Goal: Task Accomplishment & Management: Manage account settings

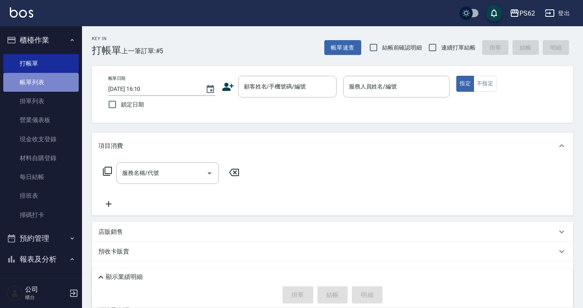
click at [56, 80] on link "帳單列表" at bounding box center [40, 82] width 75 height 19
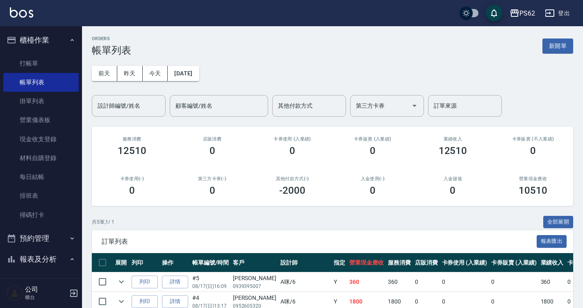
click at [259, 176] on div "其他付款方式(-) -2000" at bounding box center [292, 186] width 80 height 40
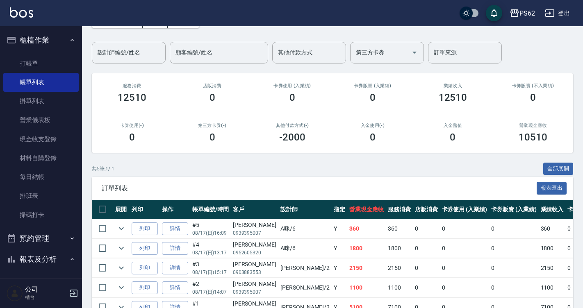
scroll to position [101, 0]
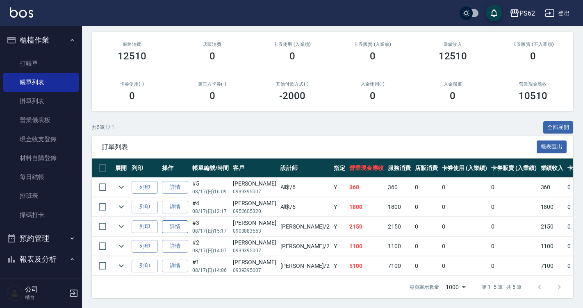
click at [184, 223] on link "詳情" at bounding box center [175, 226] width 26 height 13
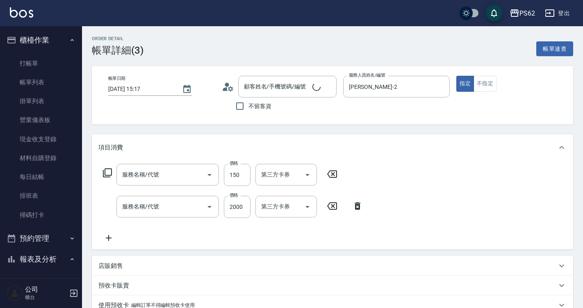
type input "2025/08/17 15:17"
type input "[PERSON_NAME]-2"
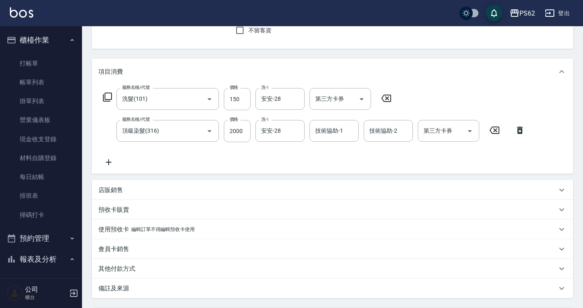
type input "[PERSON_NAME]/0903883553/"
type input "洗髮(101)"
type input "頂級染髮(316)"
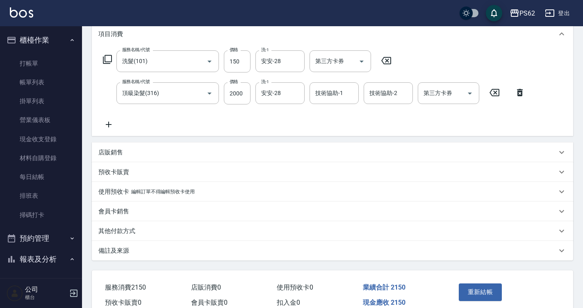
click at [109, 233] on p "其他付款方式" at bounding box center [116, 231] width 37 height 9
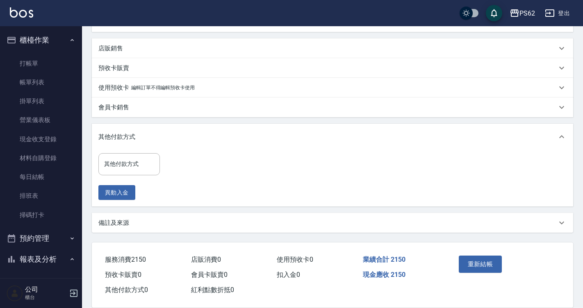
scroll to position [231, 0]
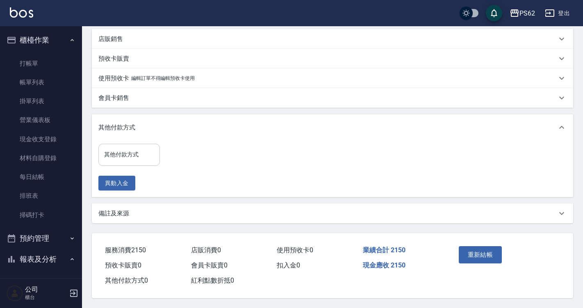
click at [126, 158] on input "其他付款方式" at bounding box center [129, 154] width 54 height 14
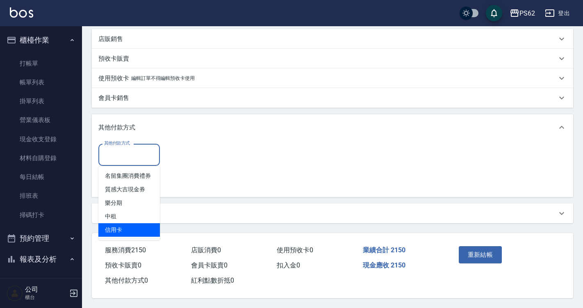
click at [124, 223] on span "信用卡" at bounding box center [128, 230] width 61 height 14
type input "信用卡"
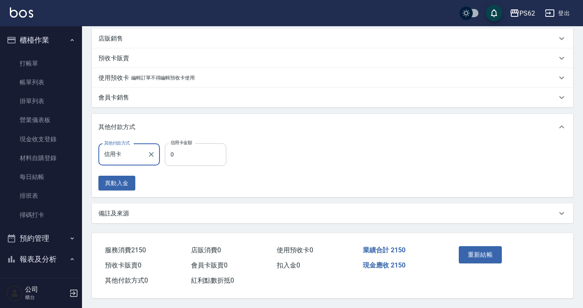
click at [179, 154] on input "0" at bounding box center [195, 154] width 61 height 22
click at [195, 152] on input "2000" at bounding box center [195, 154] width 61 height 22
drag, startPoint x: 195, startPoint y: 152, endPoint x: 181, endPoint y: 156, distance: 15.0
click at [181, 156] on input "2000" at bounding box center [195, 154] width 61 height 22
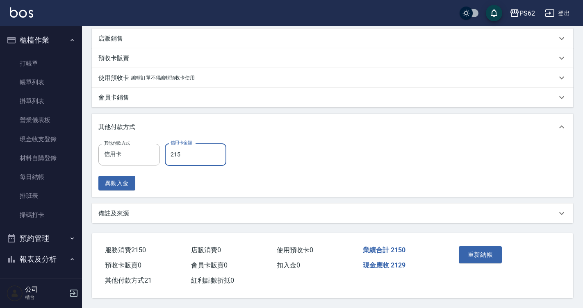
type input "2150"
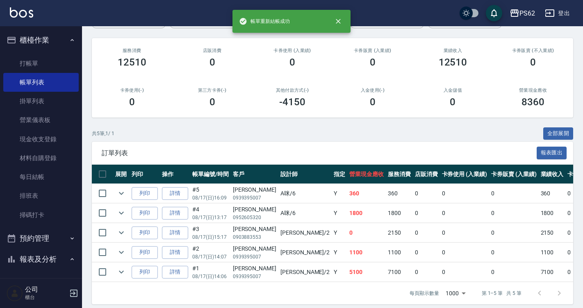
scroll to position [101, 0]
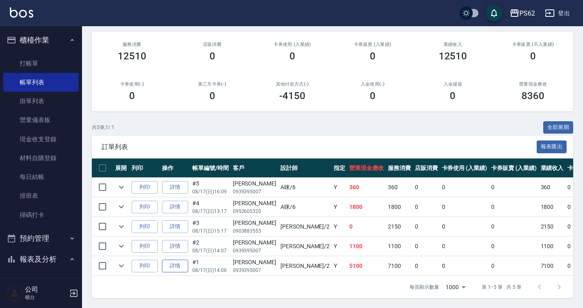
click at [166, 261] on link "詳情" at bounding box center [175, 266] width 26 height 13
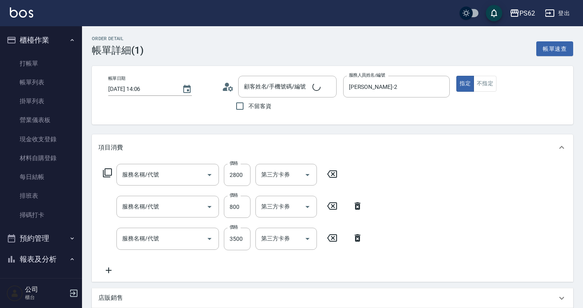
type input "2025/08/17 14:06"
type input "[PERSON_NAME]-2"
type input "頂級染髮(316)"
type input "肩帶上(404)"
type input "旗艦溫塑(801)"
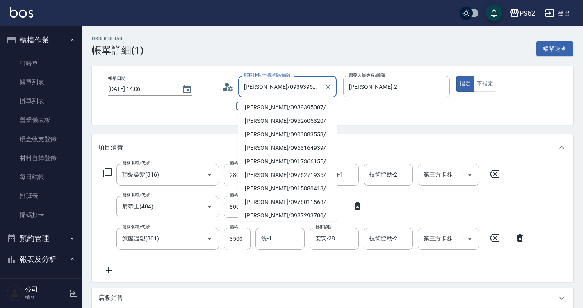
click at [290, 94] on input "[PERSON_NAME]/0939395007/" at bounding box center [281, 86] width 79 height 14
drag, startPoint x: 308, startPoint y: 88, endPoint x: 188, endPoint y: 98, distance: 120.1
click at [188, 98] on div "帳單日期 2025/08/17 14:06 顧客姓名/手機號碼/編號 許俐婷/0939395007/ 顧客姓名/手機號碼/編號 不留客資 服務人員姓名/編號 …" at bounding box center [332, 95] width 461 height 39
type input "x"
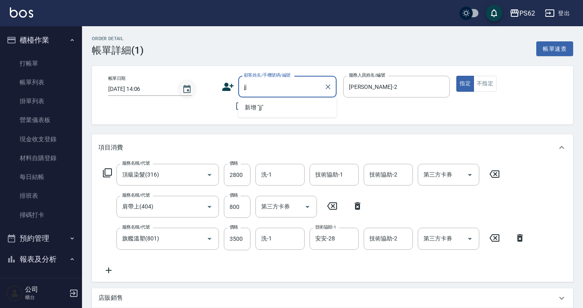
type input "j"
type input "x"
type input "k"
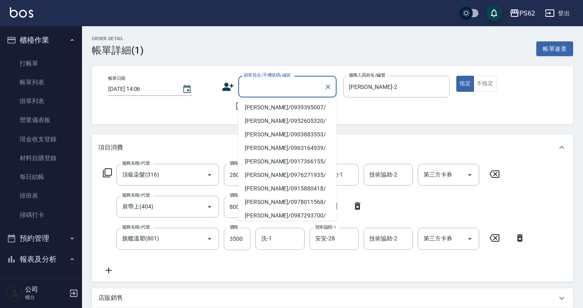
click at [546, 253] on div "服務名稱/代號 頂級染髮(316) 服務名稱/代號 價格 2800 價格 洗-1 洗-1 技術協助-1 技術協助-1 技術協助-2 技術協助-2 第三方卡券 …" at bounding box center [332, 221] width 481 height 121
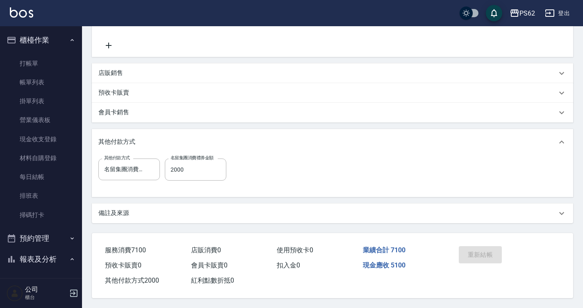
scroll to position [229, 0]
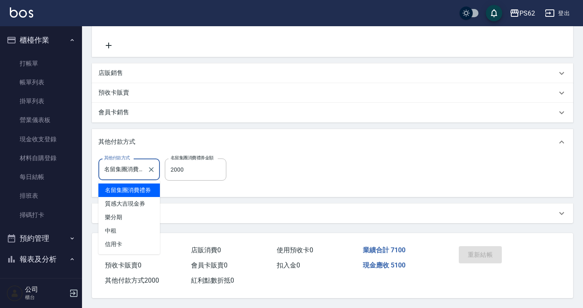
click at [143, 166] on input "名留集團消費禮券" at bounding box center [123, 169] width 42 height 14
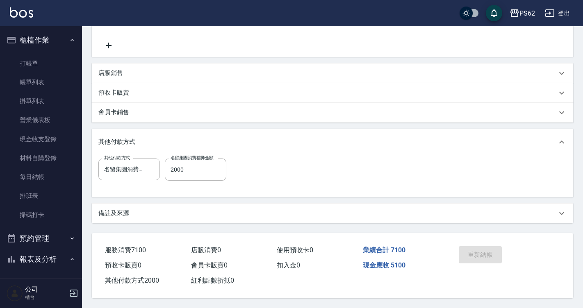
click at [182, 219] on div "備註及來源" at bounding box center [332, 214] width 481 height 20
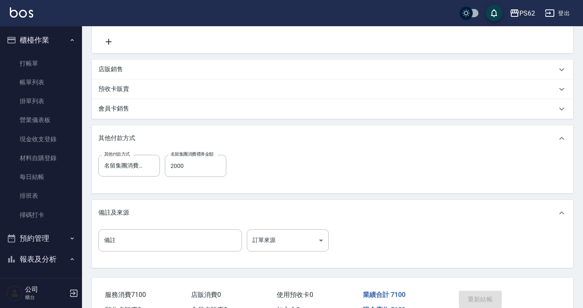
click at [126, 196] on div "項目消費 服務名稱/代號 頂級染髮(316) 服務名稱/代號 價格 2800 價格 洗-1 洗-1 技術協助-1 技術協助-1 技術協助-2 技術協助-2 第…" at bounding box center [332, 87] width 481 height 362
click at [96, 188] on div "其他付款方式 名留集團消費禮券 其他付款方式 名留集團消費禮券金額 2000 名留集團消費禮券金額" at bounding box center [332, 173] width 481 height 42
drag, startPoint x: 138, startPoint y: 188, endPoint x: 190, endPoint y: 195, distance: 52.1
click at [143, 190] on div "其他付款方式 名留集團消費禮券 其他付款方式 名留集團消費禮券金額 2000 名留集團消費禮券金額" at bounding box center [332, 173] width 481 height 42
drag, startPoint x: 190, startPoint y: 195, endPoint x: 198, endPoint y: 200, distance: 9.7
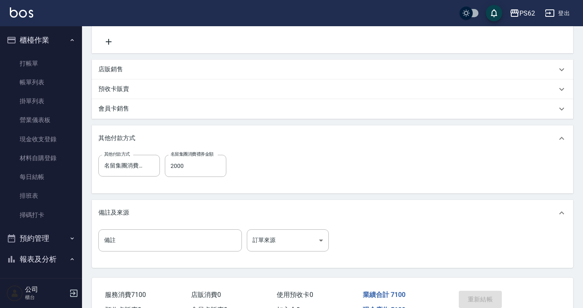
click at [191, 197] on div "項目消費 服務名稱/代號 頂級染髮(316) 服務名稱/代號 價格 2800 價格 洗-1 洗-1 技術協助-1 技術協助-1 技術協助-2 技術協助-2 第…" at bounding box center [332, 87] width 481 height 362
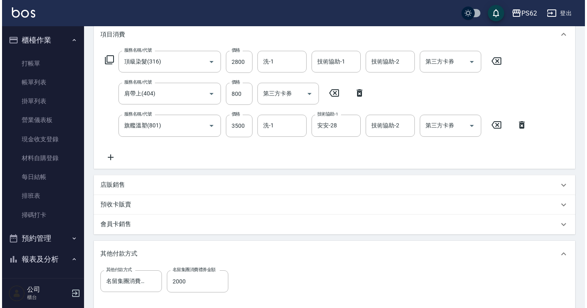
scroll to position [0, 0]
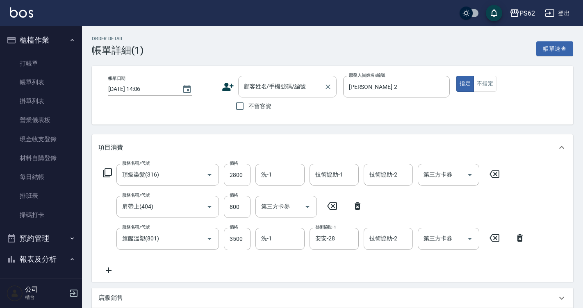
click at [278, 91] on input "顧客姓名/手機號碼/編號" at bounding box center [281, 86] width 79 height 14
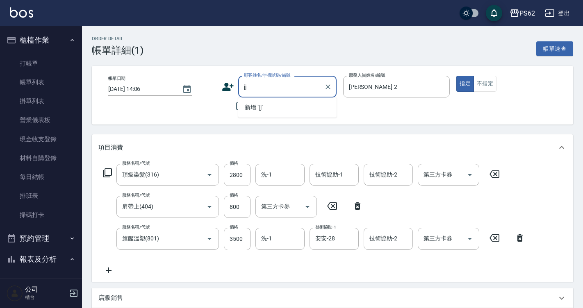
type input "j"
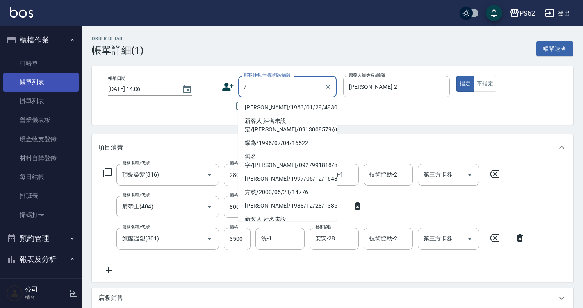
type input "/"
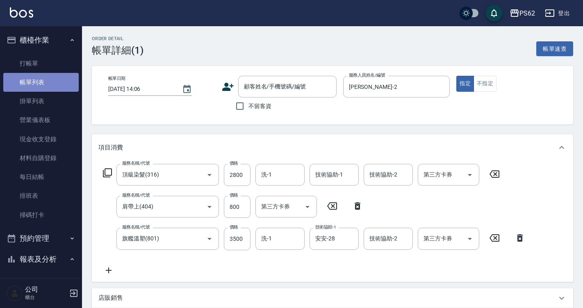
click at [68, 82] on link "帳單列表" at bounding box center [40, 82] width 75 height 19
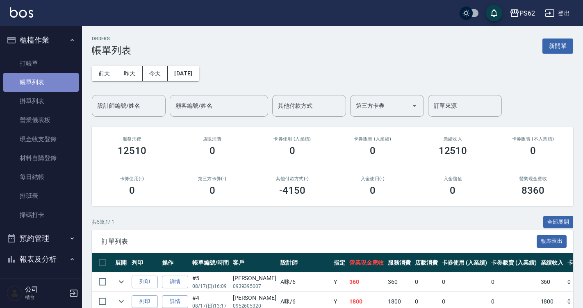
click at [68, 82] on link "帳單列表" at bounding box center [40, 82] width 75 height 19
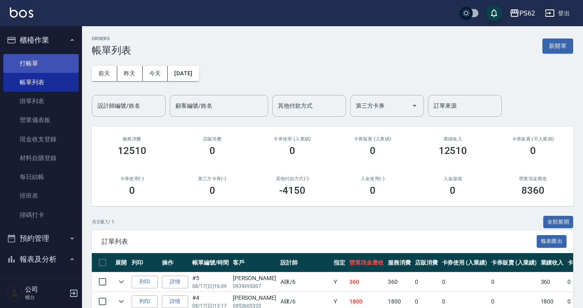
click at [68, 68] on link "打帳單" at bounding box center [40, 63] width 75 height 19
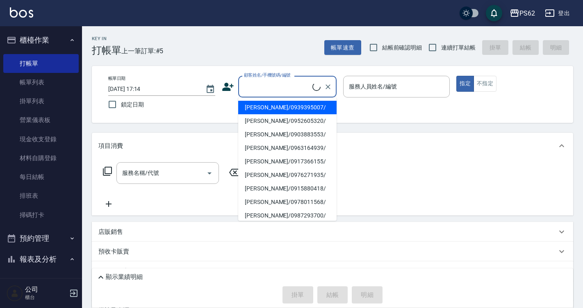
click at [254, 91] on input "顧客姓名/手機號碼/編號" at bounding box center [277, 86] width 70 height 14
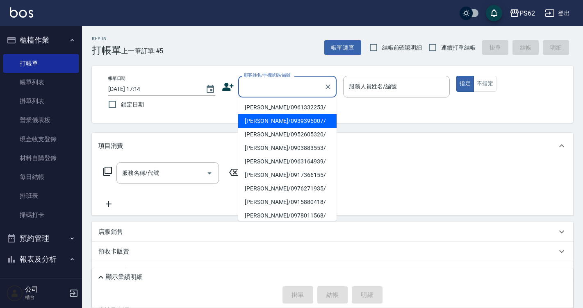
click at [254, 91] on input "顧客姓名/手機號碼/編號" at bounding box center [281, 86] width 79 height 14
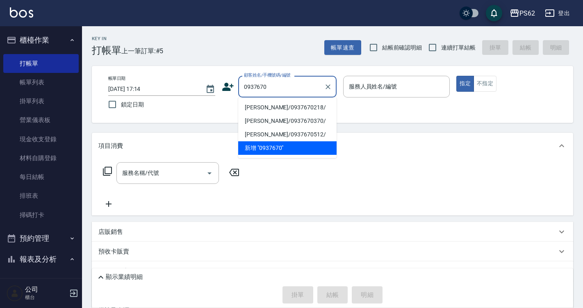
click at [268, 104] on li "[PERSON_NAME]/0937670218/" at bounding box center [287, 108] width 98 height 14
type input "[PERSON_NAME]/0937670218/"
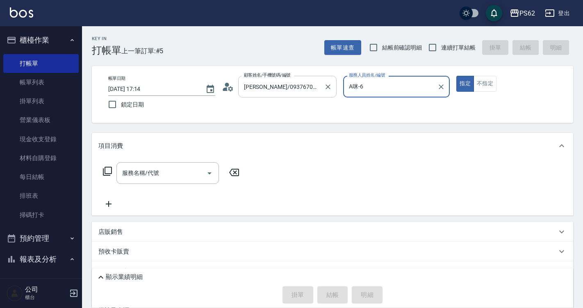
type input "A咪-6"
click at [108, 168] on icon at bounding box center [107, 171] width 10 height 10
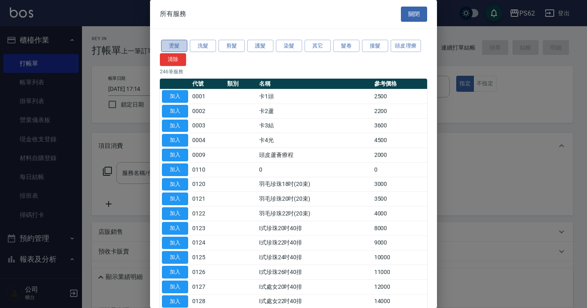
click at [178, 45] on button "燙髮" at bounding box center [174, 46] width 26 height 13
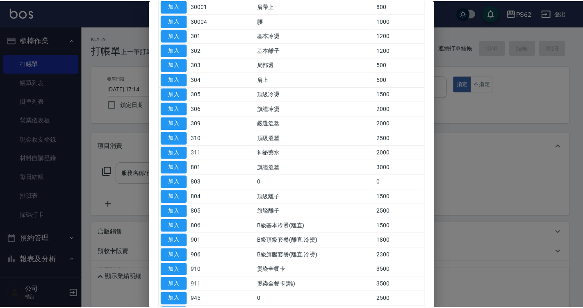
scroll to position [164, 0]
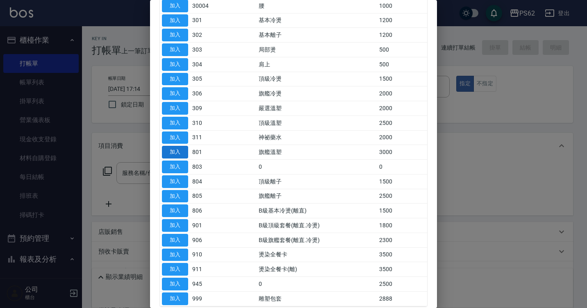
click at [177, 151] on button "加入" at bounding box center [175, 152] width 26 height 13
type input "旗艦溫塑(801)"
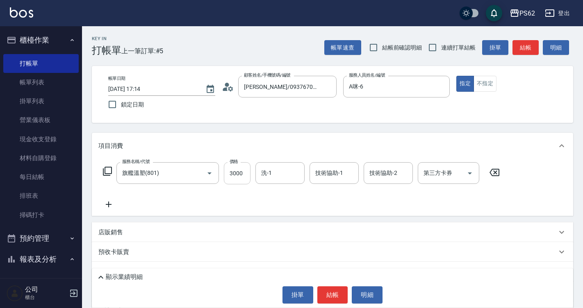
click at [246, 170] on input "3000" at bounding box center [237, 173] width 27 height 22
type input "4300"
click at [341, 290] on button "結帳" at bounding box center [332, 294] width 31 height 17
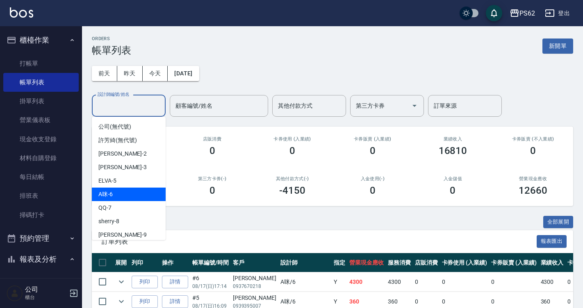
drag, startPoint x: 125, startPoint y: 103, endPoint x: 132, endPoint y: 191, distance: 87.9
click at [132, 191] on body "PS62 登出 櫃檯作業 打帳單 帳單列表 掛單列表 營業儀表板 現金收支登錄 材料自購登錄 每日結帳 排班表 掃碼打卡 預約管理 預約管理 單日預約紀錄 單…" at bounding box center [291, 211] width 583 height 422
click at [132, 191] on div "A咪 -6" at bounding box center [129, 195] width 74 height 14
type input "A咪-6"
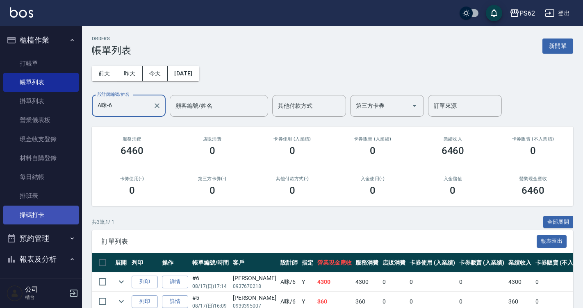
click at [41, 215] on link "掃碼打卡" at bounding box center [40, 215] width 75 height 19
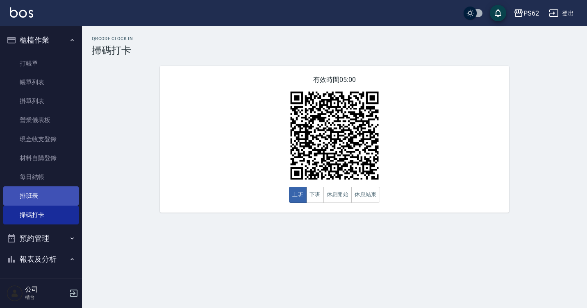
click at [48, 199] on link "排班表" at bounding box center [40, 195] width 75 height 19
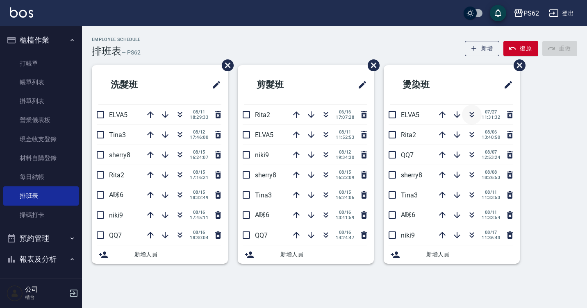
click at [471, 114] on icon "button" at bounding box center [472, 113] width 5 height 3
click at [176, 154] on icon "button" at bounding box center [180, 155] width 10 height 10
click at [178, 158] on icon "button" at bounding box center [180, 155] width 10 height 10
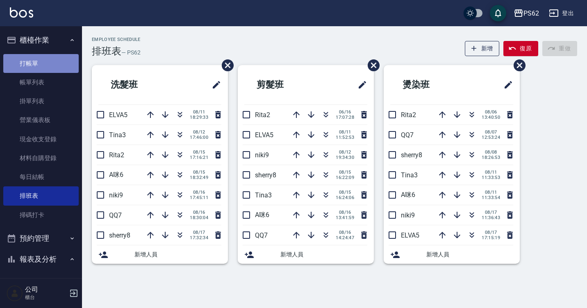
click at [51, 59] on link "打帳單" at bounding box center [40, 63] width 75 height 19
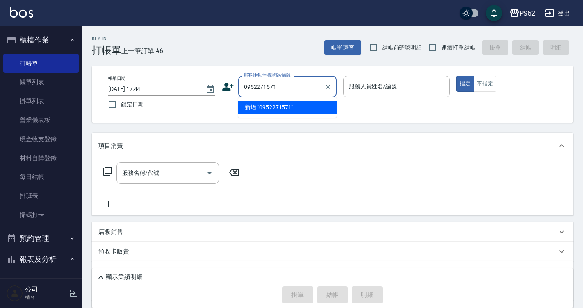
click at [245, 88] on input "0952271571" at bounding box center [281, 86] width 79 height 14
type input "0952271571"
click at [233, 91] on icon at bounding box center [228, 87] width 12 height 12
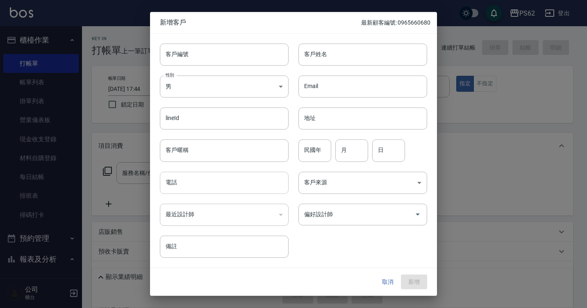
click at [225, 175] on input "電話" at bounding box center [224, 183] width 129 height 22
paste input "0952271571"
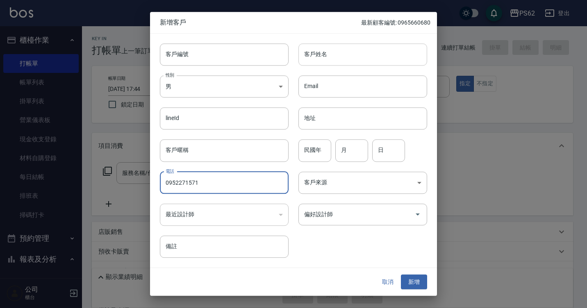
type input "0952271571"
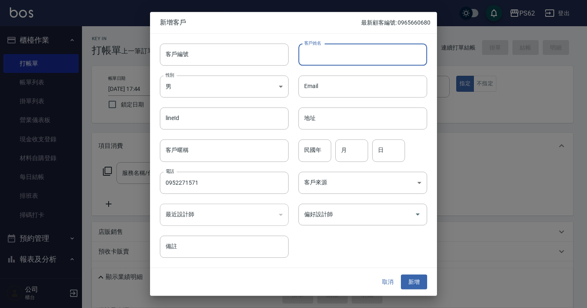
click at [318, 63] on input "客戶姓名" at bounding box center [362, 54] width 129 height 22
type input "x"
type input "J"
type input "j"
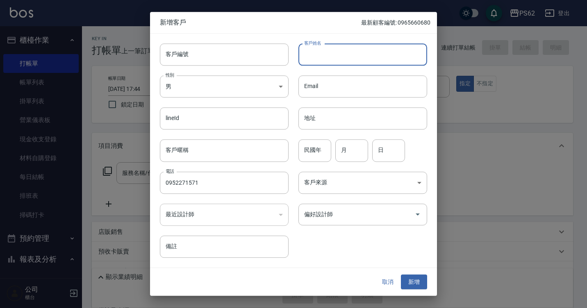
type input "j"
click at [327, 53] on input "jh" at bounding box center [362, 54] width 129 height 22
type input "j"
type input "m"
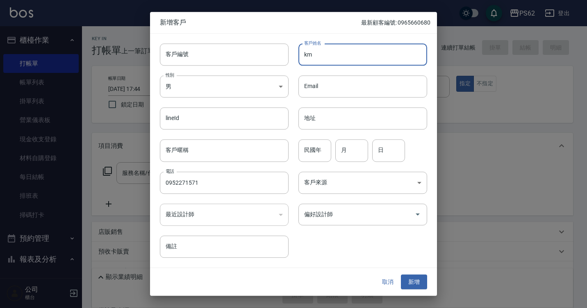
type input "k"
type input "c"
type input "l"
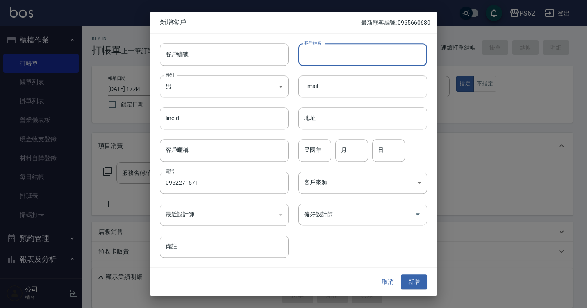
type input "l"
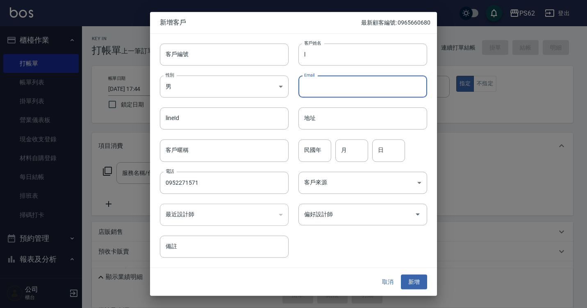
click at [372, 82] on input "Email" at bounding box center [362, 86] width 129 height 22
click at [365, 57] on input "l" at bounding box center [362, 54] width 129 height 22
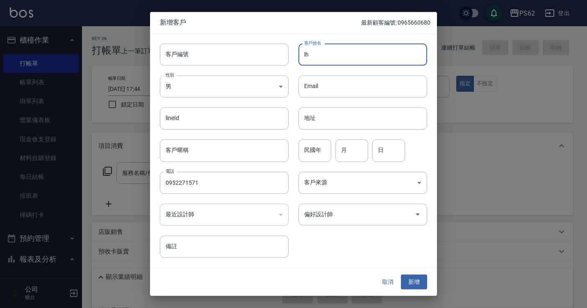
type input "l"
type input "c"
type input "k"
click at [387, 286] on button "取消" at bounding box center [387, 282] width 26 height 15
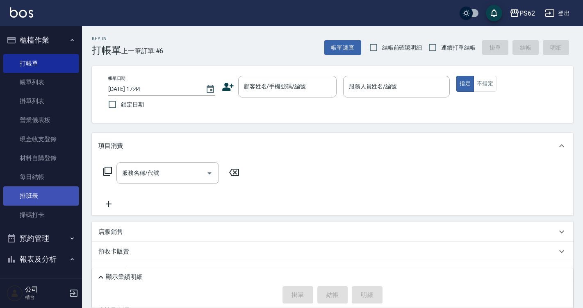
click at [36, 199] on link "排班表" at bounding box center [40, 195] width 75 height 19
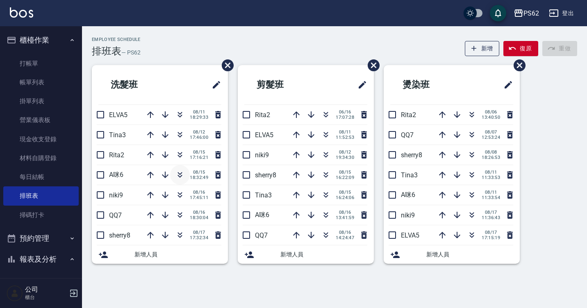
click at [179, 175] on icon "button" at bounding box center [180, 175] width 10 height 10
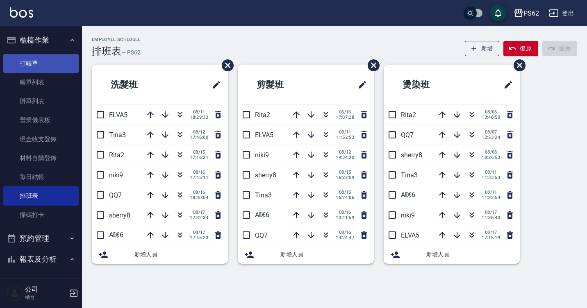
click at [56, 58] on link "打帳單" at bounding box center [40, 63] width 75 height 19
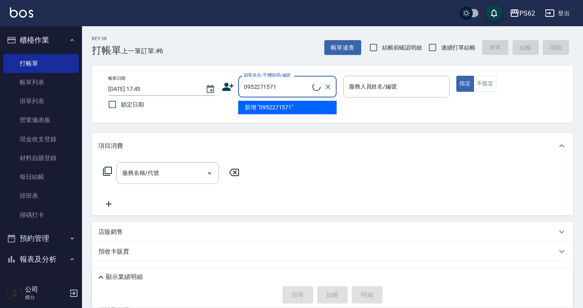
click at [273, 82] on input "0952271571" at bounding box center [277, 86] width 70 height 14
type input "0952271571"
click at [233, 87] on icon at bounding box center [228, 87] width 12 height 12
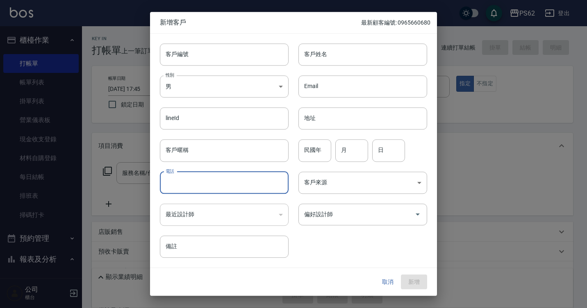
click at [210, 177] on input "電話" at bounding box center [224, 183] width 129 height 22
paste input "0952271571"
type input "0952271571"
click at [327, 64] on input "客戶姓名" at bounding box center [362, 54] width 129 height 22
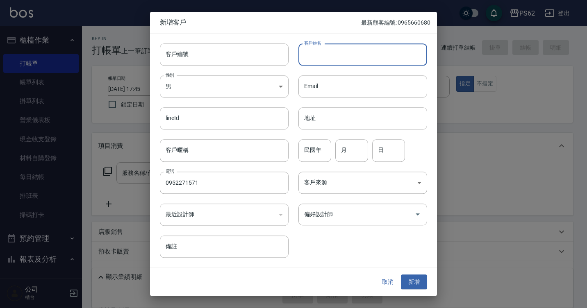
type input "c"
type input "y"
type input "j"
type input "J"
type input "j"
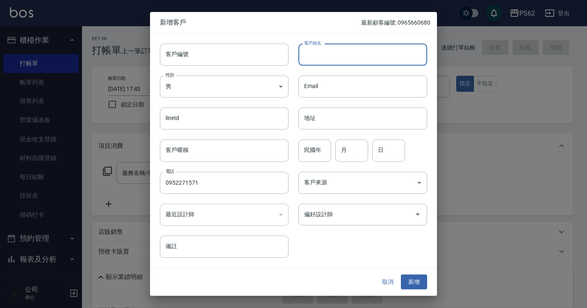
type input "j"
click at [523, 27] on div at bounding box center [293, 154] width 587 height 308
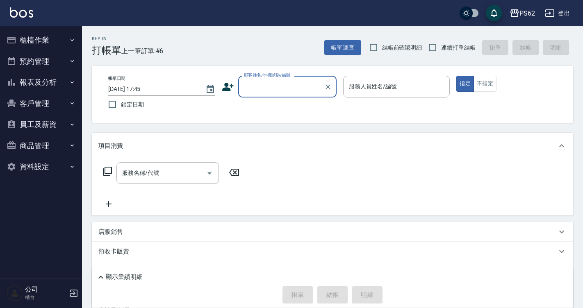
click at [269, 85] on div "顧客姓名/手機號碼/編號 顧客姓名/手機號碼/編號" at bounding box center [287, 87] width 98 height 22
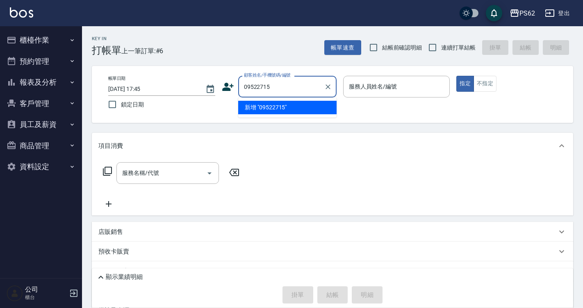
click at [299, 83] on input "09522715" at bounding box center [281, 86] width 79 height 14
click at [299, 83] on input "0952271571" at bounding box center [281, 86] width 79 height 14
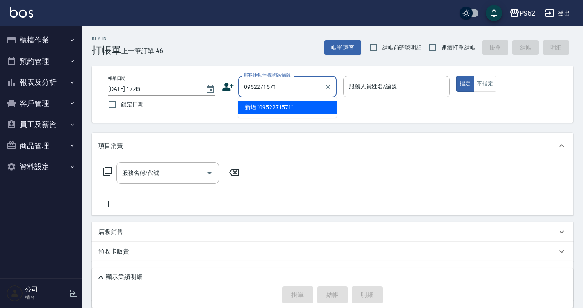
type input "0952271571"
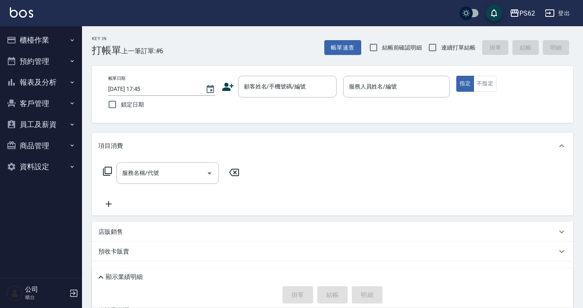
click at [229, 88] on icon at bounding box center [227, 87] width 11 height 8
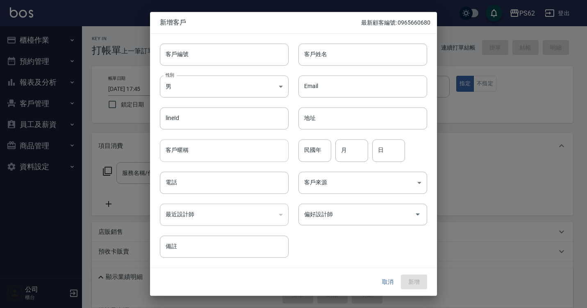
click at [233, 148] on input "客戶暱稱" at bounding box center [224, 151] width 129 height 22
click at [320, 64] on input "客戶姓名" at bounding box center [362, 54] width 129 height 22
click at [187, 173] on input "電話" at bounding box center [224, 183] width 129 height 22
paste input "0952271571"
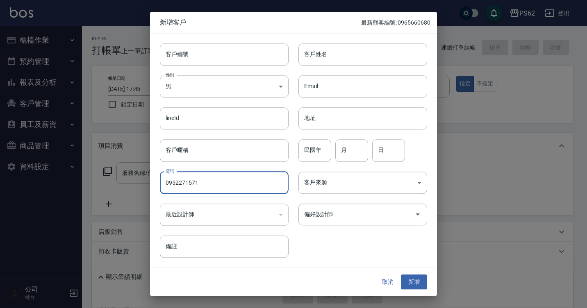
type input "0952271571"
click at [324, 68] on div "Email Email" at bounding box center [357, 82] width 138 height 32
click at [324, 66] on div "Email Email" at bounding box center [357, 82] width 138 height 32
type input "s"
click at [325, 63] on input "s" at bounding box center [362, 54] width 129 height 22
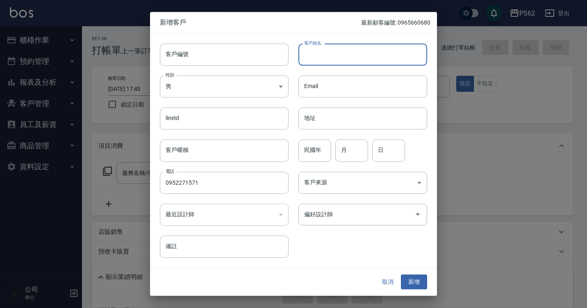
type input "l"
type input "ㄠ"
type input "陳"
type input "[PERSON_NAME]"
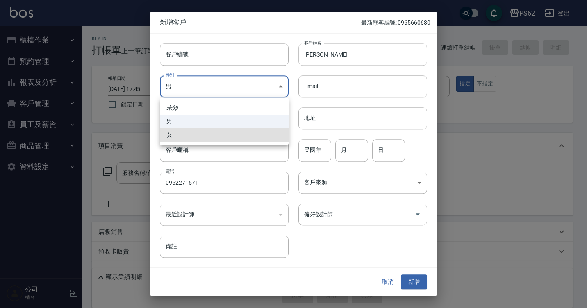
type input "[DEMOGRAPHIC_DATA]"
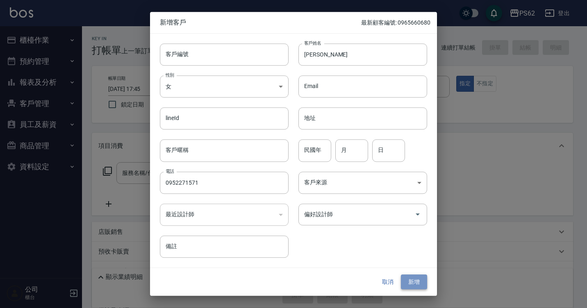
click at [409, 280] on button "新增" at bounding box center [414, 282] width 26 height 15
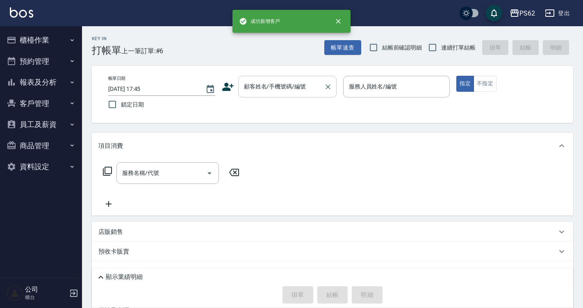
click at [321, 86] on div "顧客姓名/手機號碼/編號" at bounding box center [287, 87] width 98 height 22
paste input "0952271571"
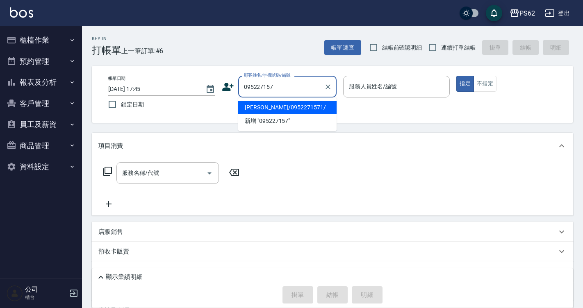
type input "[PERSON_NAME]/0952271571/"
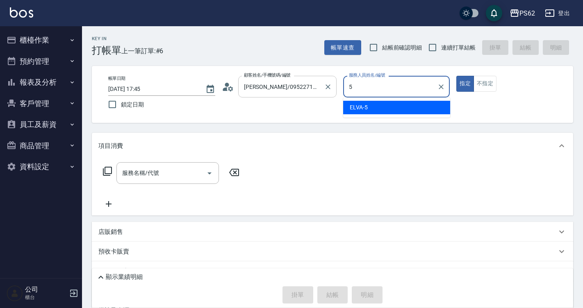
type input "ELVA-5"
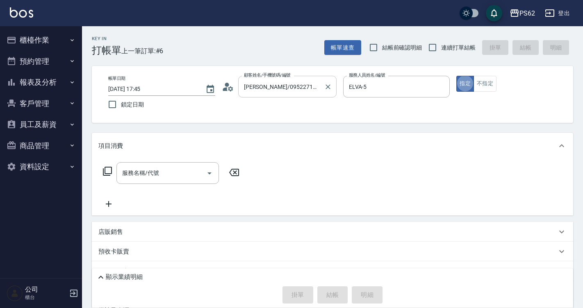
type button "true"
type input "局"
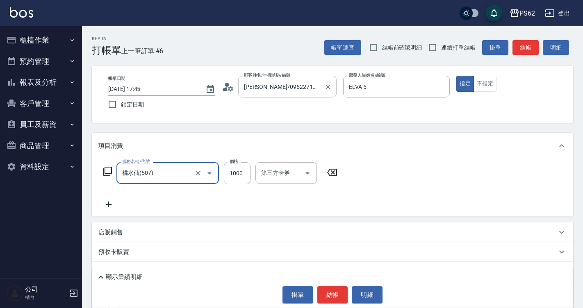
type input "橘水仙(507)"
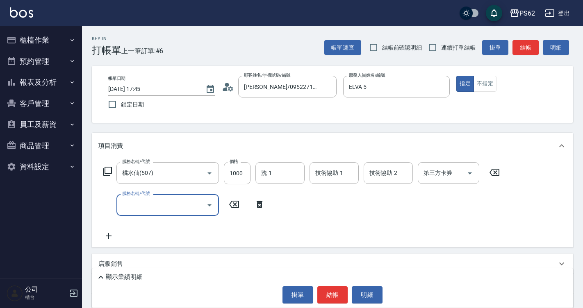
type input "ㄑ"
type input "單剪髮300(204)"
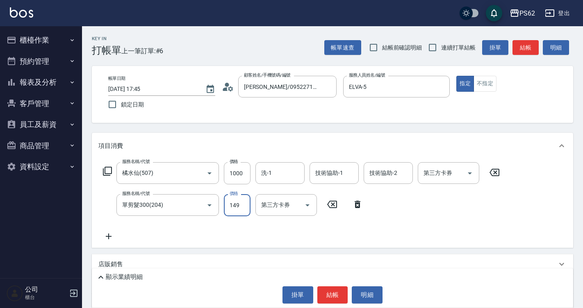
type input "149"
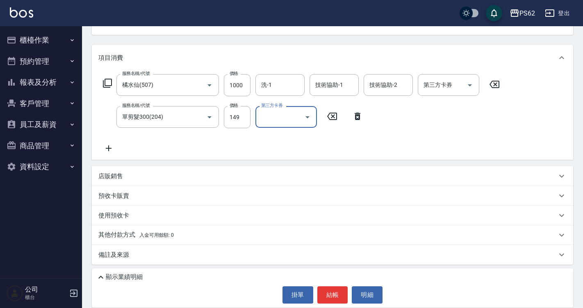
scroll to position [90, 0]
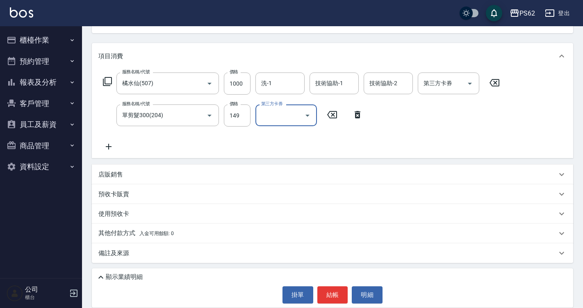
click at [117, 283] on div "顯示業績明細 掛單 結帳 明細" at bounding box center [332, 287] width 481 height 39
click at [117, 279] on p "顯示業績明細" at bounding box center [124, 277] width 37 height 9
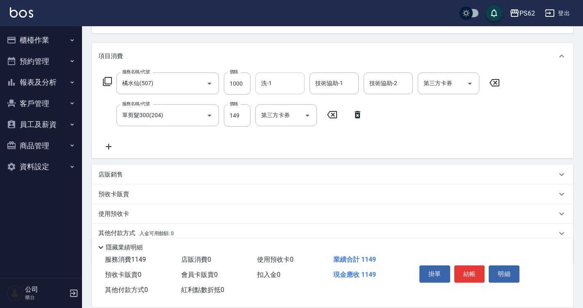
click at [296, 94] on div "洗-1" at bounding box center [279, 84] width 49 height 22
type input "Sunny-23"
click at [481, 272] on button "結帳" at bounding box center [469, 273] width 31 height 17
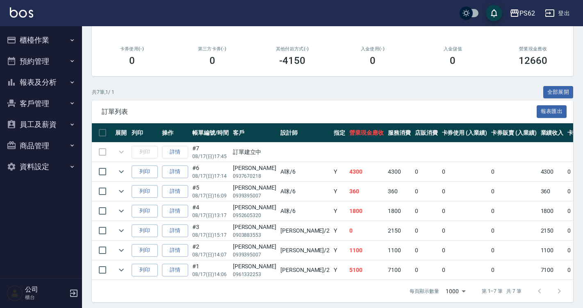
scroll to position [58, 0]
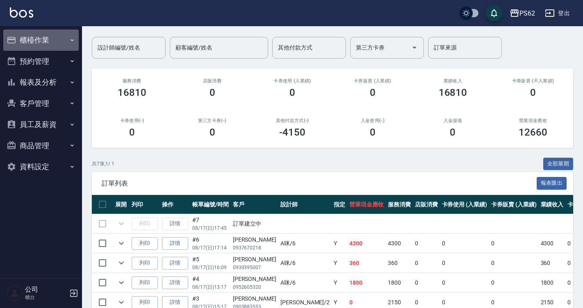
click at [62, 41] on button "櫃檯作業" at bounding box center [40, 39] width 75 height 21
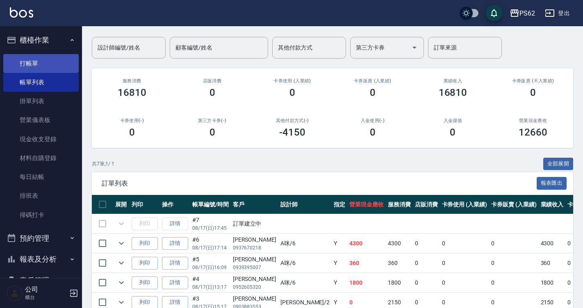
click at [58, 65] on link "打帳單" at bounding box center [40, 63] width 75 height 19
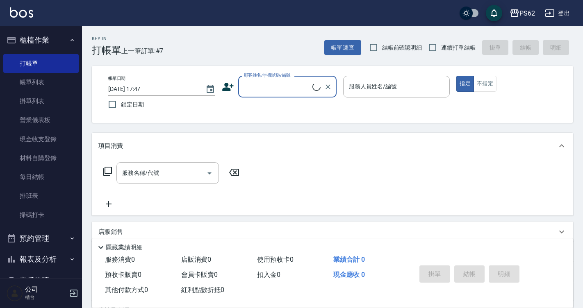
click at [280, 74] on label "顧客姓名/手機號碼/編號" at bounding box center [267, 75] width 47 height 6
click at [280, 79] on input "顧客姓名/手機號碼/編號" at bounding box center [277, 86] width 70 height 14
click at [280, 82] on input "顧客姓名/手機號碼/編號" at bounding box center [277, 86] width 70 height 14
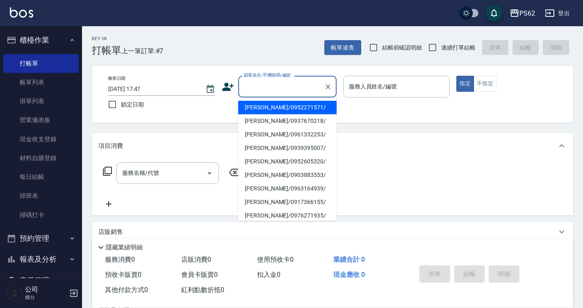
click at [275, 112] on li "[PERSON_NAME]/0952271571/" at bounding box center [287, 108] width 98 height 14
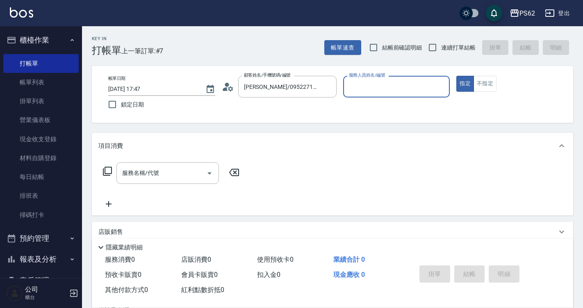
type input "[PERSON_NAME]/0952271571/"
type input "ELVA-5"
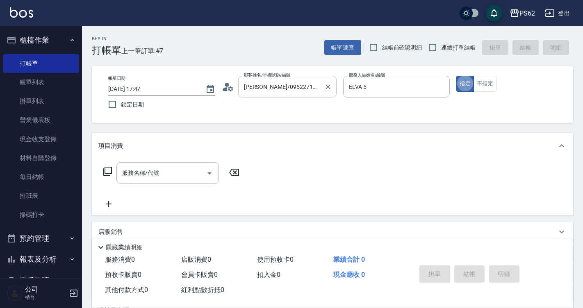
type button "true"
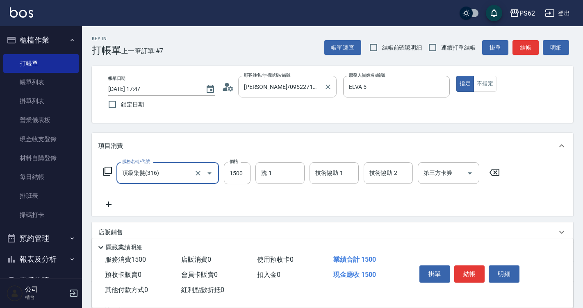
type input "頂級染髮(316)"
type input "1800"
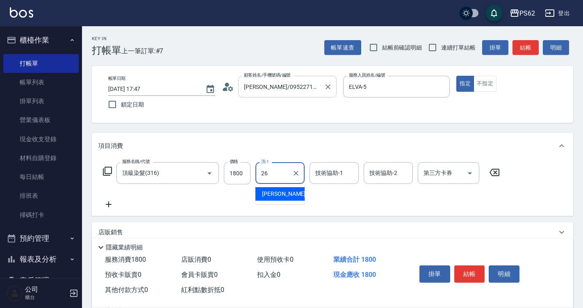
type input "[PERSON_NAME]-26"
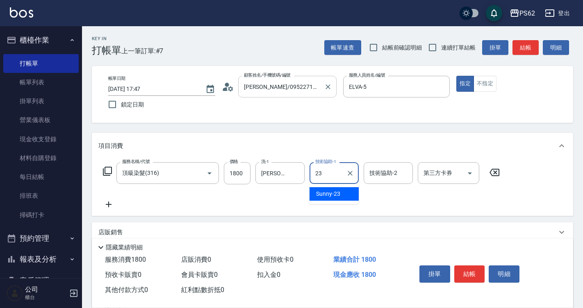
type input "Sunny-23"
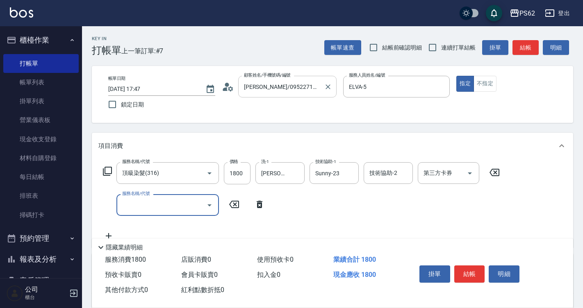
type input "ㄎ"
type input "肩帶上(404)"
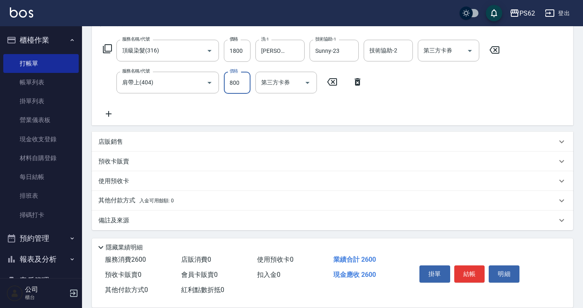
scroll to position [123, 0]
click at [125, 193] on div "其他付款方式 入金可用餘額: 0" at bounding box center [332, 200] width 481 height 20
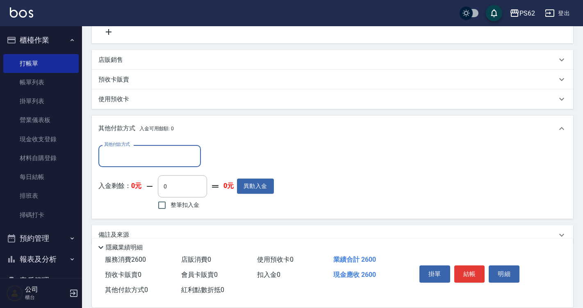
scroll to position [205, 0]
click at [136, 161] on input "其他付款方式" at bounding box center [149, 155] width 95 height 14
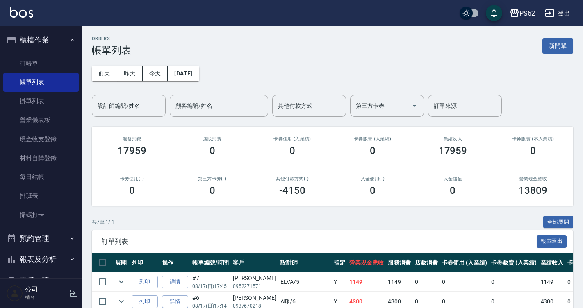
scroll to position [140, 0]
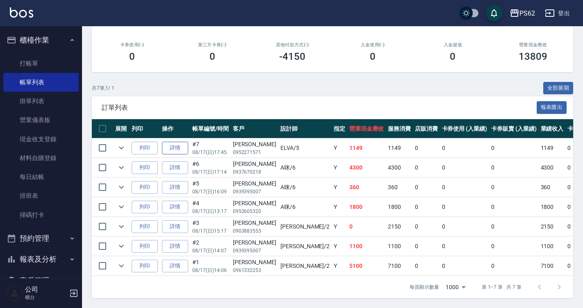
click at [179, 142] on link "詳情" at bounding box center [175, 148] width 26 height 13
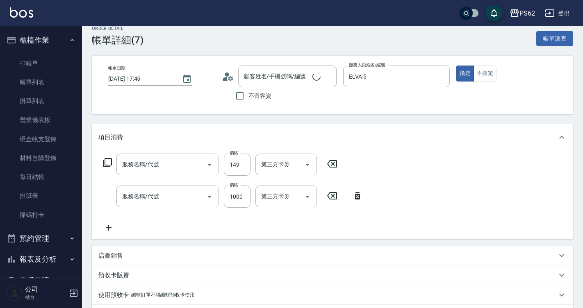
type input "[DATE] 17:45"
type input "ELVA-5"
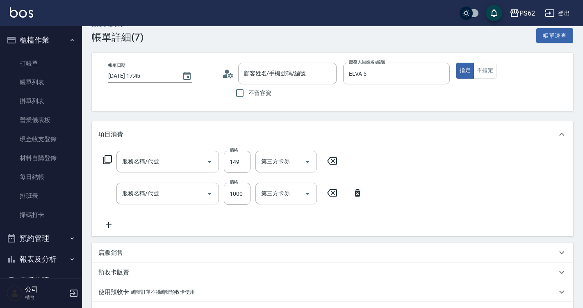
type input "單剪髮300(204)"
type input "橘水仙(507)"
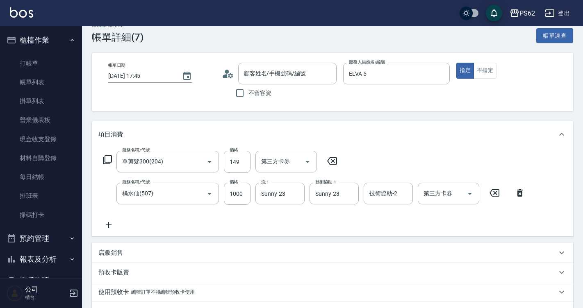
type input "[PERSON_NAME]/0952271571/"
click at [111, 223] on icon at bounding box center [108, 225] width 20 height 10
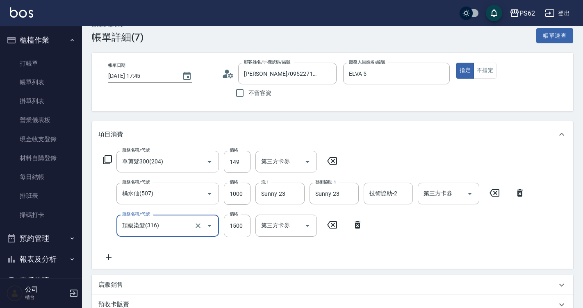
type input "頂級染髮(316)"
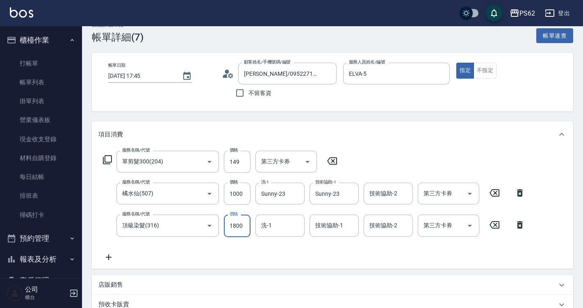
type input "1800"
type input "Sunny-23"
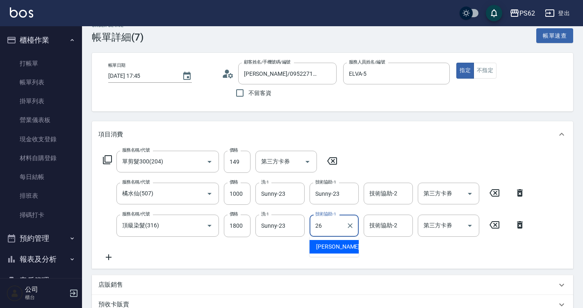
type input "[PERSON_NAME]-26"
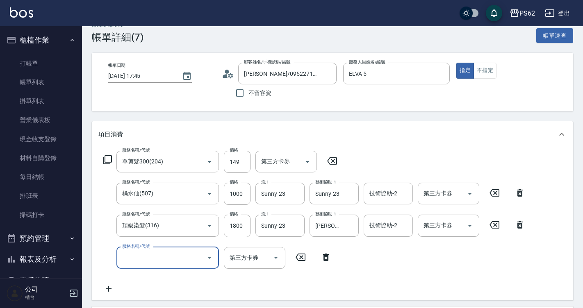
type input "ㄑ"
type input "肩帶上(404)"
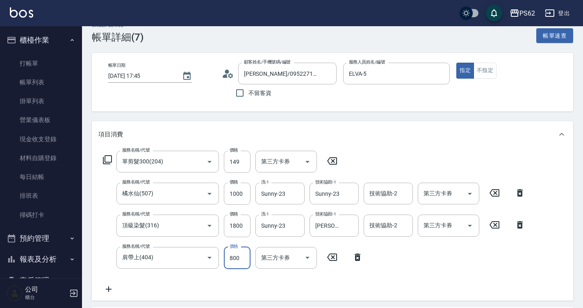
scroll to position [177, 0]
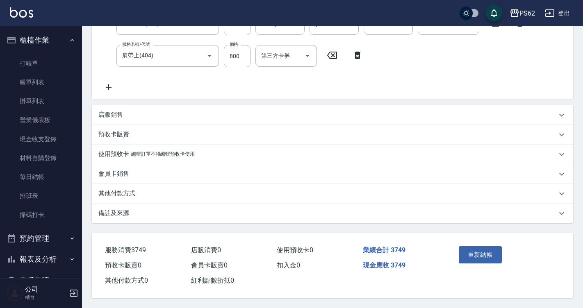
click at [126, 190] on p "其他付款方式" at bounding box center [116, 193] width 37 height 9
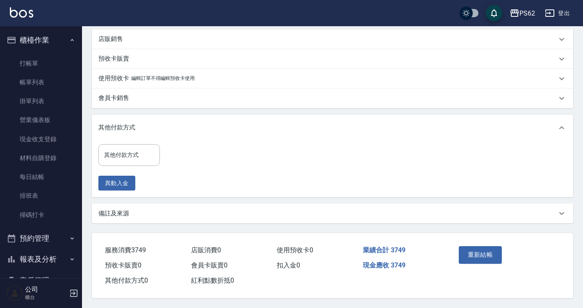
scroll to position [295, 0]
click at [132, 159] on div "其他付款方式" at bounding box center [128, 155] width 61 height 22
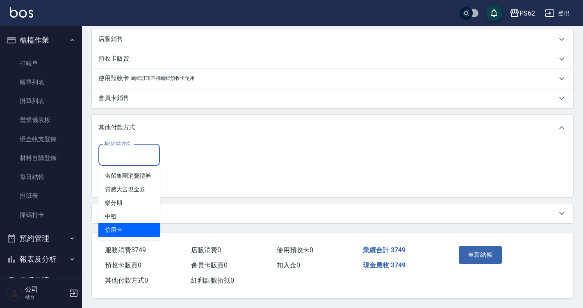
click at [116, 227] on span "信用卡" at bounding box center [128, 230] width 61 height 14
type input "信用卡"
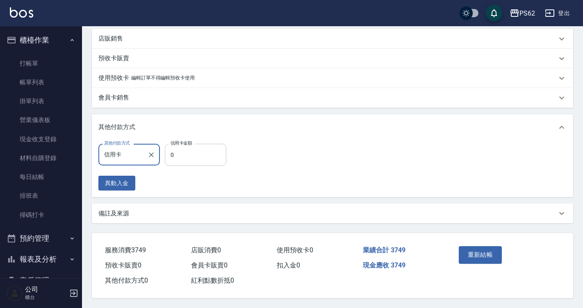
click at [177, 158] on input "0" at bounding box center [195, 155] width 61 height 22
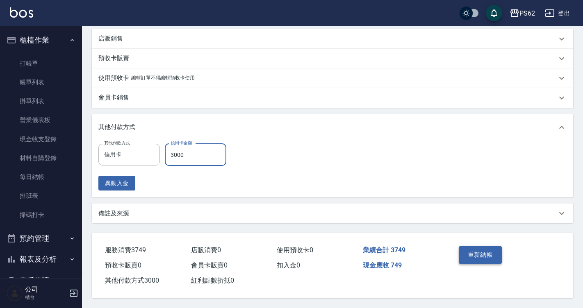
type input "3000"
click at [469, 250] on button "重新結帳" at bounding box center [479, 254] width 43 height 17
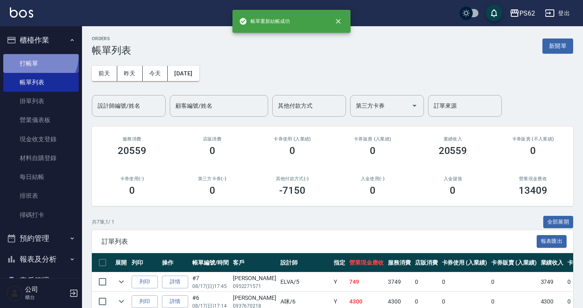
click at [36, 55] on link "打帳單" at bounding box center [40, 63] width 75 height 19
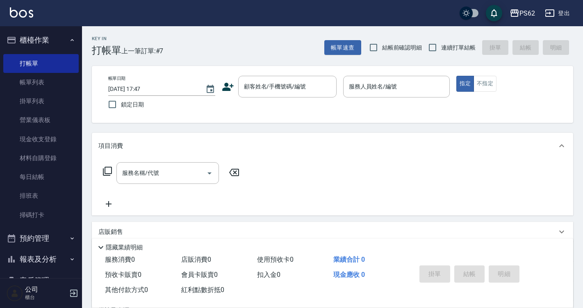
click at [453, 46] on span "連續打單結帳" at bounding box center [458, 47] width 34 height 9
click at [441, 46] on input "連續打單結帳" at bounding box center [432, 47] width 17 height 17
checkbox input "true"
click at [314, 85] on input "顧客姓名/手機號碼/編號" at bounding box center [281, 86] width 79 height 14
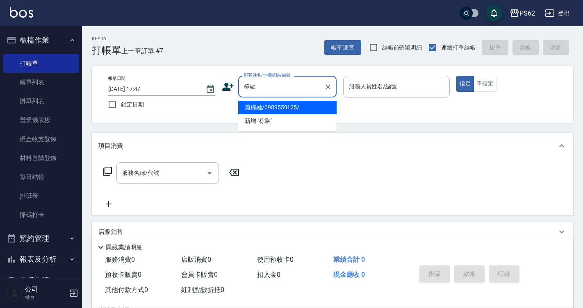
type input "蕭棕融/0989559125/"
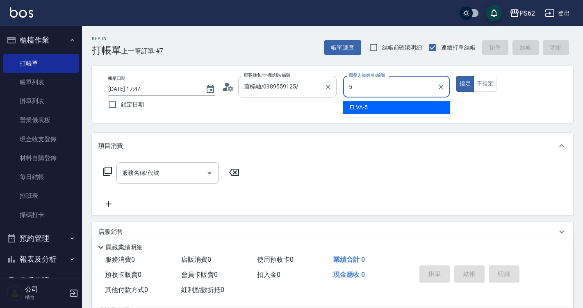
type input "5"
type button "true"
type input "ELVA-5"
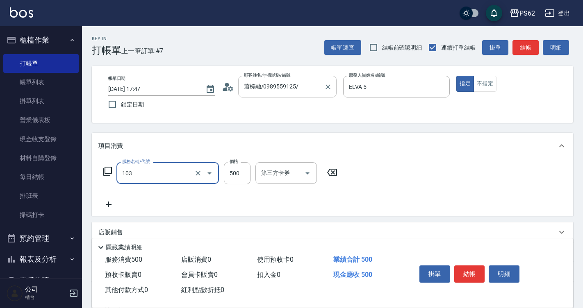
type input "B級洗剪500(103)"
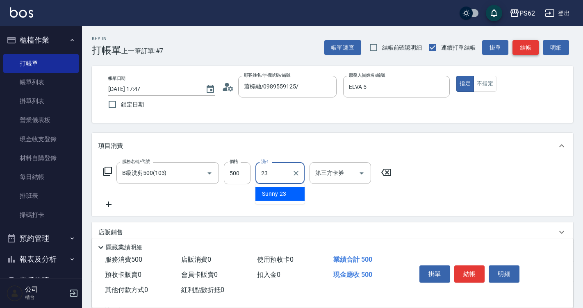
type input "Sunny-23"
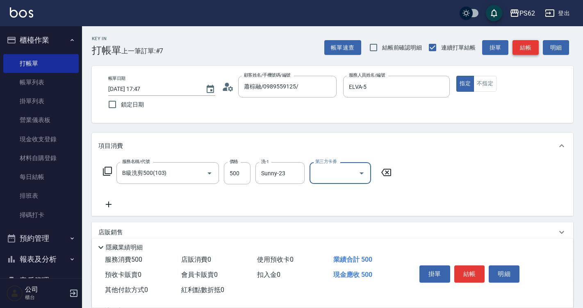
click at [534, 48] on button "結帳" at bounding box center [525, 47] width 26 height 15
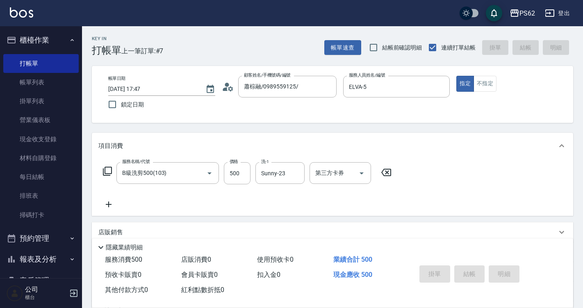
type input "[DATE] 17:48"
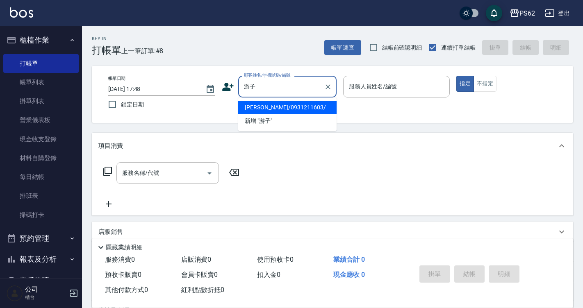
type input "[PERSON_NAME]/0931211603/"
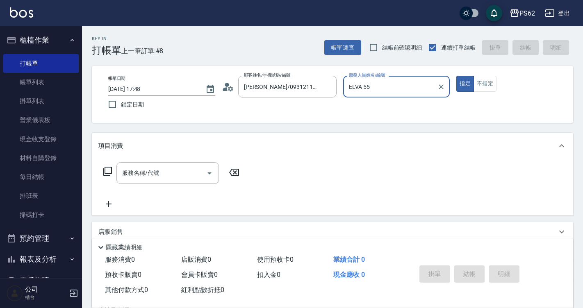
click at [456, 76] on button "指定" at bounding box center [465, 84] width 18 height 16
type input "ELVA-5"
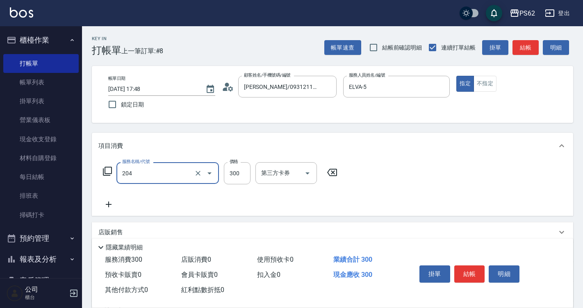
type input "單剪髮300(204)"
type input "400"
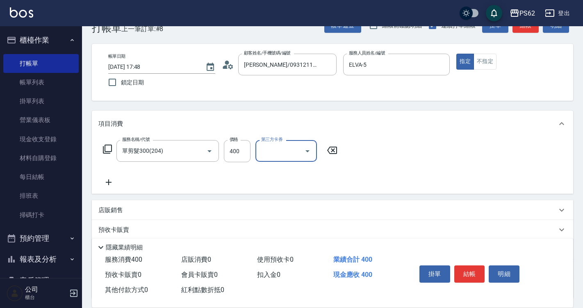
scroll to position [16, 0]
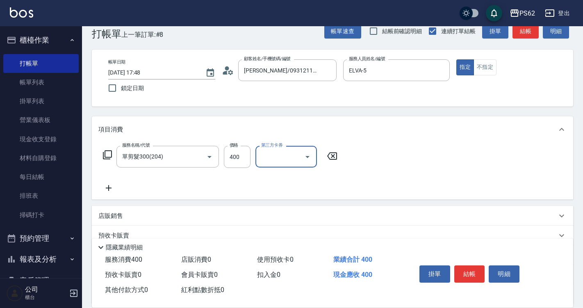
click at [476, 274] on button "結帳" at bounding box center [469, 273] width 31 height 17
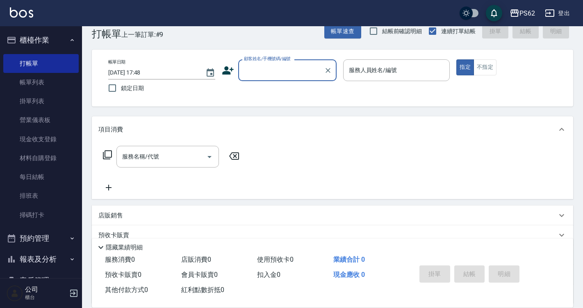
click at [278, 75] on input "顧客姓名/手機號碼/編號" at bounding box center [281, 70] width 79 height 14
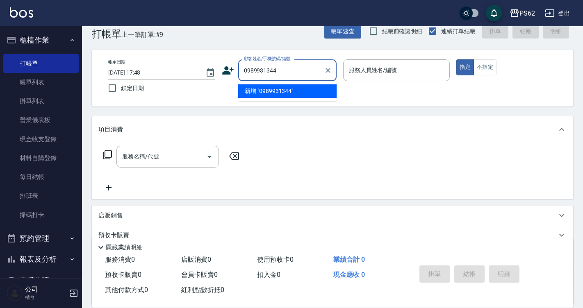
click at [284, 69] on input "0989931344" at bounding box center [281, 70] width 79 height 14
type input "0989931344"
click at [222, 67] on icon at bounding box center [228, 70] width 12 height 12
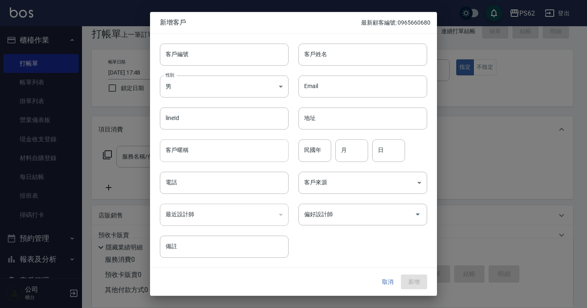
click at [194, 154] on input "客戶暱稱" at bounding box center [224, 151] width 129 height 22
drag, startPoint x: 170, startPoint y: 177, endPoint x: 173, endPoint y: 173, distance: 5.2
click at [170, 177] on input "電話" at bounding box center [224, 183] width 129 height 22
paste input "0989931344"
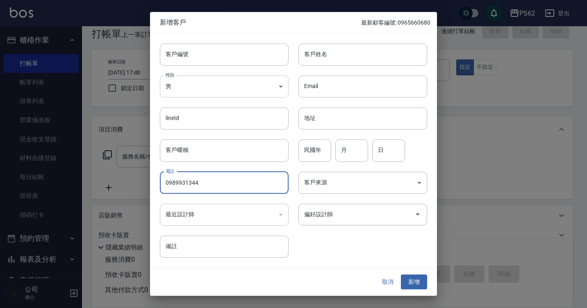
type input "0989931344"
click at [195, 92] on body "PS62 登出 櫃檯作業 打帳單 帳單列表 掛單列表 營業儀表板 現金收支登錄 材料自購登錄 每日結帳 排班表 掃碼打卡 預約管理 預約管理 單日預約紀錄 單…" at bounding box center [293, 183] width 587 height 399
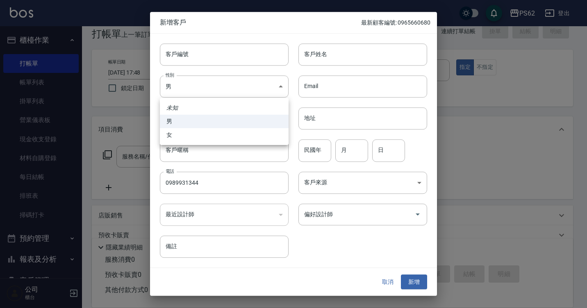
click at [176, 129] on li "女" at bounding box center [224, 135] width 129 height 14
type input "[DEMOGRAPHIC_DATA]"
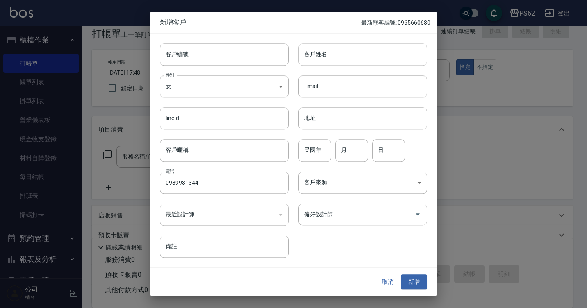
click at [314, 50] on input "客戶姓名" at bounding box center [362, 54] width 129 height 22
type input "[PERSON_NAME]"
click at [407, 287] on button "新增" at bounding box center [414, 282] width 26 height 15
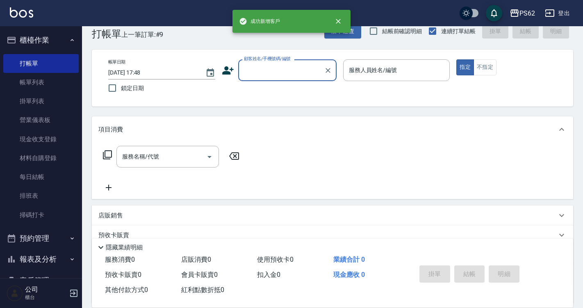
click at [284, 73] on input "顧客姓名/手機號碼/編號" at bounding box center [281, 70] width 79 height 14
paste input "0989931344"
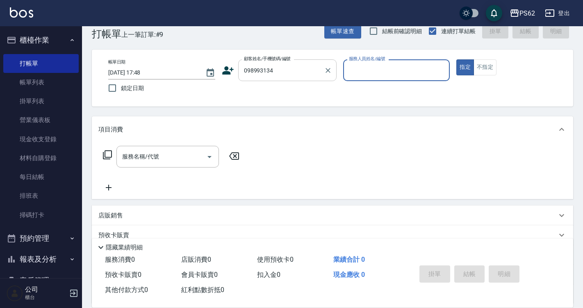
click at [284, 73] on input "098993134" at bounding box center [281, 70] width 79 height 14
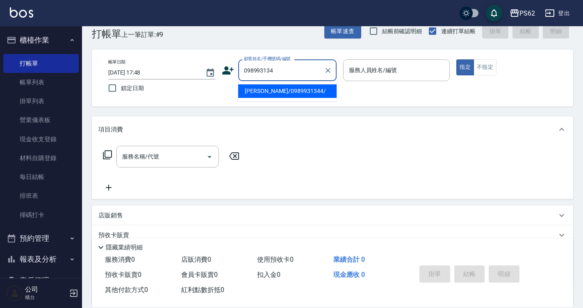
click at [282, 87] on li "[PERSON_NAME]/0989931344/" at bounding box center [287, 91] width 98 height 14
type input "[PERSON_NAME]/0989931344/"
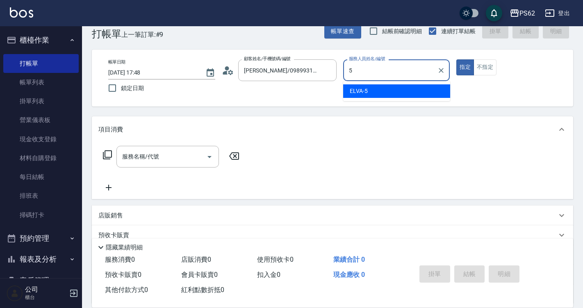
type input "ELVA-5"
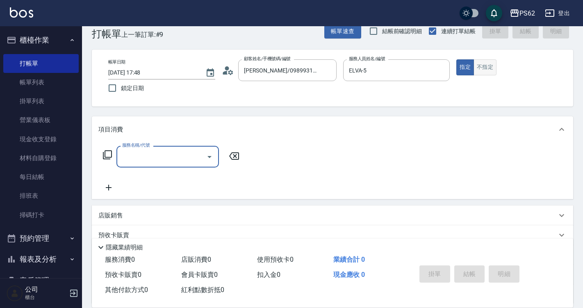
click at [491, 61] on button "不指定" at bounding box center [484, 67] width 23 height 16
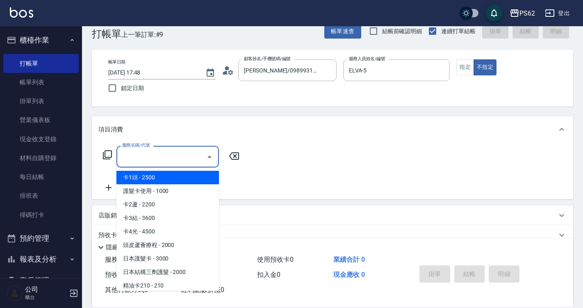
click at [183, 159] on input "服務名稱/代號" at bounding box center [161, 157] width 83 height 14
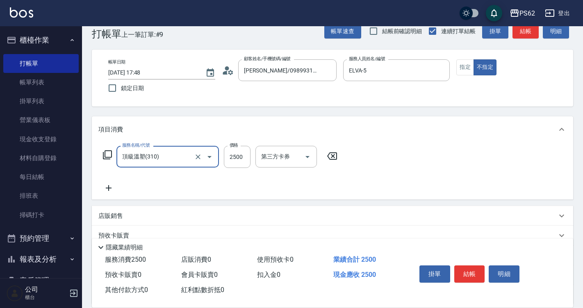
type input "頂級溫塑(310)"
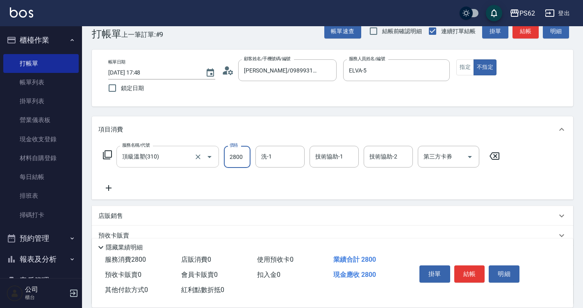
type input "2800"
type input "[PERSON_NAME]-26"
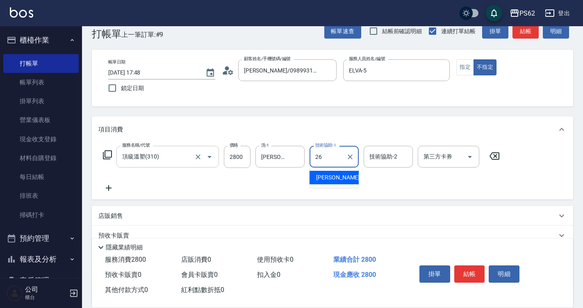
type input "[PERSON_NAME]-26"
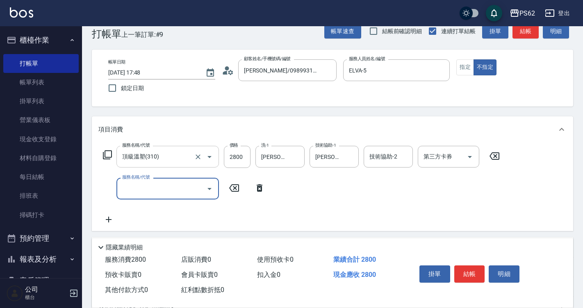
type input "ㄎ"
type input "肩帶上(404)"
click at [227, 163] on input "2800" at bounding box center [237, 157] width 27 height 22
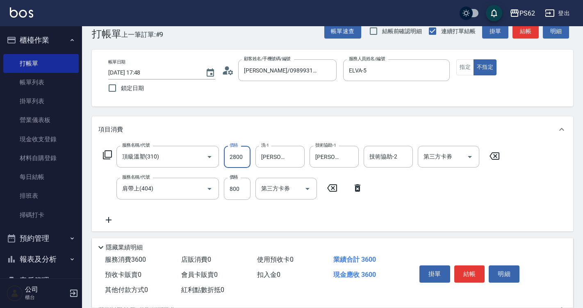
click at [227, 163] on input "2800" at bounding box center [237, 157] width 27 height 22
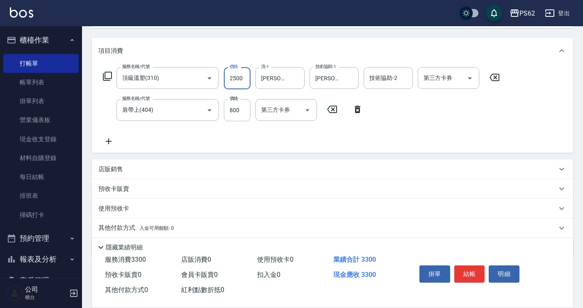
scroll to position [123, 0]
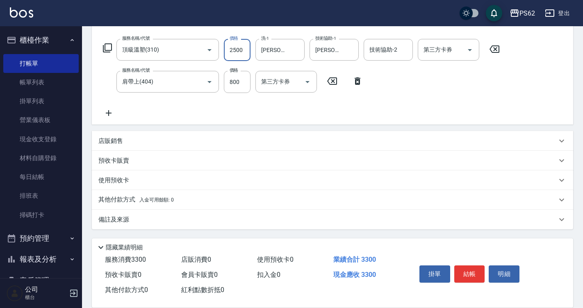
type input "2500"
click at [120, 195] on p "其他付款方式 入金可用餘額: 0" at bounding box center [135, 199] width 75 height 9
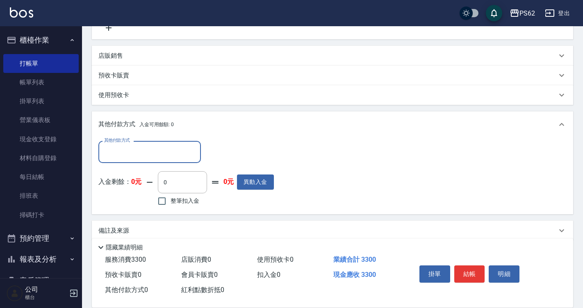
scroll to position [219, 0]
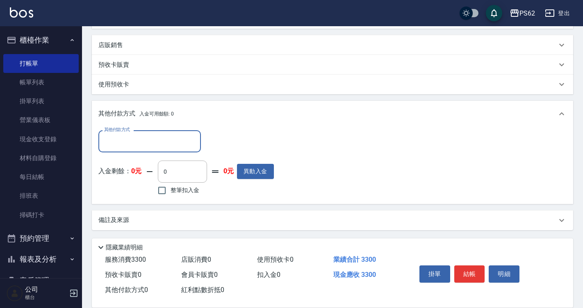
click at [127, 156] on div "其他付款方式 其他付款方式 入金剩餘： 0元 0 ​ 整筆扣入金 0元 異動入金" at bounding box center [185, 163] width 175 height 67
click at [127, 144] on input "其他付款方式" at bounding box center [149, 141] width 95 height 14
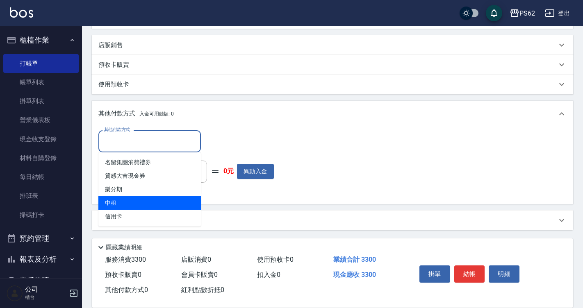
drag, startPoint x: 124, startPoint y: 213, endPoint x: 129, endPoint y: 206, distance: 8.1
click at [123, 213] on span "信用卡" at bounding box center [149, 217] width 102 height 14
type input "信用卡"
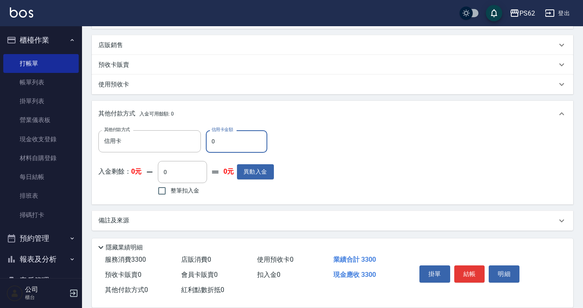
click at [219, 145] on input "0" at bounding box center [236, 141] width 61 height 22
click at [218, 146] on input "0" at bounding box center [236, 141] width 61 height 22
type input "3300"
click at [463, 269] on button "結帳" at bounding box center [469, 273] width 31 height 17
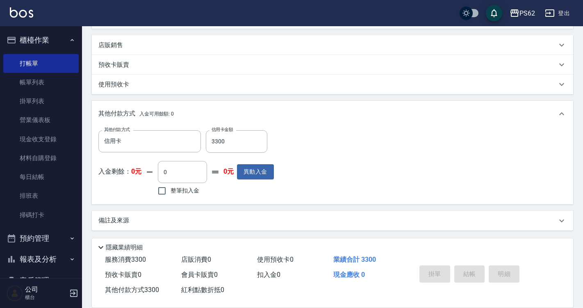
type input "[DATE] 17:49"
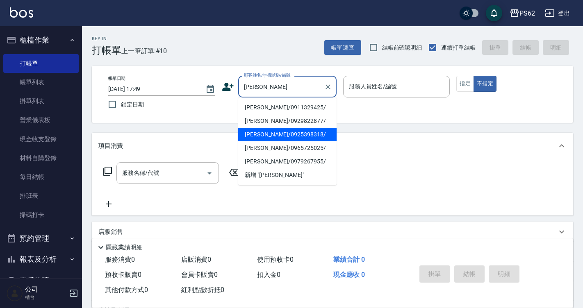
type input "[PERSON_NAME]/0965725025/"
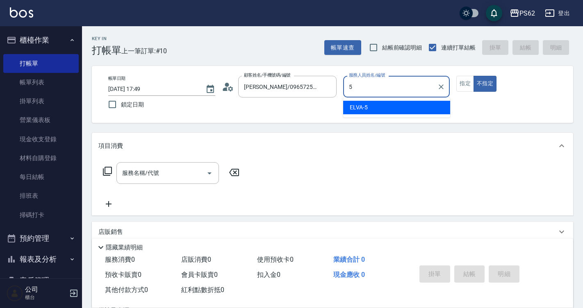
type input "5"
type button "false"
type input "ELVA-5"
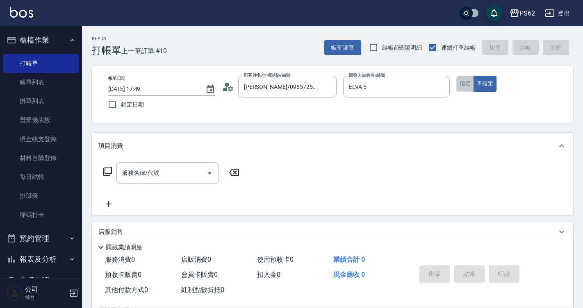
click at [463, 82] on button "指定" at bounding box center [465, 84] width 18 height 16
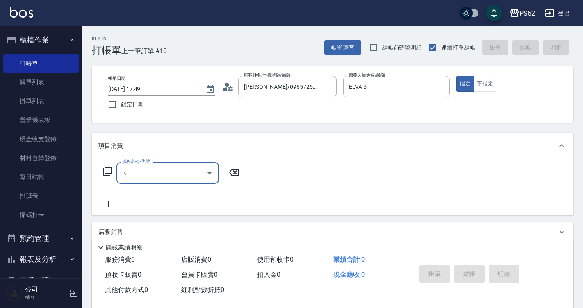
type input "ㄕ"
type input "ㄖ"
type input "溫"
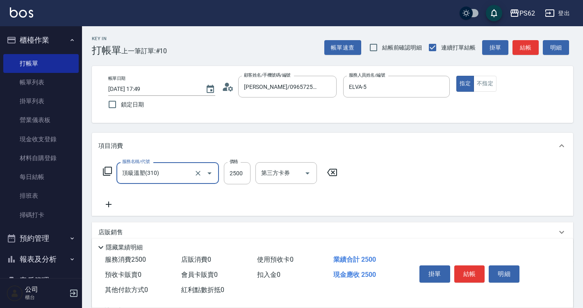
type input "頂級溫塑(310)"
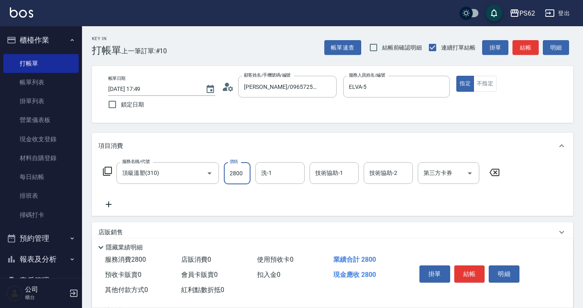
type input "2800"
type input "[PERSON_NAME]-26"
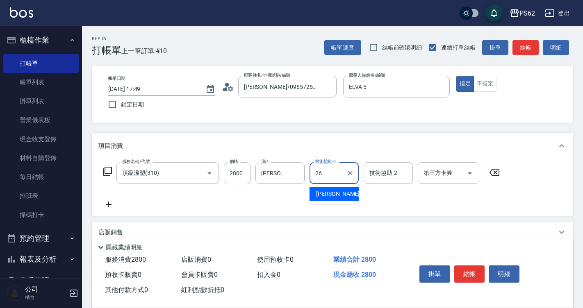
type input "[PERSON_NAME]-26"
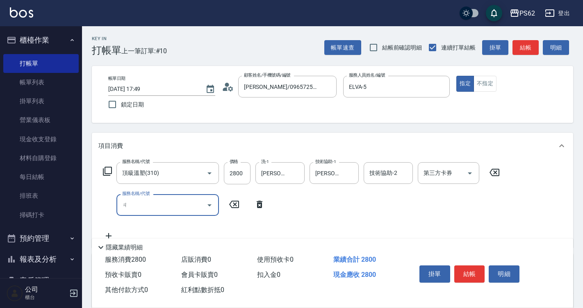
type input "ㄑ"
type input "肩上(304)"
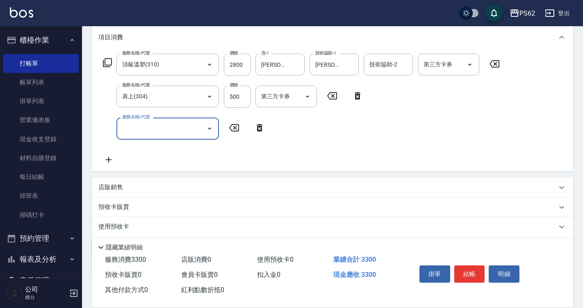
scroll to position [123, 0]
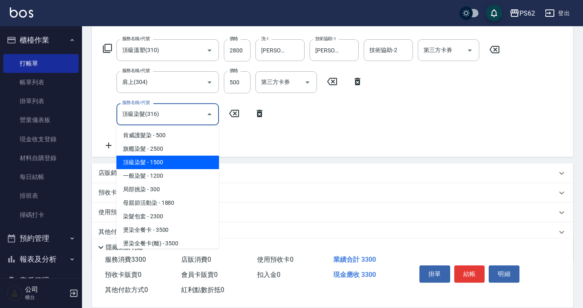
type input "頂級染髮(316)"
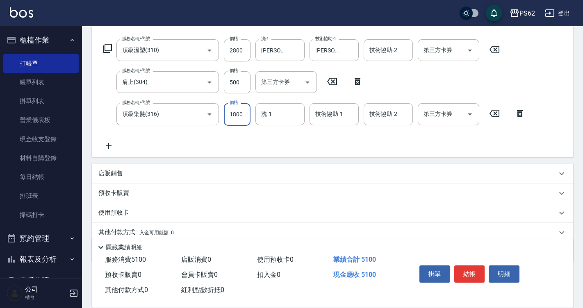
type input "1800"
type input "Sunny-23"
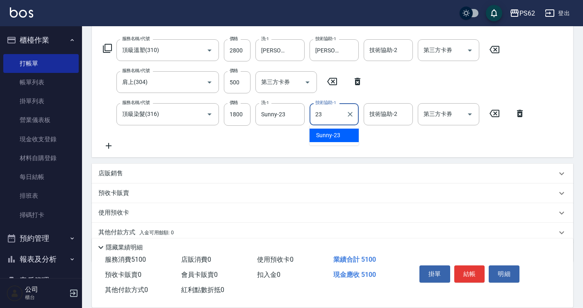
type input "Sunny-23"
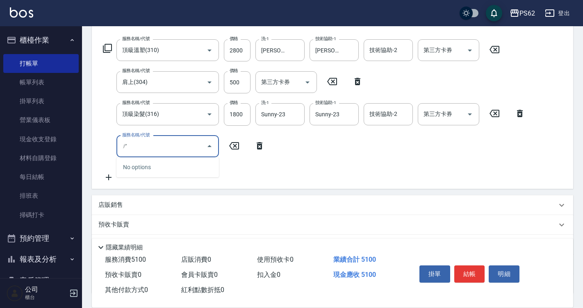
type input "ㄕ"
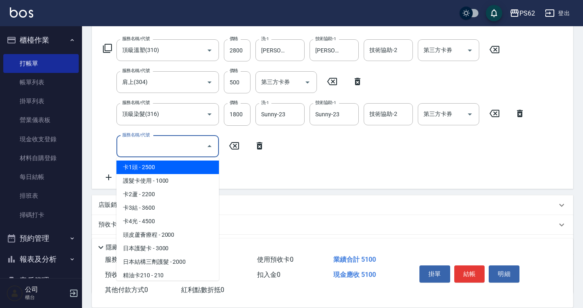
type input "ㄕ"
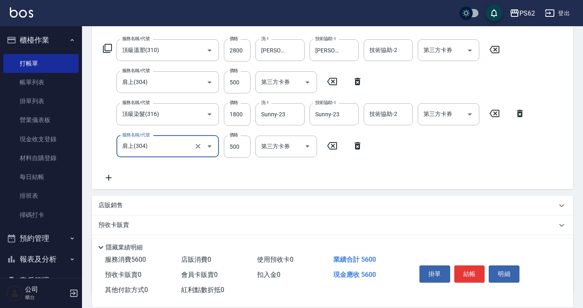
type input "肩上(304)"
click at [277, 179] on div "服務名稱/代號 頂級溫塑(310) 服務名稱/代號 價格 2800 價格 洗-1 小欣-26 洗-1 技術協助-1 小欣-26 技術協助-1 技術協助-2 技…" at bounding box center [313, 110] width 431 height 143
click at [191, 59] on div "頂級溫塑(310) 服務名稱/代號" at bounding box center [167, 50] width 102 height 22
click at [191, 50] on input "頂級溫塑(310)" at bounding box center [156, 50] width 72 height 14
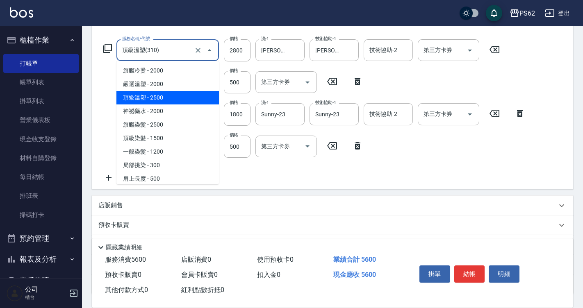
scroll to position [868, 0]
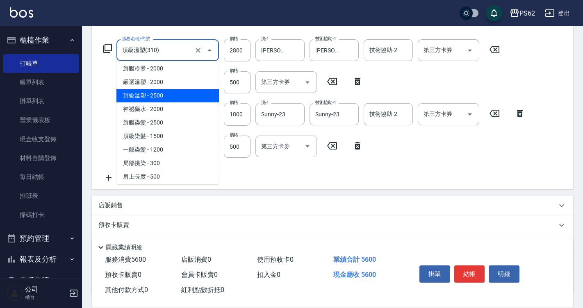
click at [169, 96] on span "頂級溫塑 - 2500" at bounding box center [167, 96] width 102 height 14
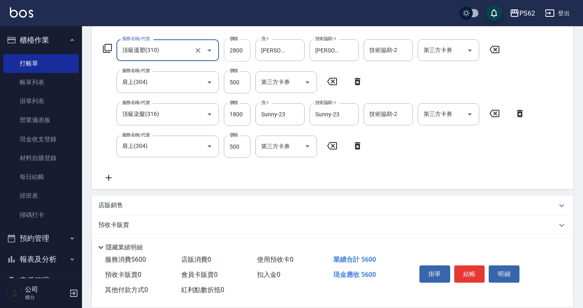
click at [237, 55] on input "2800" at bounding box center [237, 50] width 27 height 22
type input "3200"
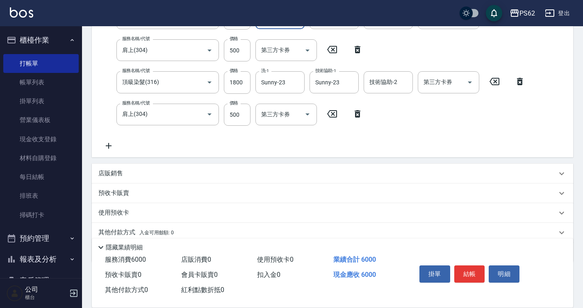
scroll to position [188, 0]
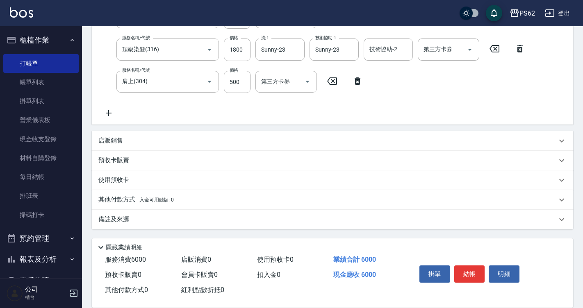
click at [139, 198] on span "入金可用餘額: 0" at bounding box center [156, 200] width 35 height 6
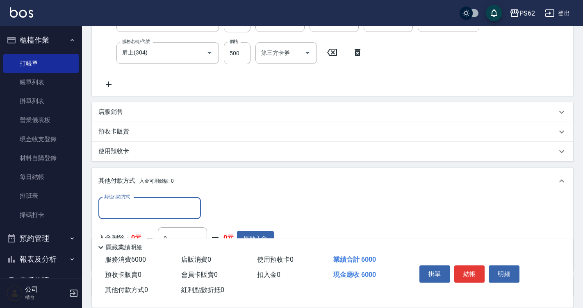
scroll to position [275, 0]
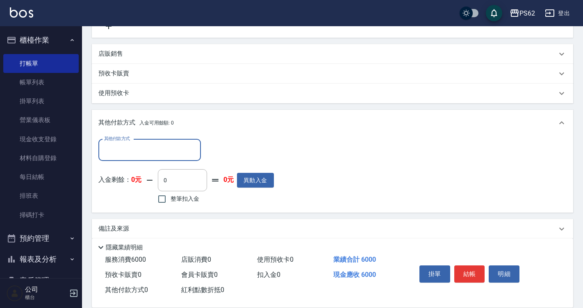
click at [147, 145] on input "其他付款方式" at bounding box center [149, 150] width 95 height 14
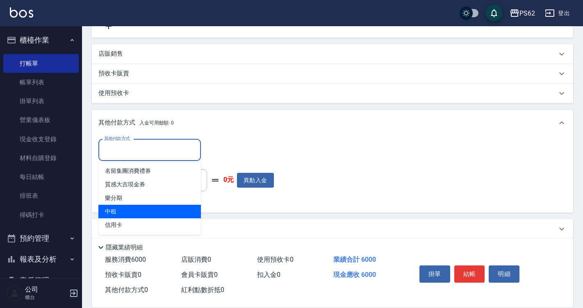
click at [113, 226] on span "信用卡" at bounding box center [149, 225] width 102 height 14
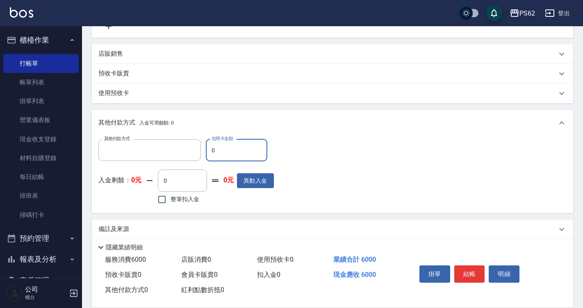
type input "信用卡"
click at [210, 152] on input "0" at bounding box center [236, 150] width 61 height 22
type input "6000"
click at [480, 272] on button "結帳" at bounding box center [469, 273] width 31 height 17
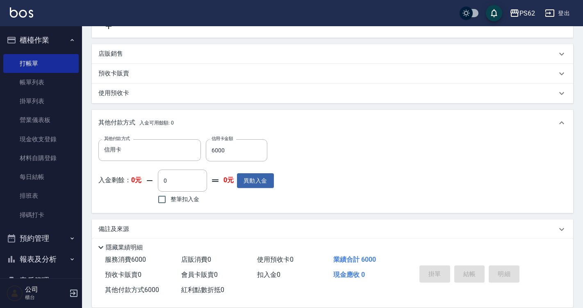
type input "[DATE] 17:51"
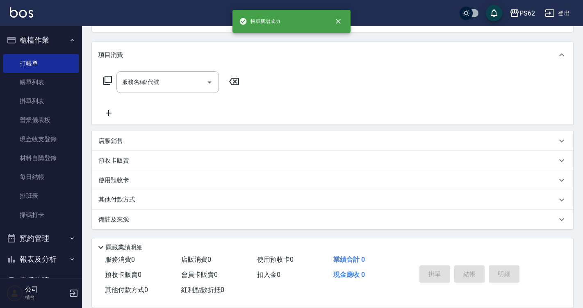
scroll to position [0, 0]
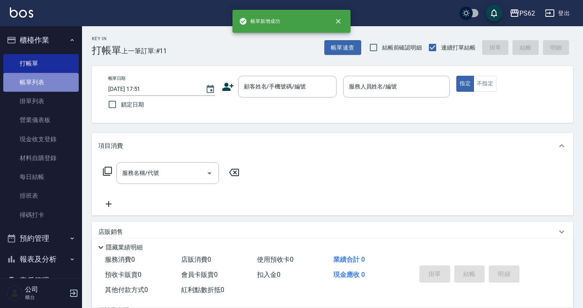
click at [52, 86] on link "帳單列表" at bounding box center [40, 82] width 75 height 19
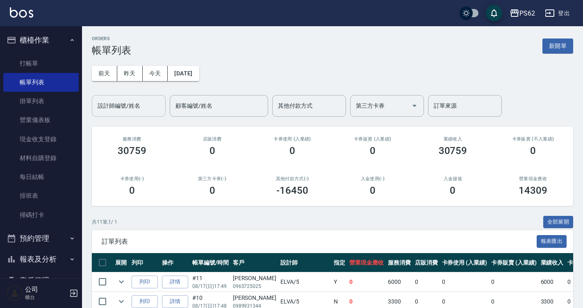
click at [122, 110] on input "設計師編號/姓名" at bounding box center [128, 106] width 66 height 14
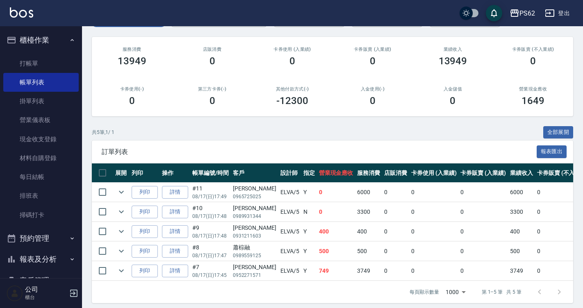
scroll to position [101, 0]
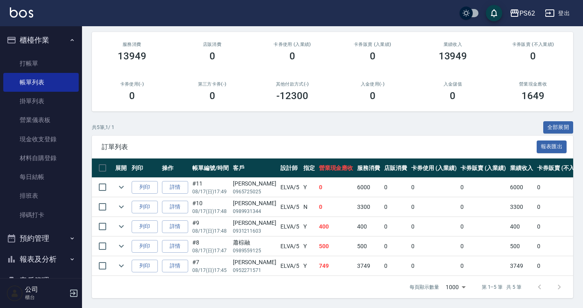
type input "ELVA-5"
click at [251, 188] on p "0965725025" at bounding box center [254, 191] width 43 height 7
click at [253, 208] on p "0989931344" at bounding box center [254, 211] width 43 height 7
click at [41, 51] on ul "打帳單 帳單列表 掛單列表 營業儀表板 現金收支登錄 材料自購登錄 每日結帳 排班表 掃碼打卡" at bounding box center [40, 139] width 75 height 177
click at [41, 57] on link "打帳單" at bounding box center [40, 63] width 75 height 19
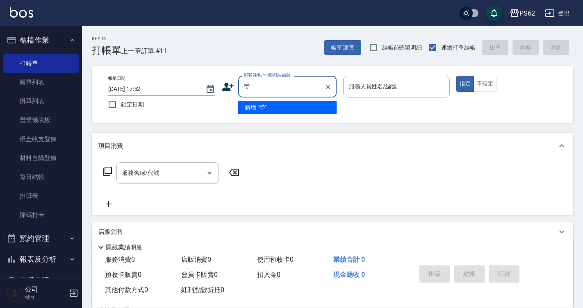
type input "瑩"
click at [261, 125] on div "Key In 打帳單 上一筆訂單:#11 帳單速查 結帳前確認明細 連續打單結帳 掛單 結帳 明細 帳單日期 [DATE] 17:52 鎖定日期 顧客姓名/手…" at bounding box center [332, 212] width 501 height 373
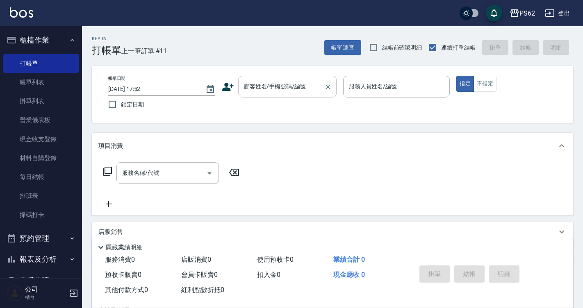
click at [265, 95] on div "顧客姓名/手機號碼/編號" at bounding box center [287, 87] width 98 height 22
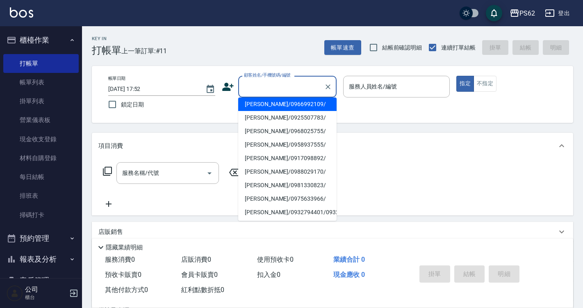
scroll to position [168, 0]
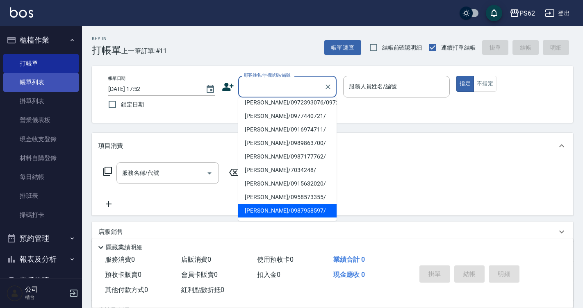
click at [56, 80] on link "帳單列表" at bounding box center [40, 82] width 75 height 19
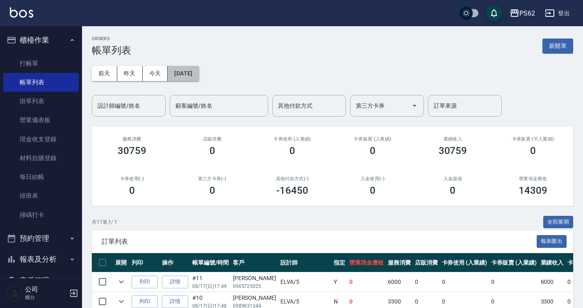
click at [178, 76] on button "[DATE]" at bounding box center [183, 73] width 31 height 15
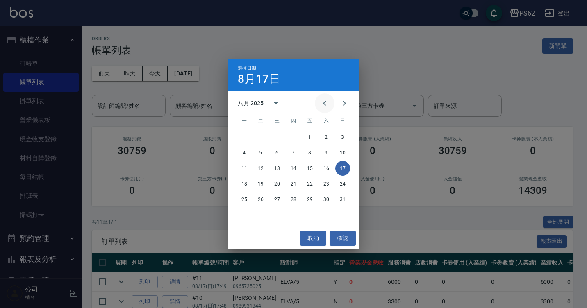
click at [323, 100] on icon "Previous month" at bounding box center [325, 103] width 10 height 10
click at [279, 181] on button "21" at bounding box center [277, 184] width 15 height 15
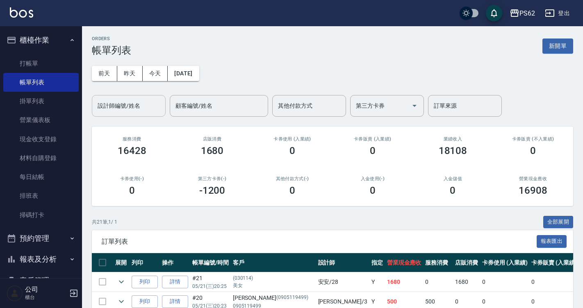
click at [149, 111] on input "設計師編號/姓名" at bounding box center [128, 106] width 66 height 14
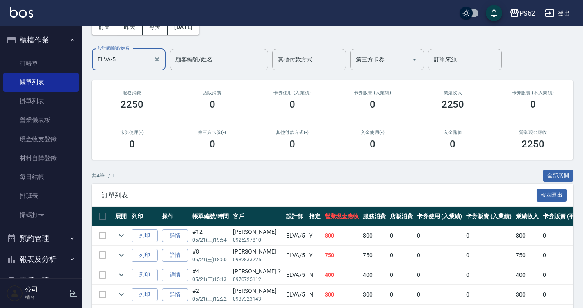
scroll to position [81, 0]
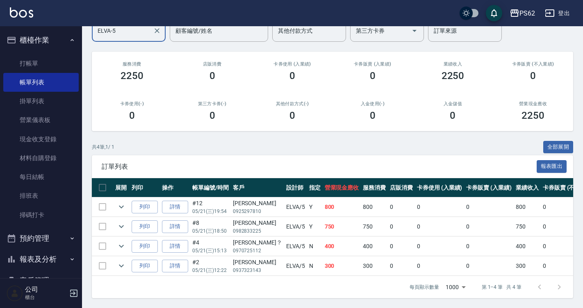
type input "ELVA-5"
click at [256, 227] on p "0982833225" at bounding box center [257, 230] width 49 height 7
copy p "0982833225"
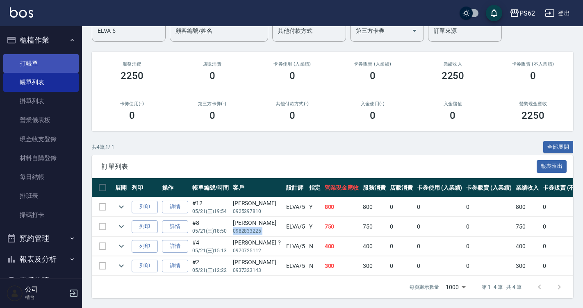
click at [47, 61] on link "打帳單" at bounding box center [40, 63] width 75 height 19
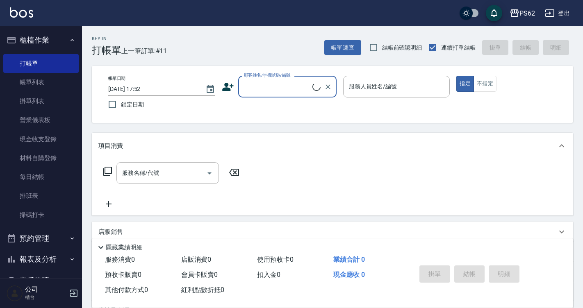
click at [268, 89] on input "顧客姓名/手機號碼/編號" at bounding box center [277, 86] width 70 height 14
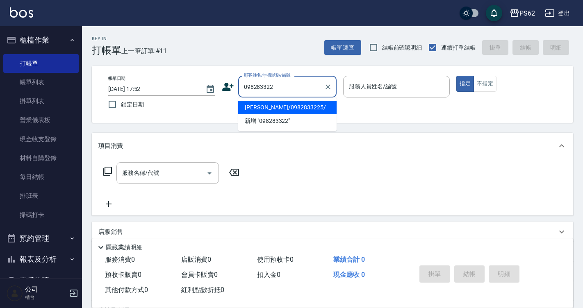
type input "[PERSON_NAME]/0982833225/"
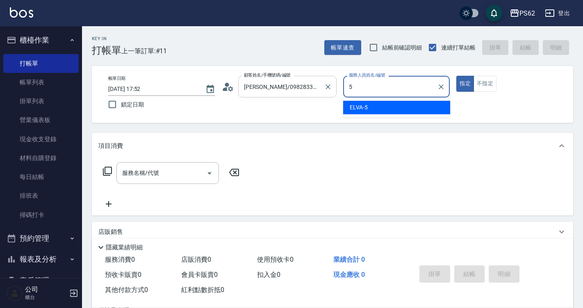
type input "ELVA-5"
type button "true"
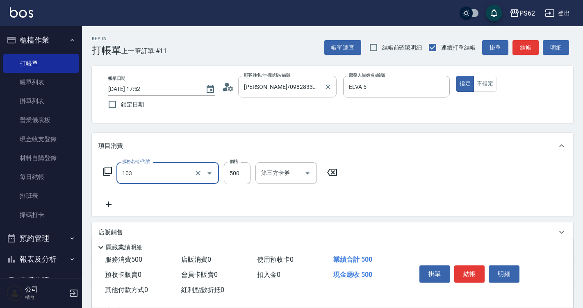
type input "B級洗剪500(103)"
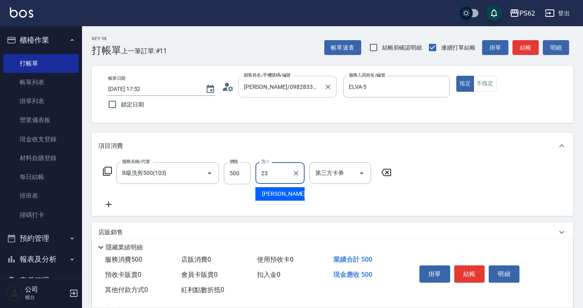
type input "Sunny-23"
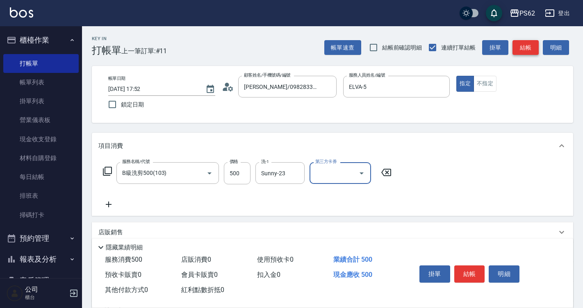
click at [523, 48] on button "結帳" at bounding box center [525, 47] width 26 height 15
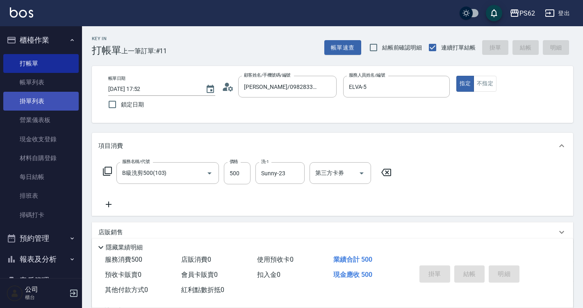
type input "[DATE] 17:53"
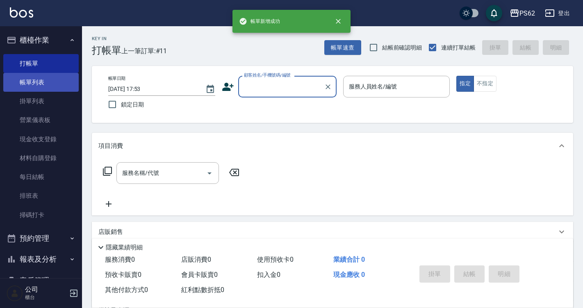
click at [46, 82] on link "帳單列表" at bounding box center [40, 82] width 75 height 19
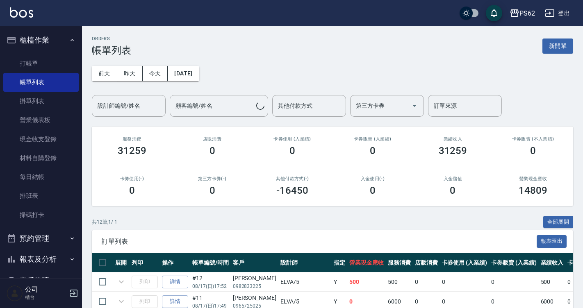
click at [127, 102] on div "設計師編號/姓名 設計師編號/姓名" at bounding box center [129, 106] width 74 height 22
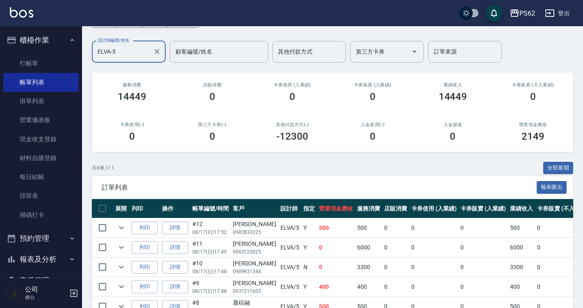
scroll to position [120, 0]
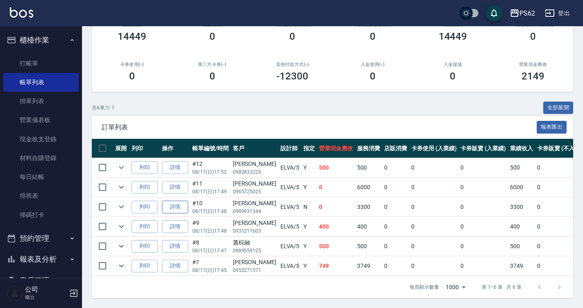
type input "ELVA-5"
click at [180, 203] on link "詳情" at bounding box center [175, 207] width 26 height 13
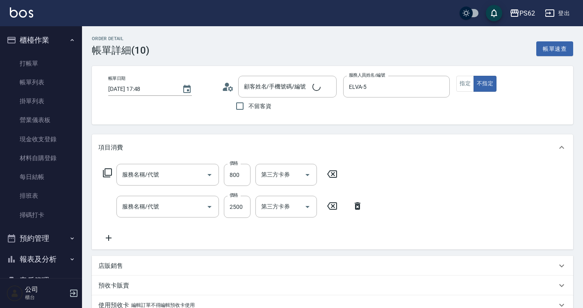
type input "[DATE] 17:48"
type input "ELVA-5"
type input "[PERSON_NAME]/0989931344/"
type input "肩帶上(404)"
type input "頂級溫塑(310)"
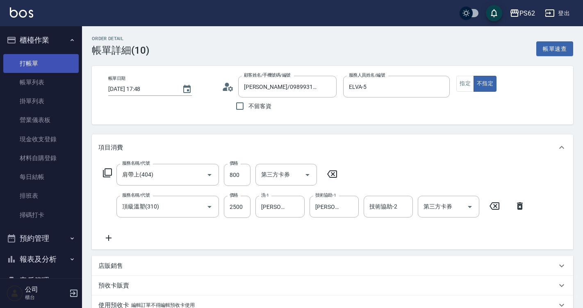
click at [34, 68] on link "打帳單" at bounding box center [40, 63] width 75 height 19
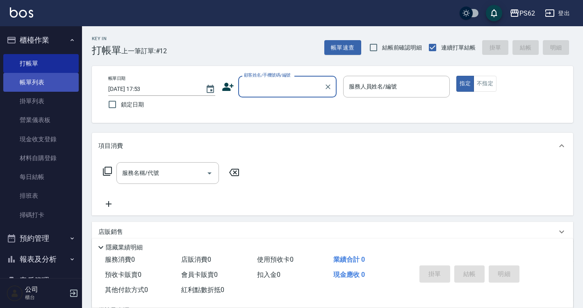
click at [40, 85] on link "帳單列表" at bounding box center [40, 82] width 75 height 19
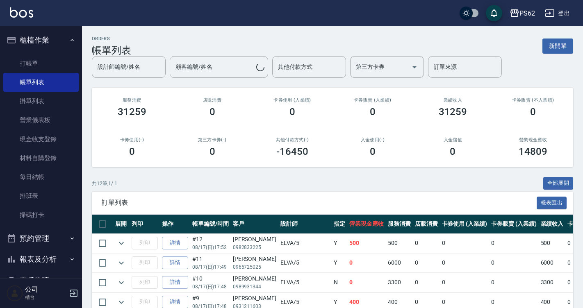
click at [129, 81] on div "ORDERS 帳單列表 新開單 設計師編號/姓名 設計師編號/姓名 顧客編號/姓名 顧客編號/姓名 其他付款方式 其他付款方式 第三方卡券 第三方卡券 訂單來…" at bounding box center [332, 264] width 501 height 476
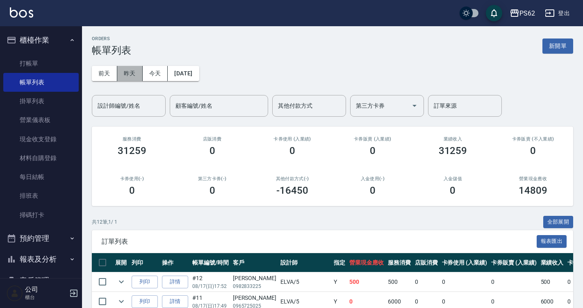
click at [132, 71] on button "昨天" at bounding box center [129, 73] width 25 height 15
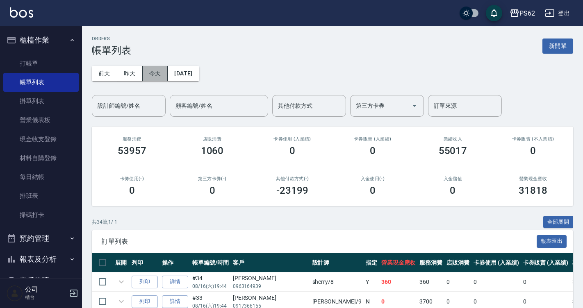
click at [162, 70] on button "今天" at bounding box center [155, 73] width 25 height 15
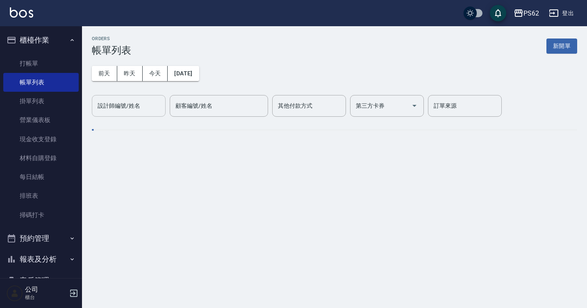
click at [146, 103] on input "設計師編號/姓名" at bounding box center [128, 106] width 66 height 14
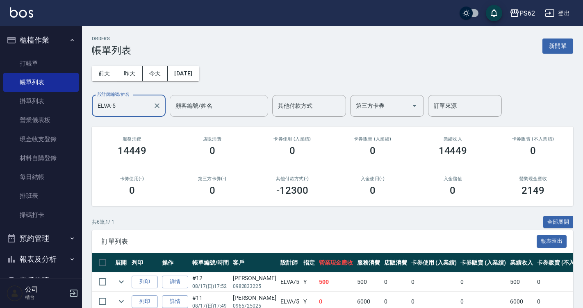
scroll to position [120, 0]
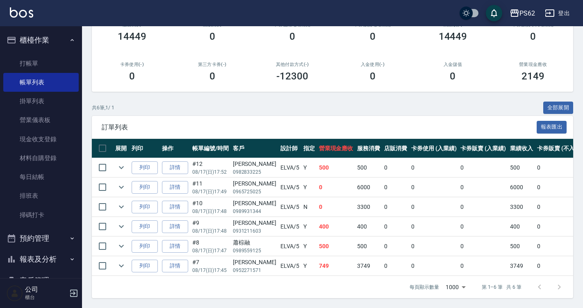
type input "ELVA-5"
click at [256, 160] on div "[PERSON_NAME]" at bounding box center [254, 164] width 43 height 9
click at [257, 199] on div "[PERSON_NAME]" at bounding box center [254, 203] width 43 height 9
click at [257, 208] on p "0989931344" at bounding box center [254, 211] width 43 height 7
click at [253, 188] on p "0965725025" at bounding box center [254, 191] width 43 height 7
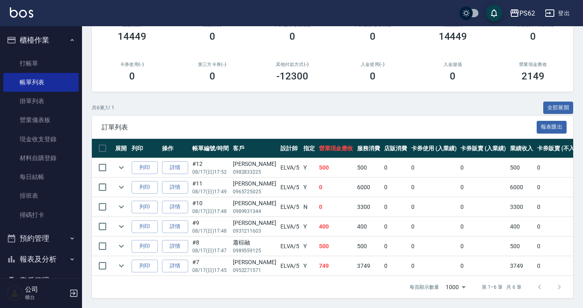
click at [251, 199] on div "[PERSON_NAME]" at bounding box center [254, 203] width 43 height 9
click at [40, 61] on link "打帳單" at bounding box center [40, 63] width 75 height 19
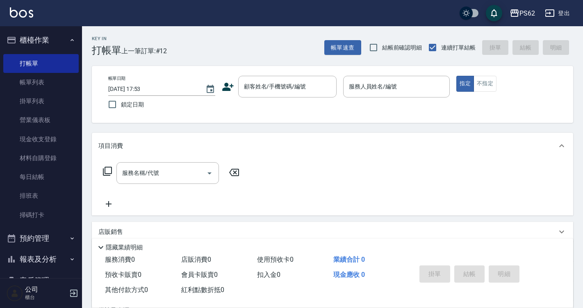
click at [222, 101] on div "帳單日期 [DATE] 17:53 鎖定日期 顧客姓名/手機號碼/編號 顧客姓名/手機號碼/編號 服務人員姓名/編號 服務人員姓名/編號 指定 不指定" at bounding box center [332, 94] width 461 height 37
click at [225, 94] on div "顧客姓名/手機號碼/編號 顧客姓名/手機號碼/編號" at bounding box center [279, 87] width 115 height 22
click at [232, 89] on icon at bounding box center [228, 87] width 12 height 12
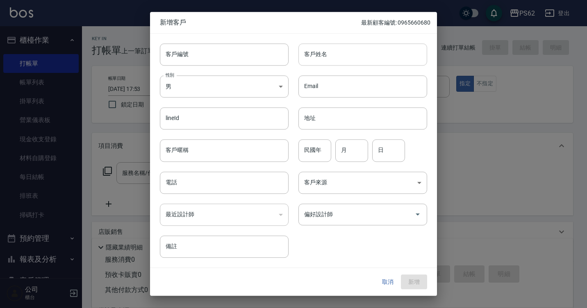
click at [310, 54] on input "客戶姓名" at bounding box center [362, 54] width 129 height 22
type input "[PERSON_NAME]"
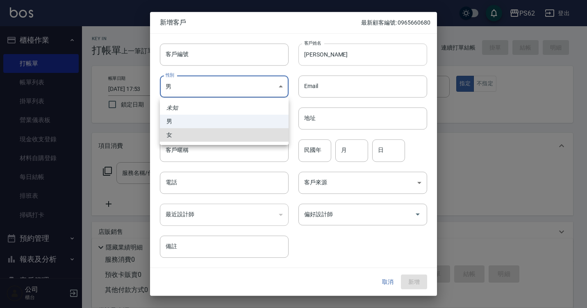
type input "[DEMOGRAPHIC_DATA]"
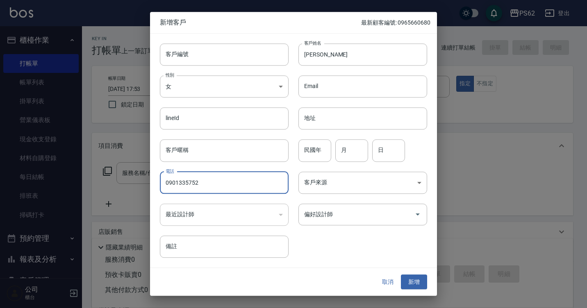
click at [180, 185] on input "0901335752" at bounding box center [224, 183] width 129 height 22
type input "0901335752"
click at [417, 281] on button "新增" at bounding box center [414, 282] width 26 height 15
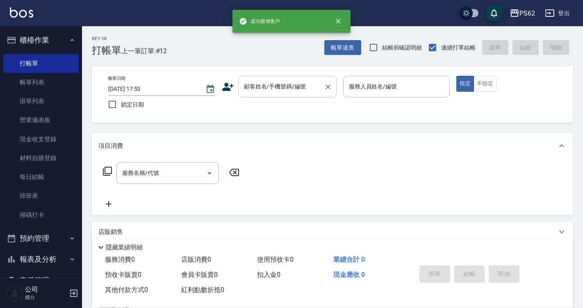
click at [274, 78] on div "顧客姓名/手機號碼/編號" at bounding box center [287, 87] width 98 height 22
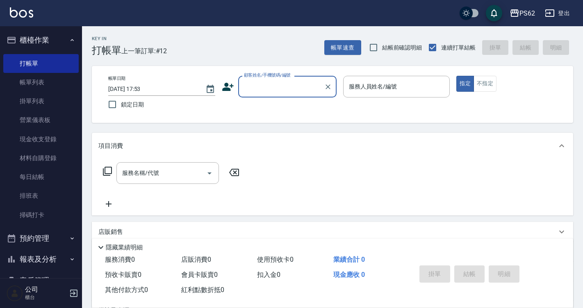
drag, startPoint x: 274, startPoint y: 78, endPoint x: 252, endPoint y: 79, distance: 21.7
click at [252, 79] on input "顧客姓名/手機號碼/編號" at bounding box center [281, 86] width 79 height 14
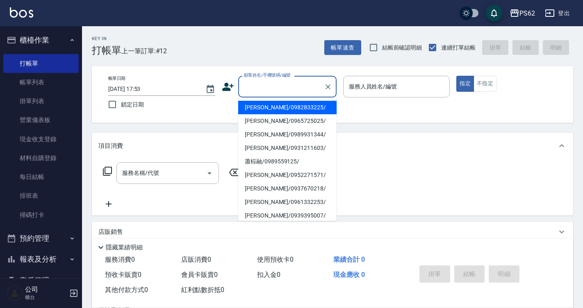
paste input "0901335752"
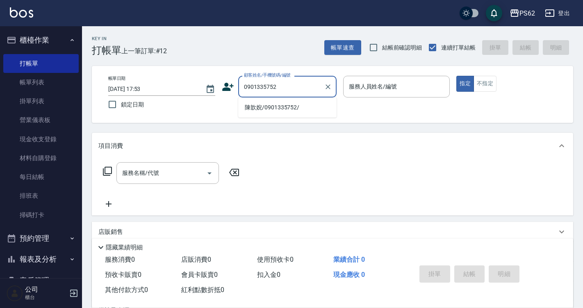
click at [279, 113] on li "陳歆婗/0901335752/" at bounding box center [287, 108] width 98 height 14
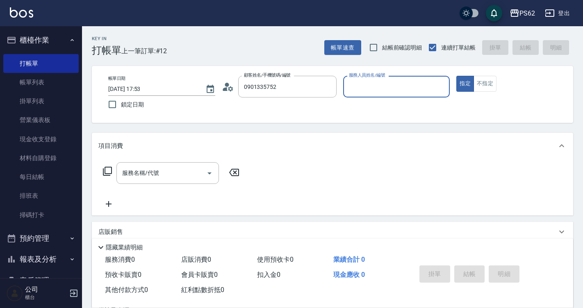
type input "陳歆婗/0901335752/"
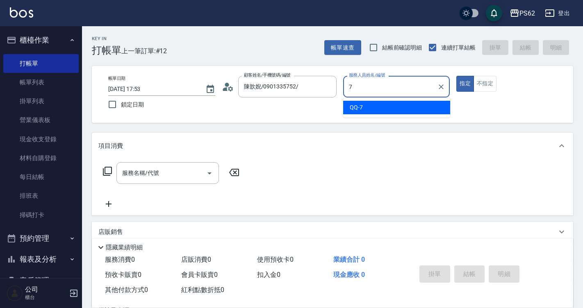
type input "QQ-7"
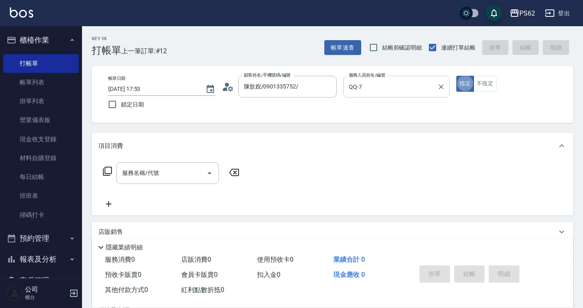
type button "true"
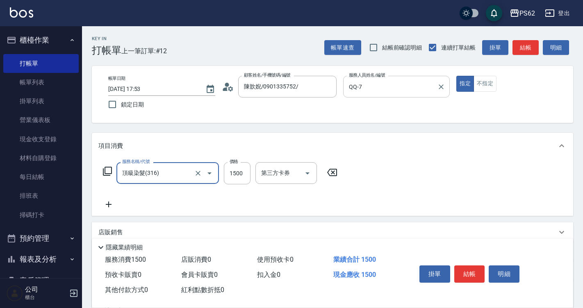
type input "頂級染髮(316)"
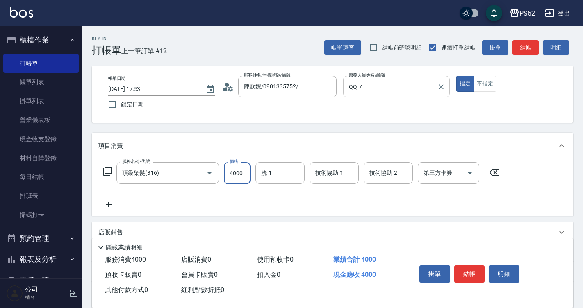
type input "4000"
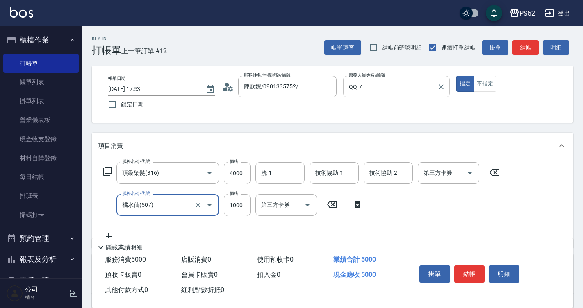
type input "橘水仙(507)"
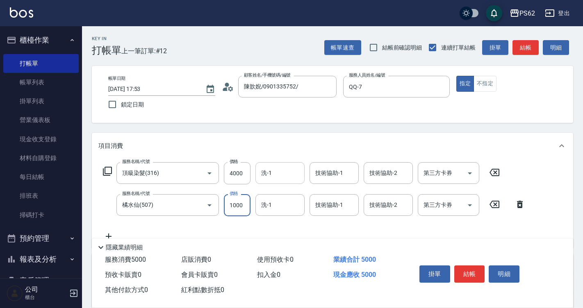
click at [279, 169] on input "洗-1" at bounding box center [280, 173] width 42 height 14
type input "Sunny-23"
click at [478, 268] on button "結帳" at bounding box center [469, 273] width 31 height 17
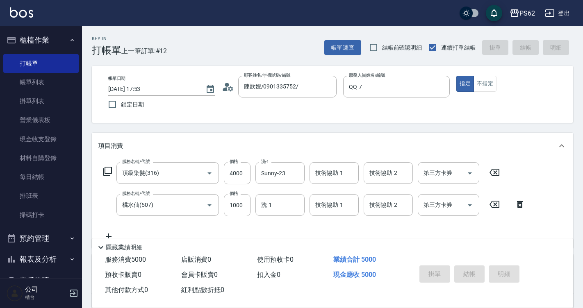
type input "[DATE] 18:02"
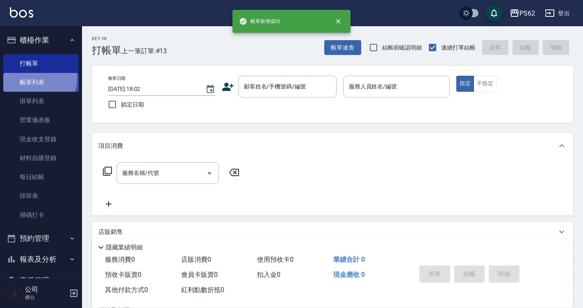
click at [36, 79] on link "帳單列表" at bounding box center [40, 82] width 75 height 19
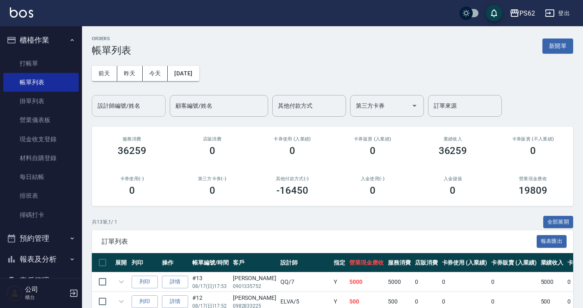
click at [127, 104] on div "設計師編號/姓名 設計師編號/姓名" at bounding box center [129, 106] width 74 height 22
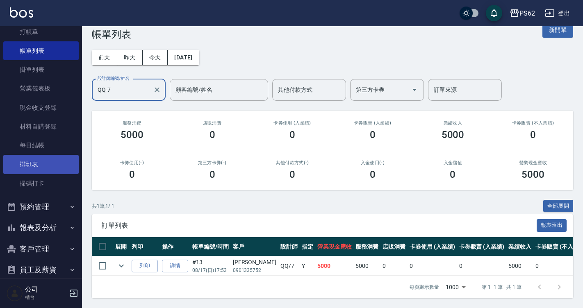
scroll to position [86, 0]
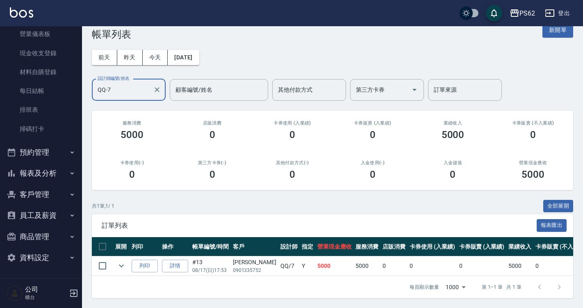
type input "QQ-7"
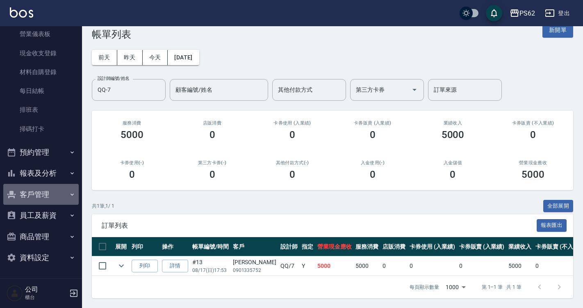
click at [49, 193] on button "客戶管理" at bounding box center [40, 194] width 75 height 21
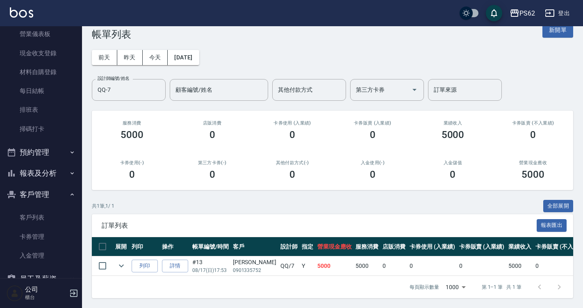
click at [46, 180] on button "報表及分析" at bounding box center [40, 173] width 75 height 21
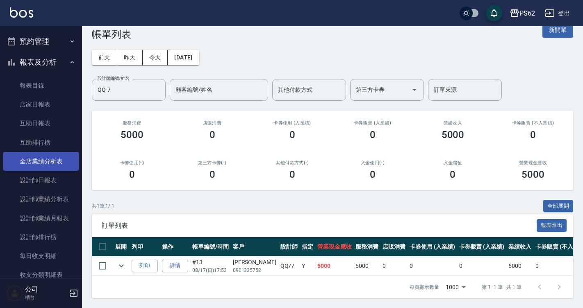
scroll to position [209, 0]
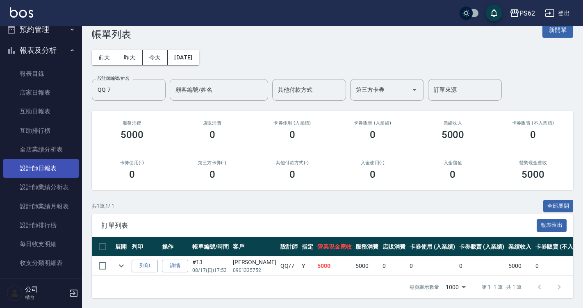
click at [41, 170] on link "設計師日報表" at bounding box center [40, 168] width 75 height 19
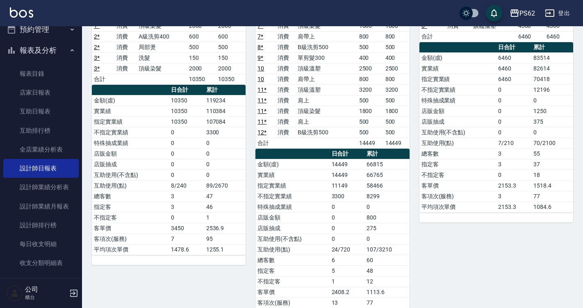
scroll to position [164, 0]
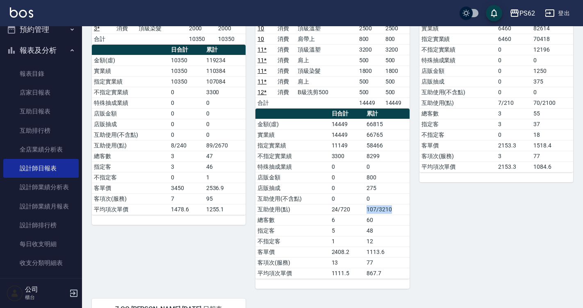
drag, startPoint x: 367, startPoint y: 211, endPoint x: 393, endPoint y: 213, distance: 25.9
click at [393, 213] on td "107/3210" at bounding box center [386, 209] width 45 height 11
click at [386, 211] on td "107/3210" at bounding box center [386, 209] width 45 height 11
click at [375, 208] on td "107/3210" at bounding box center [386, 209] width 45 height 11
drag, startPoint x: 368, startPoint y: 208, endPoint x: 406, endPoint y: 209, distance: 38.9
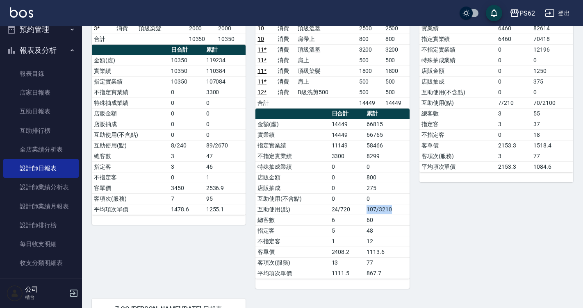
click at [406, 209] on td "107/3210" at bounding box center [386, 209] width 45 height 11
click at [575, 210] on div "PS62 [DATE] 設計師日報表 列印時間： [DATE][PHONE_NUMBER]:02 Employee Daily Report 設計師日報表 […" at bounding box center [332, 207] width 501 height 691
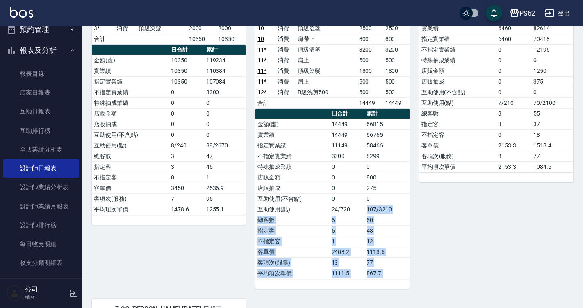
drag, startPoint x: 431, startPoint y: 206, endPoint x: 361, endPoint y: 207, distance: 69.7
click at [361, 207] on div "2 [PERSON_NAME]顧 [DATE] 日報表 單號 類別 項目 金額 業績 1 * 消費 旗艦溫塑 3500 3500 1 * 消費 肩帶上 800…" at bounding box center [327, 230] width 491 height 626
click at [359, 207] on td "24/720" at bounding box center [346, 209] width 35 height 11
click at [358, 207] on td "24/720" at bounding box center [346, 209] width 35 height 11
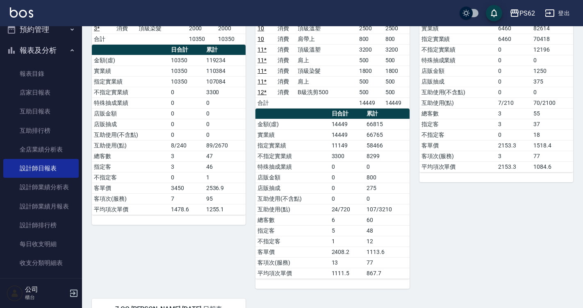
click at [366, 207] on td "107/3210" at bounding box center [386, 209] width 45 height 11
drag, startPoint x: 363, startPoint y: 206, endPoint x: 393, endPoint y: 208, distance: 29.6
click at [393, 208] on tr "互助使用(點) 24/720 107/3210" at bounding box center [332, 209] width 154 height 11
click at [393, 208] on td "107/3210" at bounding box center [386, 209] width 45 height 11
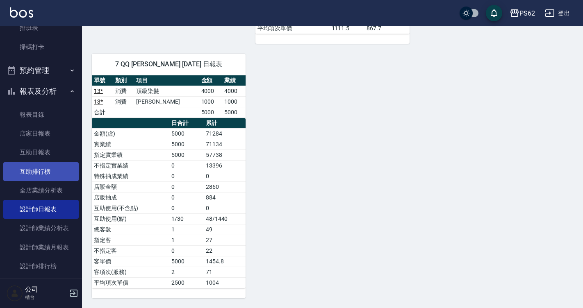
scroll to position [86, 0]
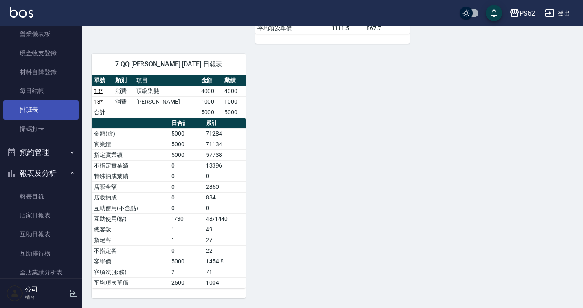
click at [33, 114] on link "排班表" at bounding box center [40, 109] width 75 height 19
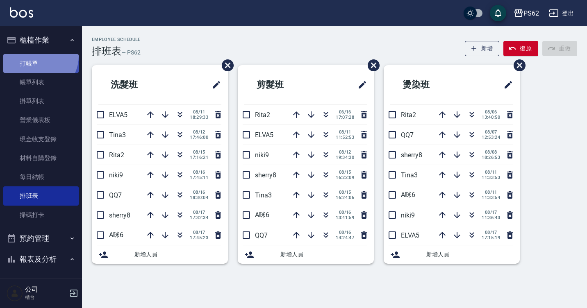
click at [39, 56] on link "打帳單" at bounding box center [40, 63] width 75 height 19
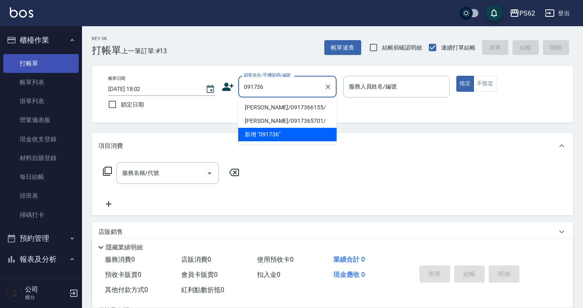
type input "091736"
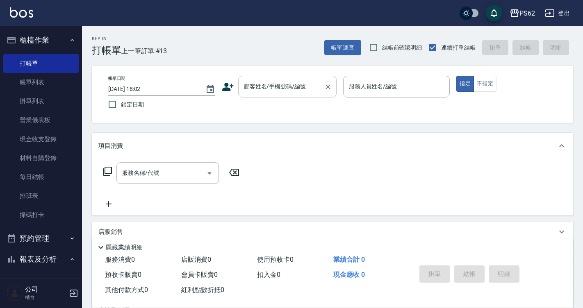
click at [268, 80] on div "顧客姓名/手機號碼/編號 顧客姓名/手機號碼/編號" at bounding box center [287, 87] width 98 height 22
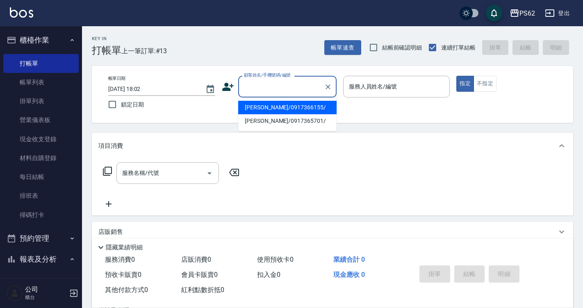
click at [268, 96] on div "顧客姓名/手機號碼/編號" at bounding box center [287, 87] width 98 height 22
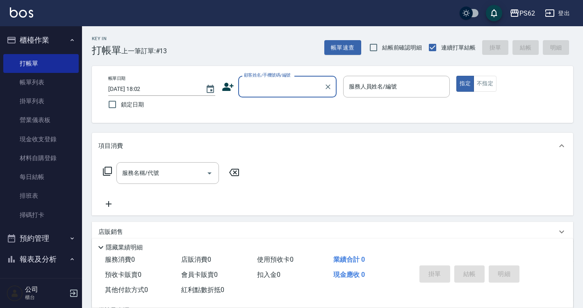
click at [277, 88] on input "顧客姓名/手機號碼/編號" at bounding box center [281, 86] width 79 height 14
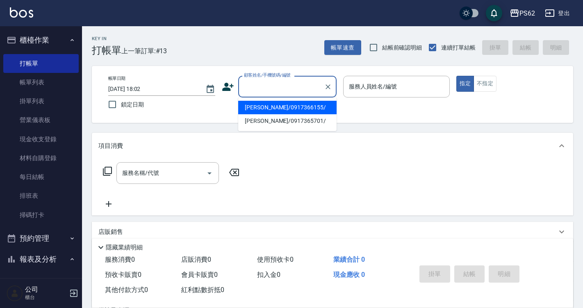
click at [277, 107] on li "[PERSON_NAME]/0917366155/" at bounding box center [287, 108] width 98 height 14
type input "[PERSON_NAME]/0917366155/"
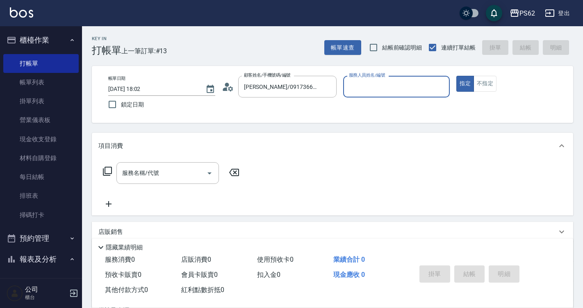
type input "niki-9"
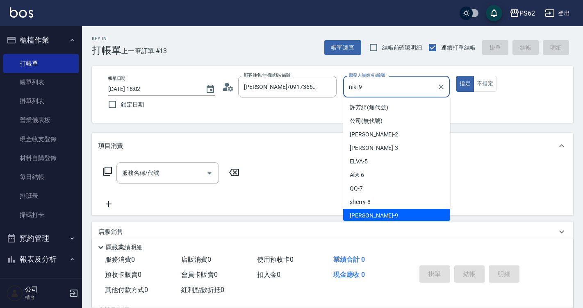
click at [379, 84] on input "niki-9" at bounding box center [390, 86] width 87 height 14
click at [492, 79] on button "不指定" at bounding box center [484, 84] width 23 height 16
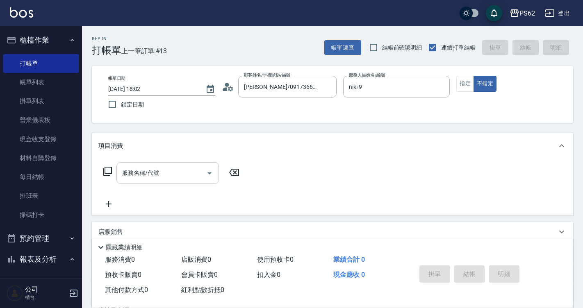
click at [164, 179] on input "服務名稱/代號" at bounding box center [161, 173] width 83 height 14
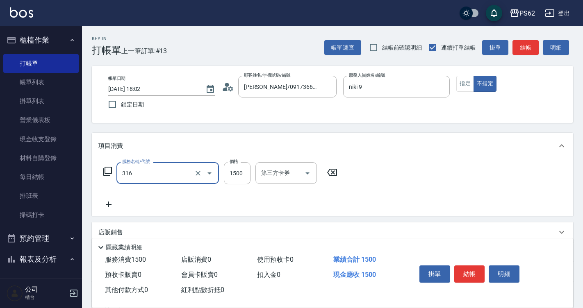
type input "頂級染髮(316)"
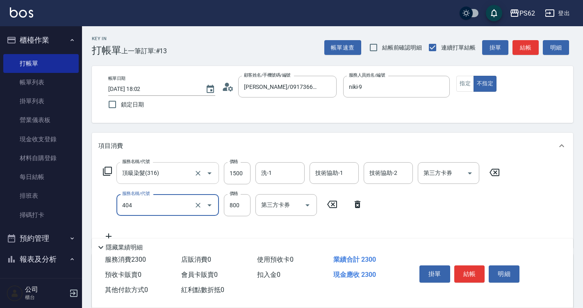
type input "肩帶上(404)"
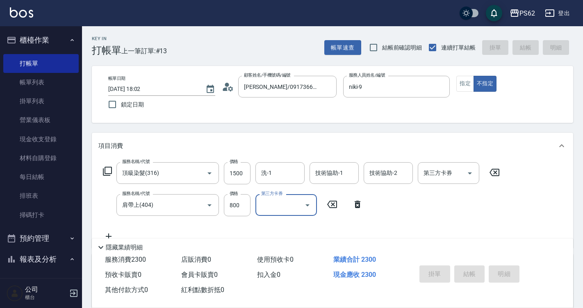
type input "[DATE] 18:15"
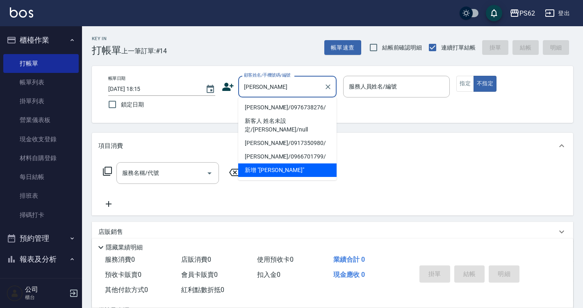
click at [263, 110] on li "[PERSON_NAME]/0976738276/" at bounding box center [287, 108] width 98 height 14
type input "[PERSON_NAME]/0976738276/"
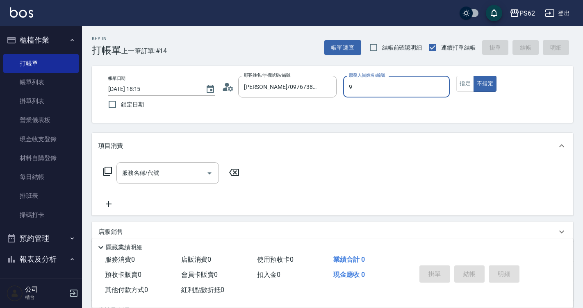
type input "niki-9"
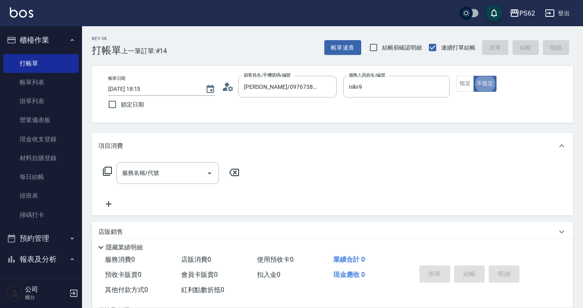
type button "false"
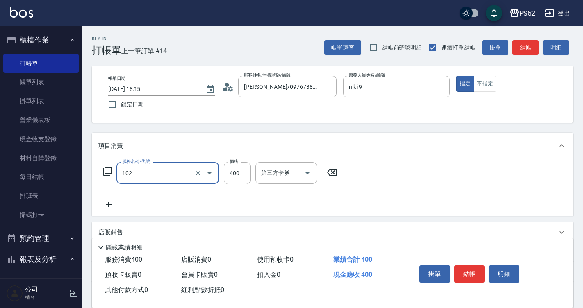
type input "精油洗髮(102)"
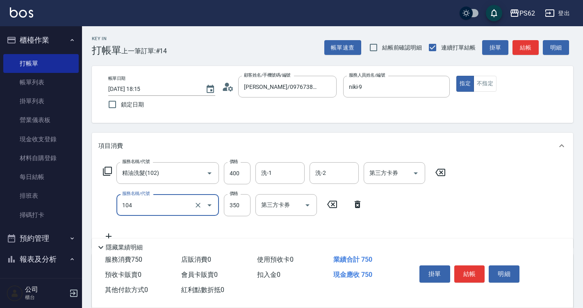
type input "B級單剪350(104)"
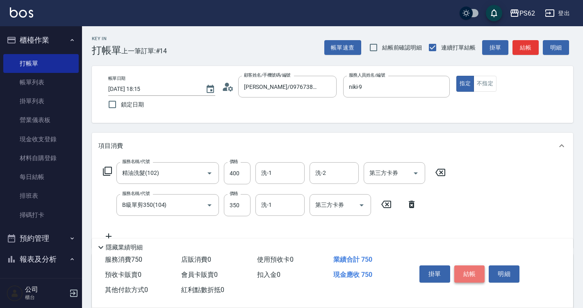
click at [465, 277] on button "結帳" at bounding box center [469, 273] width 31 height 17
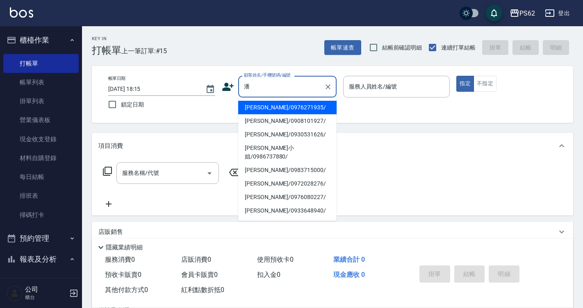
click at [297, 116] on li "[PERSON_NAME]/0908101927/" at bounding box center [287, 121] width 98 height 14
type input "[PERSON_NAME]/0908101927/"
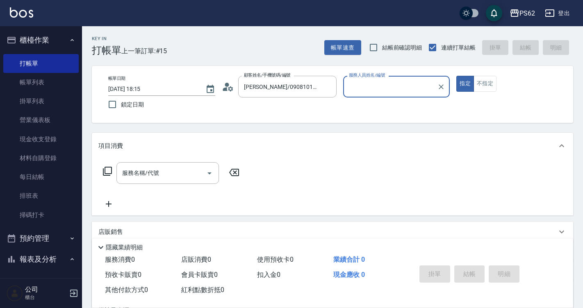
type input "niki-9"
click at [456, 76] on button "指定" at bounding box center [465, 84] width 18 height 16
type button "true"
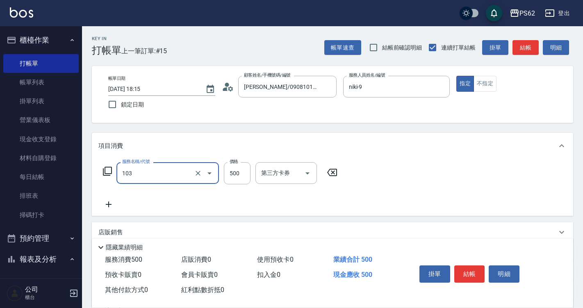
type input "B級洗剪500(103)"
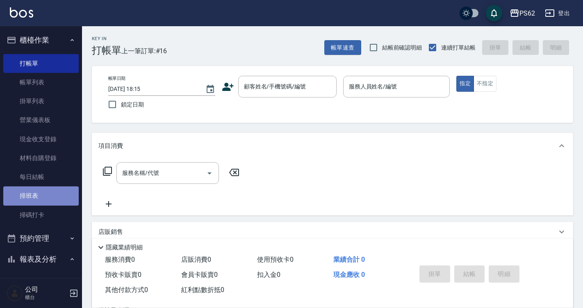
click at [61, 192] on link "排班表" at bounding box center [40, 195] width 75 height 19
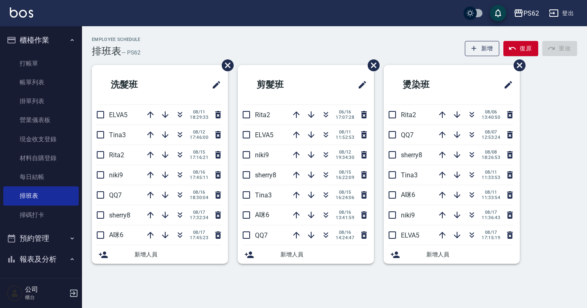
drag, startPoint x: 570, startPoint y: 161, endPoint x: 300, endPoint y: 53, distance: 290.9
click at [300, 53] on div "Employee Schedule 排班表 — PS62 新增 復原 重做" at bounding box center [334, 47] width 485 height 20
click at [56, 70] on link "打帳單" at bounding box center [40, 63] width 75 height 19
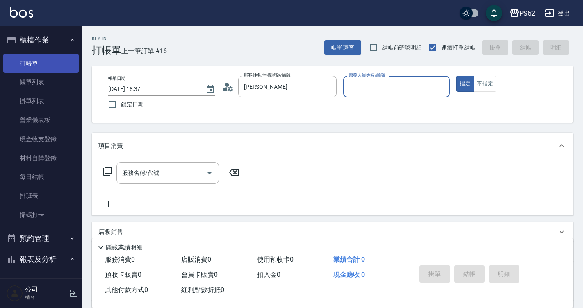
type input "[PERSON_NAME]/0921260778/"
type input "[PERSON_NAME]-2"
click at [456, 76] on button "指定" at bounding box center [465, 84] width 18 height 16
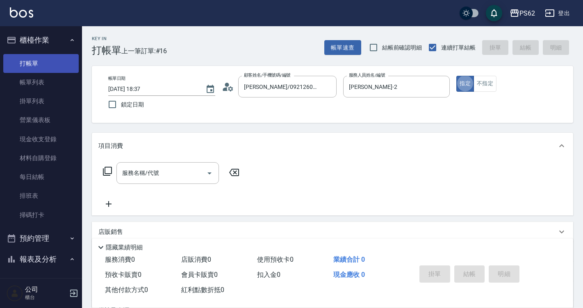
type button "true"
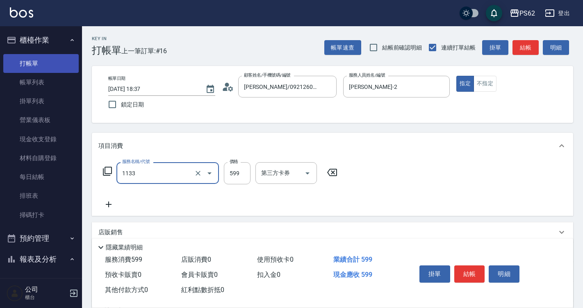
type input "洗剪去角質(1133)"
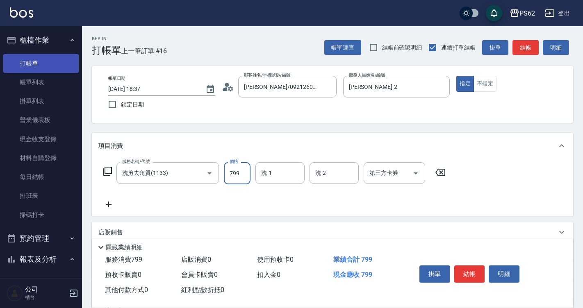
type input "799"
type input "安安-28"
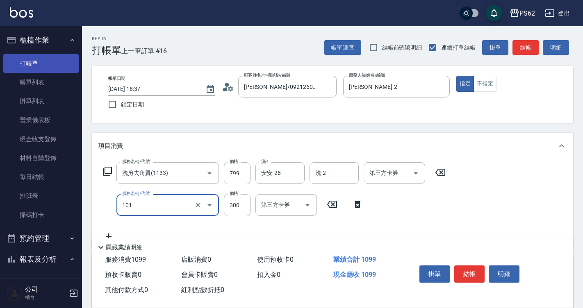
type input "洗髮(101)"
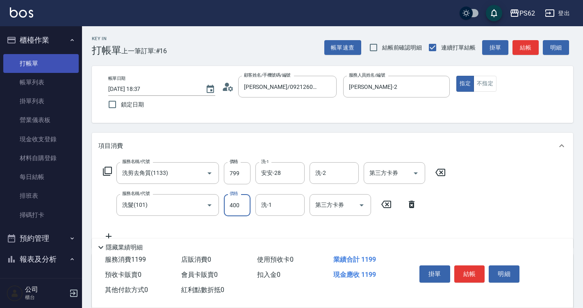
type input "400"
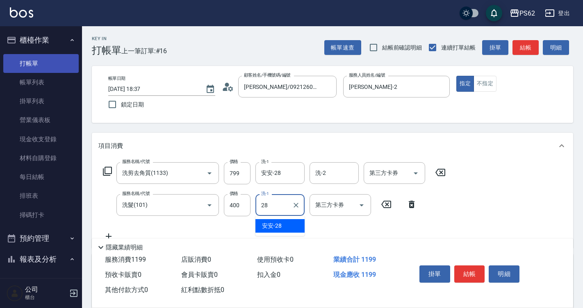
type input "安安-28"
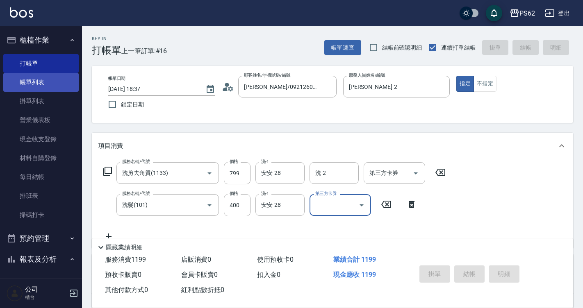
type input "[DATE] 18:38"
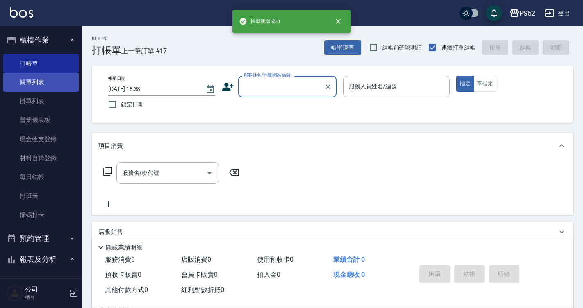
click at [64, 79] on link "帳單列表" at bounding box center [40, 82] width 75 height 19
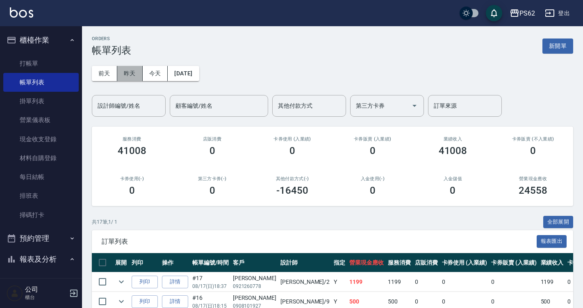
click at [136, 75] on button "昨天" at bounding box center [129, 73] width 25 height 15
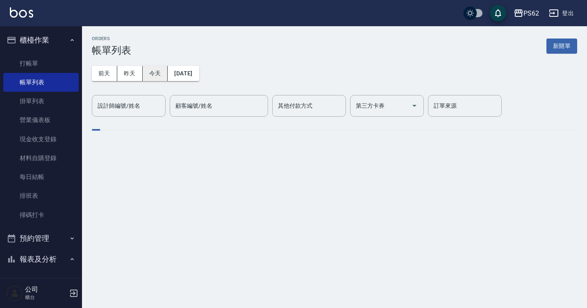
click at [152, 77] on button "今天" at bounding box center [155, 73] width 25 height 15
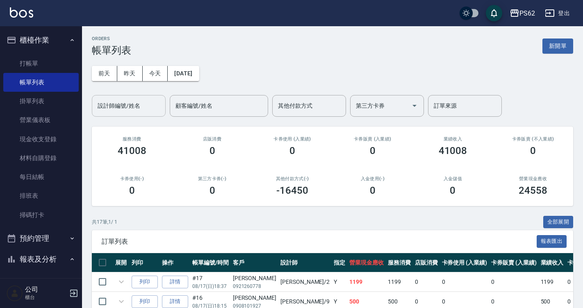
click at [134, 103] on div "設計師編號/姓名 設計師編號/姓名" at bounding box center [129, 106] width 74 height 22
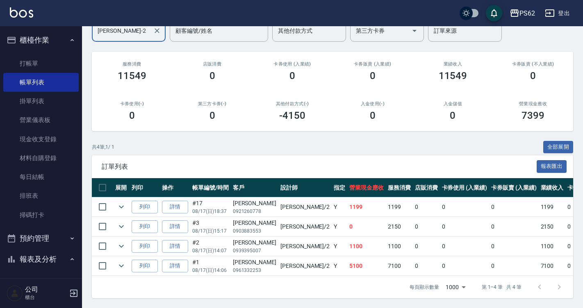
scroll to position [81, 0]
type input "[PERSON_NAME]-2"
click at [187, 240] on link "詳情" at bounding box center [175, 246] width 26 height 13
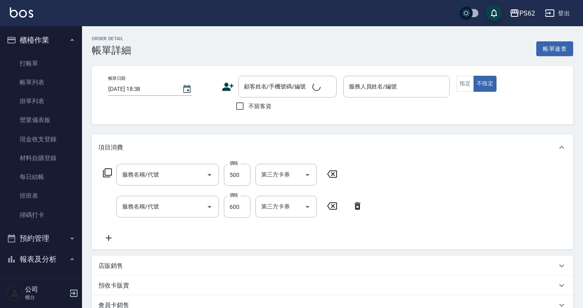
type input "局部燙(303)"
type input "A級洗剪400(205)"
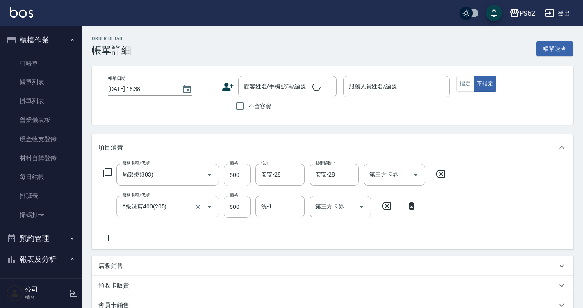
type input "[DATE] 14:07"
type input "[PERSON_NAME]-2"
type input "[PERSON_NAME]/0939395007/"
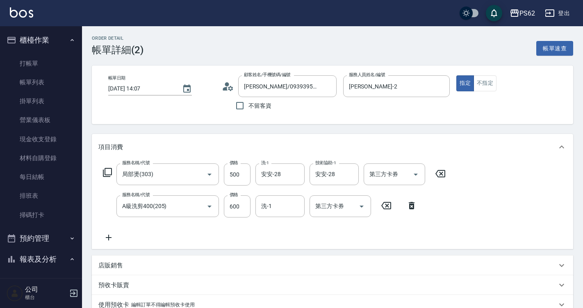
scroll to position [154, 0]
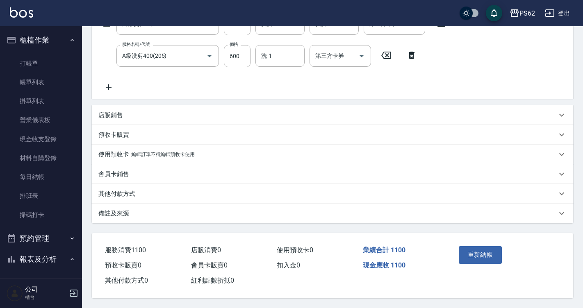
click at [138, 191] on div "其他付款方式" at bounding box center [327, 194] width 458 height 9
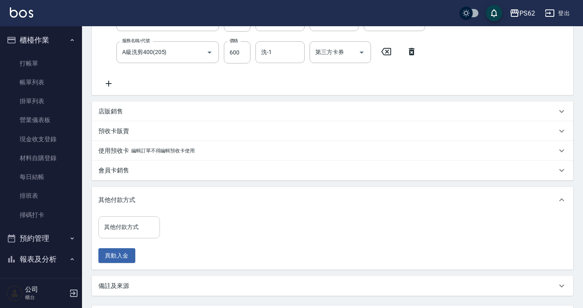
click at [139, 223] on input "其他付款方式" at bounding box center [129, 227] width 54 height 14
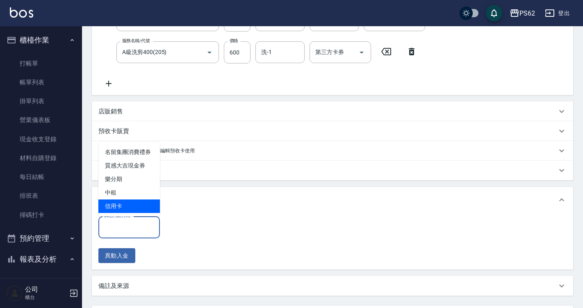
click at [131, 204] on span "信用卡" at bounding box center [128, 207] width 61 height 14
type input "信用卡"
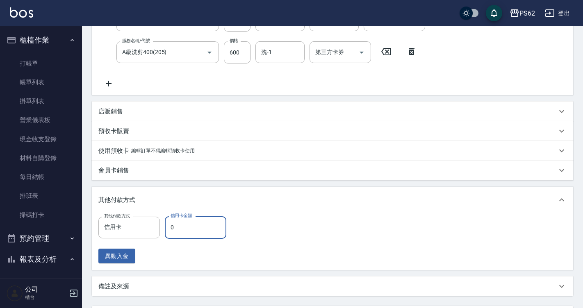
click at [186, 229] on input "0" at bounding box center [195, 227] width 61 height 22
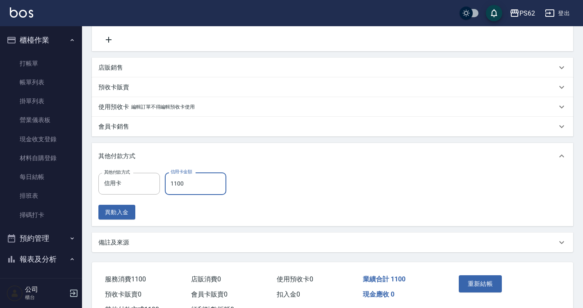
scroll to position [231, 0]
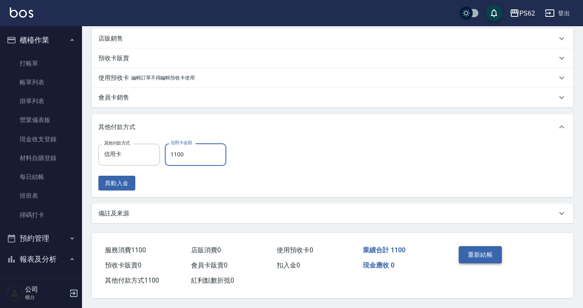
type input "1100"
click at [483, 248] on button "重新結帳" at bounding box center [479, 254] width 43 height 17
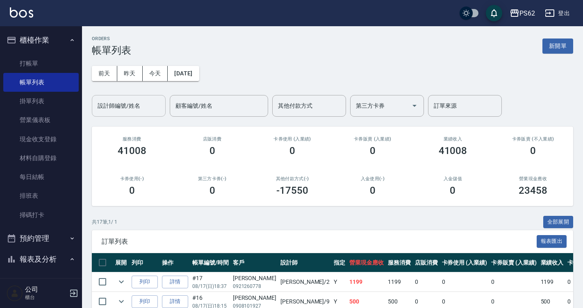
click at [142, 116] on div "設計師編號/姓名" at bounding box center [129, 106] width 74 height 22
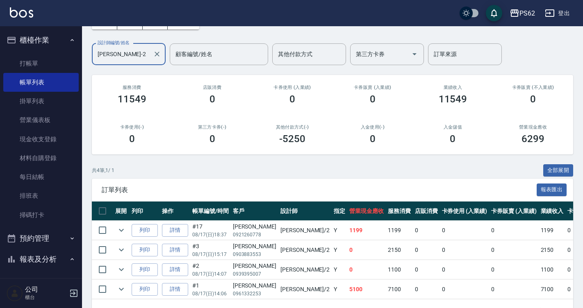
scroll to position [81, 0]
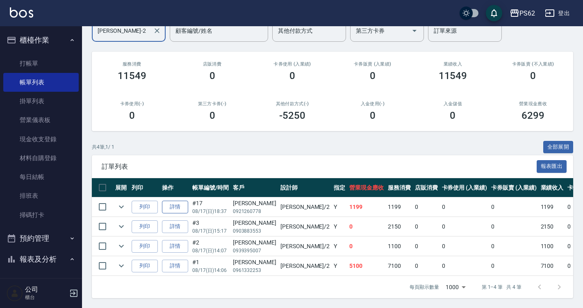
type input "[PERSON_NAME]-2"
click at [183, 201] on link "詳情" at bounding box center [175, 207] width 26 height 13
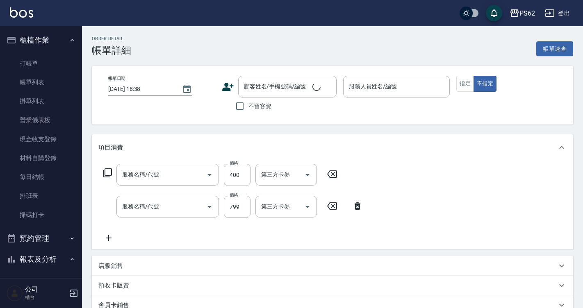
type input "[DATE] 18:37"
type input "[PERSON_NAME]-2"
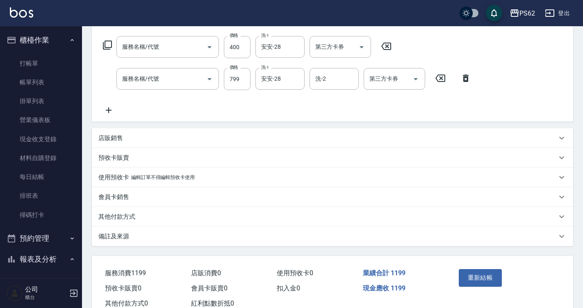
type input "洗髮(101)"
type input "洗剪去角質(1133)"
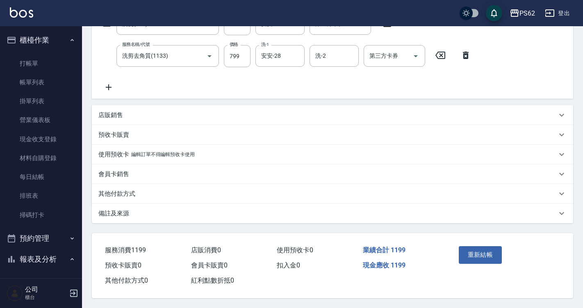
type input "[PERSON_NAME]/0921260778/"
click at [132, 196] on div "其他付款方式" at bounding box center [332, 194] width 481 height 20
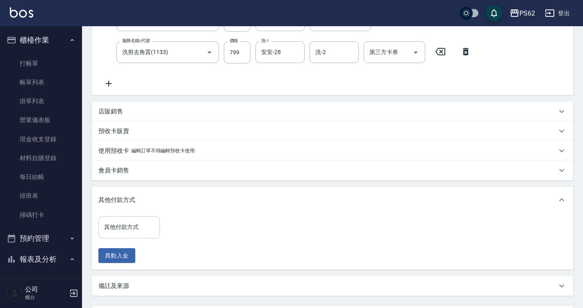
click at [132, 221] on div "其他付款方式 其他付款方式" at bounding box center [128, 227] width 61 height 22
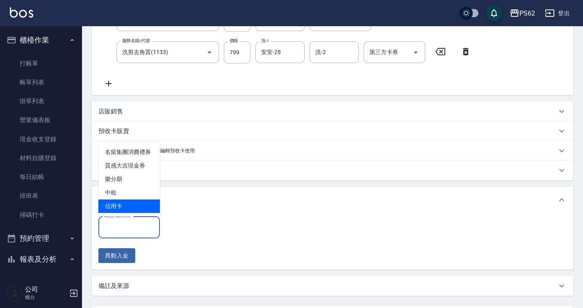
click at [130, 213] on span "信用卡" at bounding box center [128, 207] width 61 height 14
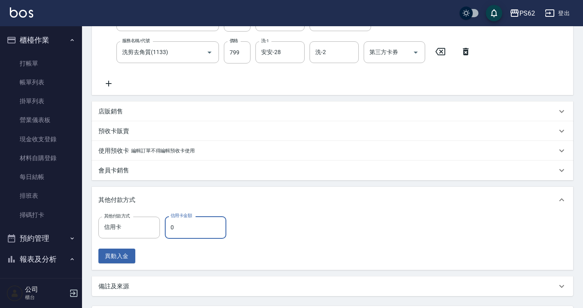
click at [174, 225] on input "0" at bounding box center [195, 227] width 61 height 22
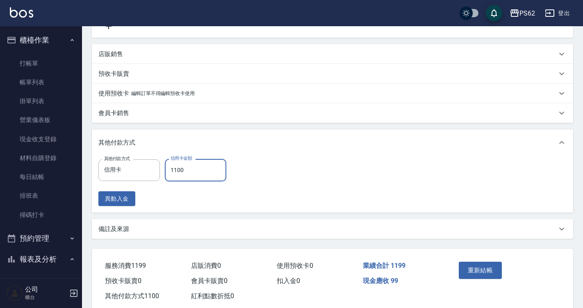
scroll to position [231, 0]
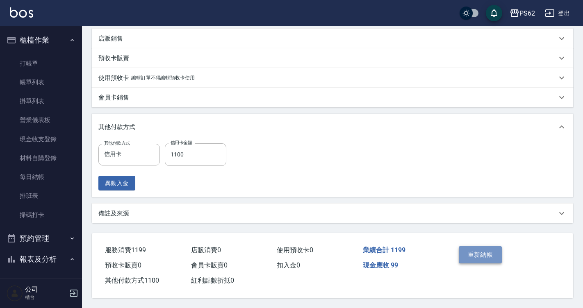
click at [485, 254] on button "重新結帳" at bounding box center [479, 254] width 43 height 17
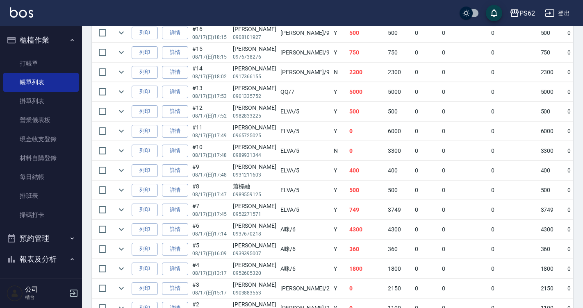
scroll to position [255, 0]
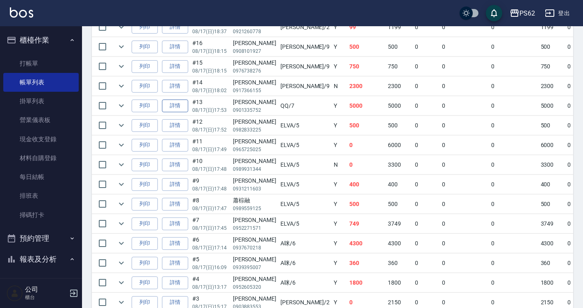
click at [183, 110] on link "詳情" at bounding box center [175, 106] width 26 height 13
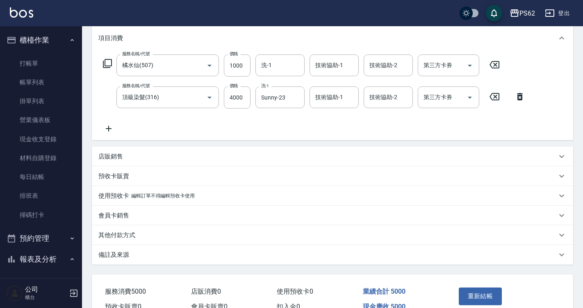
scroll to position [287, 0]
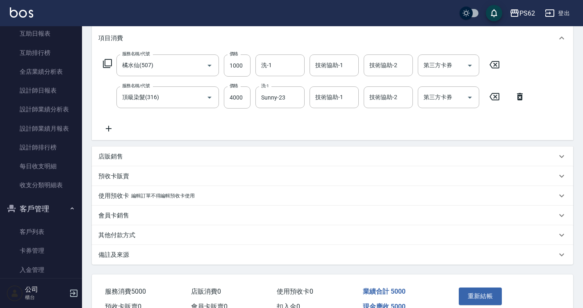
click at [129, 235] on p "其他付款方式" at bounding box center [116, 235] width 37 height 9
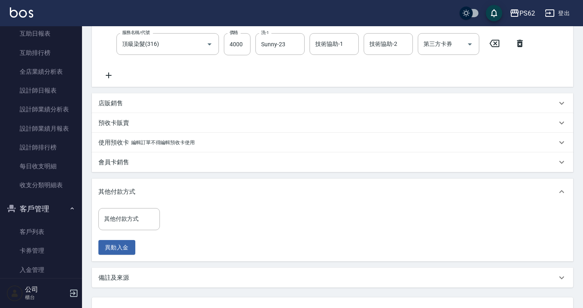
scroll to position [231, 0]
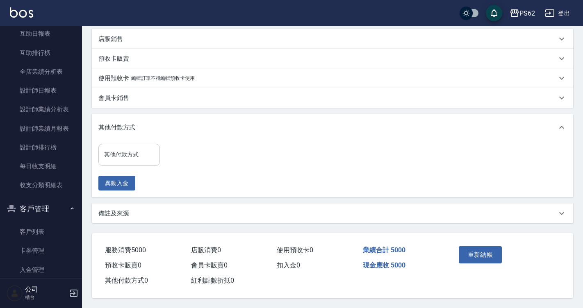
click at [132, 154] on input "其他付款方式" at bounding box center [129, 154] width 54 height 14
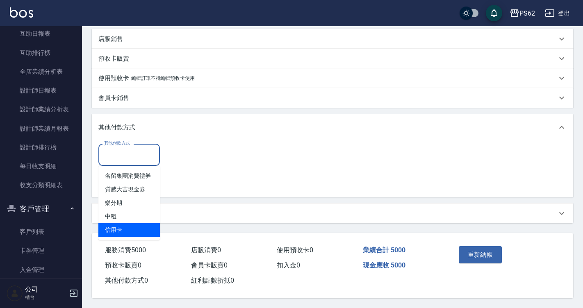
click at [120, 226] on span "信用卡" at bounding box center [128, 230] width 61 height 14
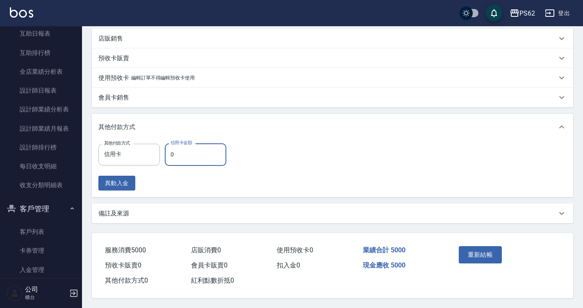
click at [187, 157] on input "0" at bounding box center [195, 154] width 61 height 22
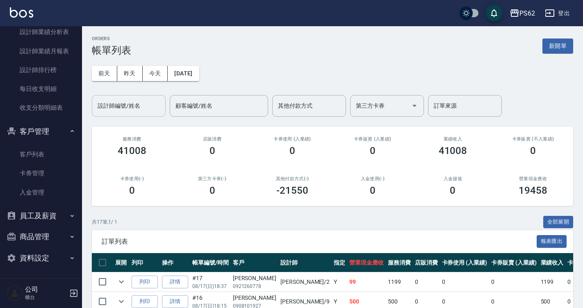
click at [136, 111] on input "設計師編號/姓名" at bounding box center [128, 106] width 66 height 14
drag, startPoint x: 136, startPoint y: 105, endPoint x: 36, endPoint y: 118, distance: 100.8
click at [36, 118] on div "PS62 登出 櫃檯作業 打帳單 帳單列表 掛單列表 營業儀表板 現金收支登錄 材料自購登錄 每日結帳 排班表 掃碼打卡 預約管理 預約管理 單日預約紀錄 單…" at bounding box center [291, 191] width 583 height 383
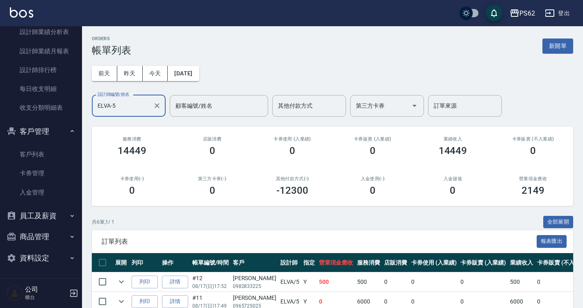
scroll to position [120, 0]
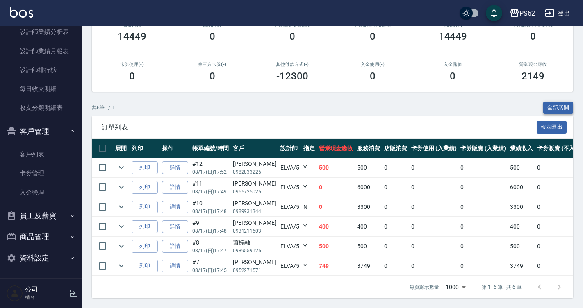
click at [554, 102] on button "全部展開" at bounding box center [558, 108] width 30 height 13
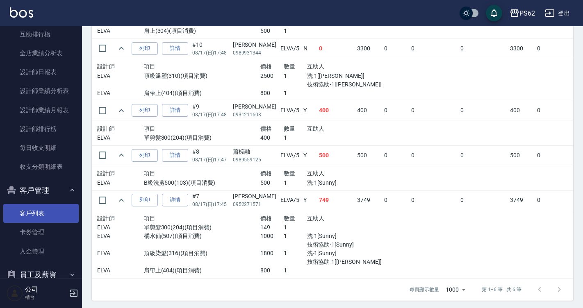
scroll to position [241, 0]
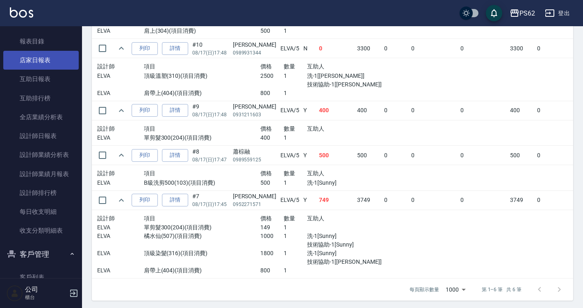
click at [61, 63] on link "店家日報表" at bounding box center [40, 60] width 75 height 19
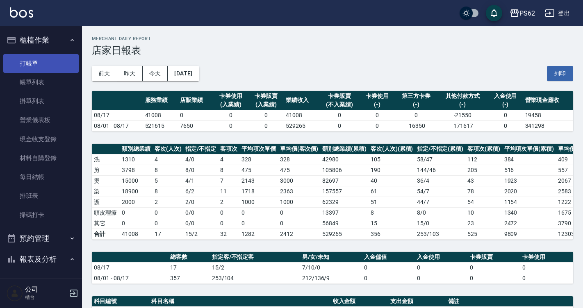
click at [42, 57] on link "打帳單" at bounding box center [40, 63] width 75 height 19
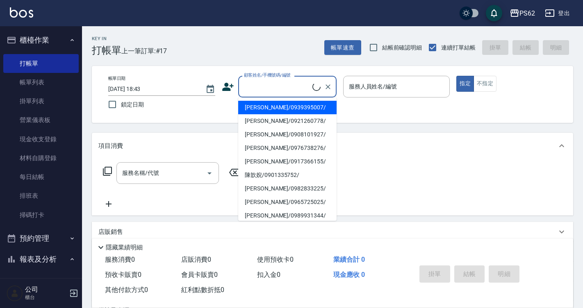
click at [274, 87] on input "顧客姓名/手機號碼/編號" at bounding box center [277, 86] width 70 height 14
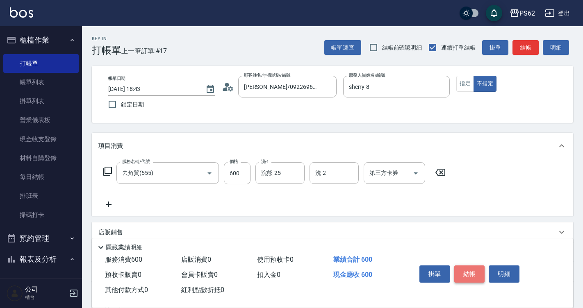
click at [472, 275] on button "結帳" at bounding box center [469, 273] width 31 height 17
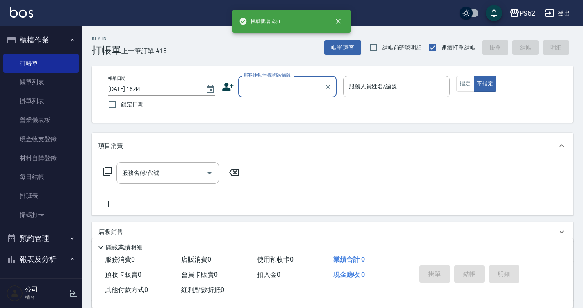
click at [234, 84] on div "顧客姓名/手機號碼/編號 顧客姓名/手機號碼/編號" at bounding box center [279, 87] width 115 height 22
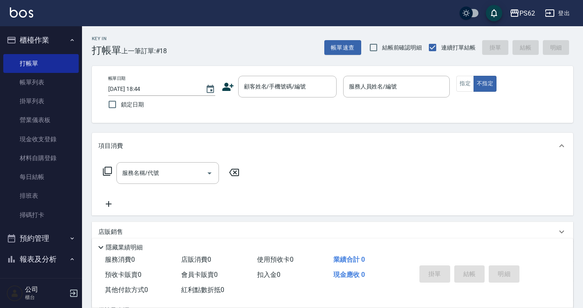
click at [222, 90] on icon at bounding box center [228, 87] width 12 height 12
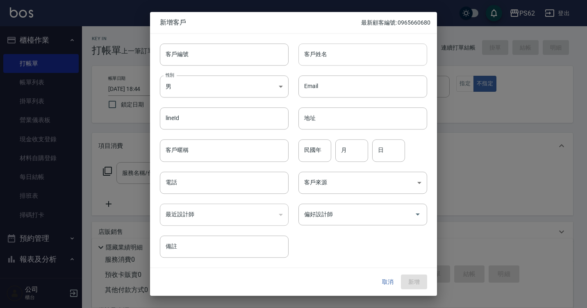
click at [403, 51] on input "客戶姓名" at bounding box center [362, 54] width 129 height 22
click at [183, 192] on input "電話" at bounding box center [224, 183] width 129 height 22
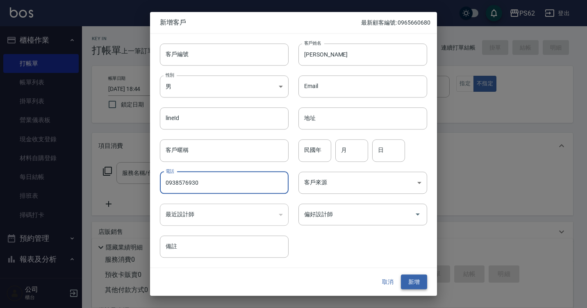
click at [427, 278] on button "新增" at bounding box center [414, 282] width 26 height 15
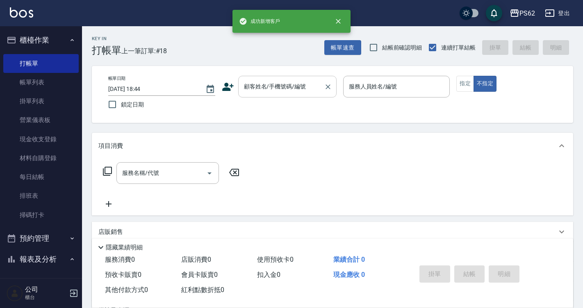
click at [268, 82] on input "顧客姓名/手機號碼/編號" at bounding box center [281, 86] width 79 height 14
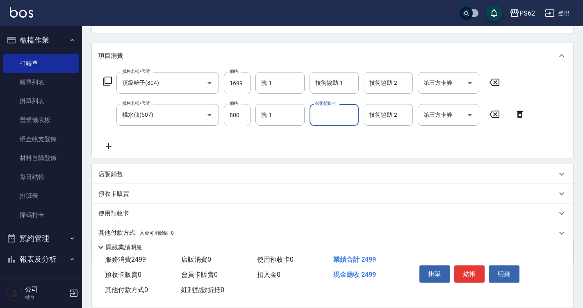
scroll to position [123, 0]
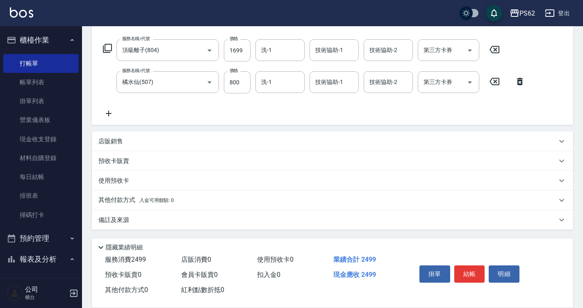
click at [128, 201] on p "其他付款方式 入金可用餘額: 0" at bounding box center [135, 200] width 75 height 9
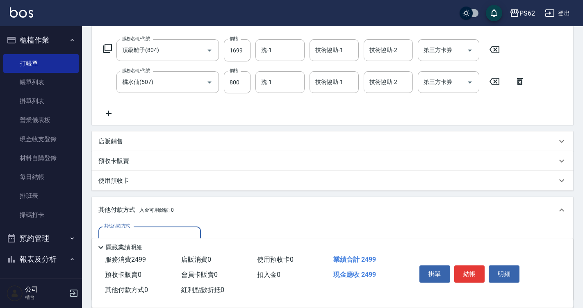
scroll to position [0, 0]
click at [161, 221] on div "其他付款方式 入金可用餘額: 0" at bounding box center [332, 210] width 481 height 26
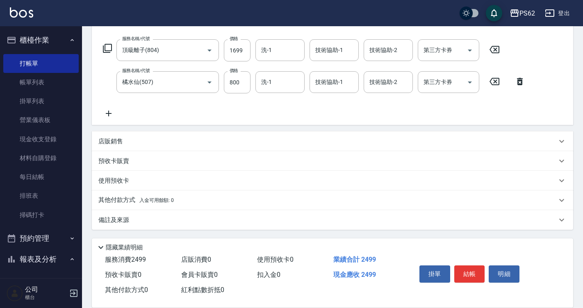
click at [172, 227] on div "備註及來源" at bounding box center [332, 220] width 481 height 20
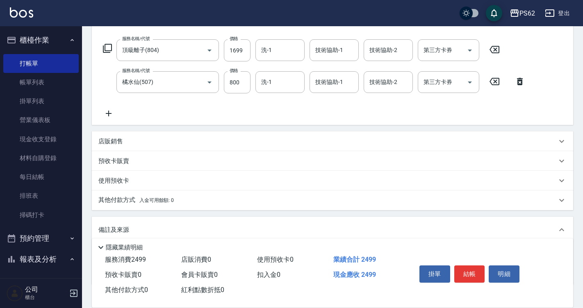
click at [115, 204] on p "其他付款方式 入金可用餘額: 0" at bounding box center [135, 200] width 75 height 9
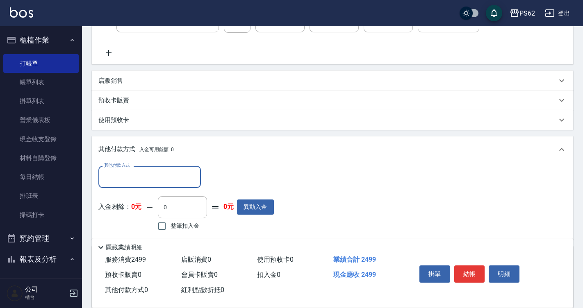
scroll to position [246, 0]
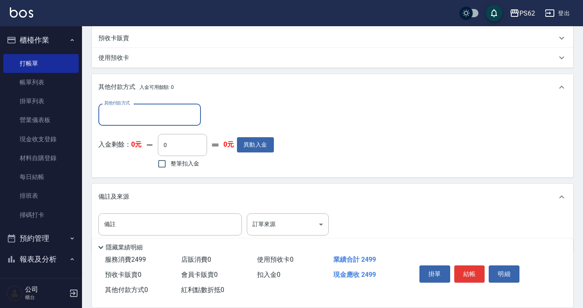
click at [144, 108] on input "其他付款方式" at bounding box center [149, 114] width 95 height 14
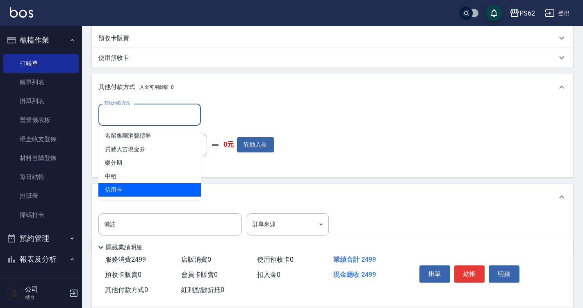
click at [136, 183] on span "信用卡" at bounding box center [149, 190] width 102 height 14
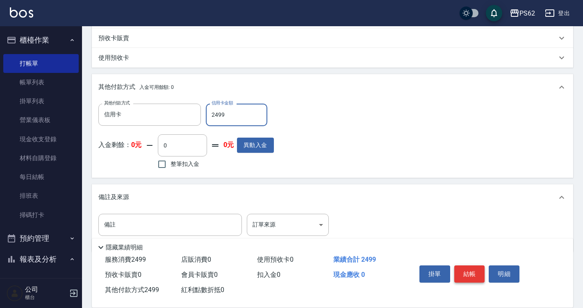
click at [462, 265] on button "結帳" at bounding box center [469, 273] width 31 height 17
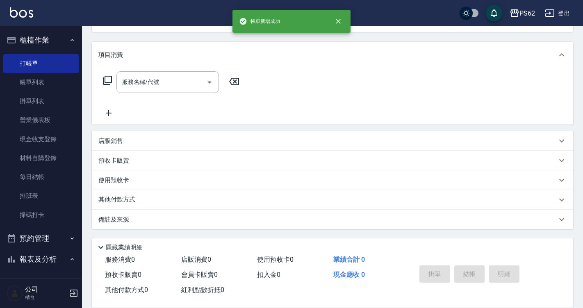
scroll to position [0, 0]
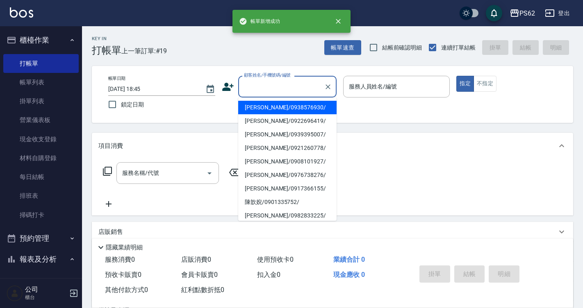
click at [266, 91] on input "顧客姓名/手機號碼/編號" at bounding box center [281, 86] width 79 height 14
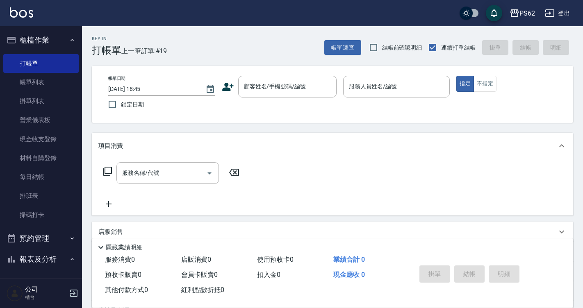
click at [229, 84] on icon at bounding box center [228, 87] width 12 height 12
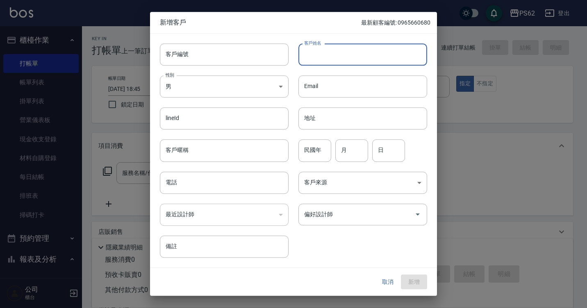
click at [328, 50] on input "客戶姓名" at bounding box center [362, 54] width 129 height 22
click at [225, 180] on input "電話" at bounding box center [224, 183] width 129 height 22
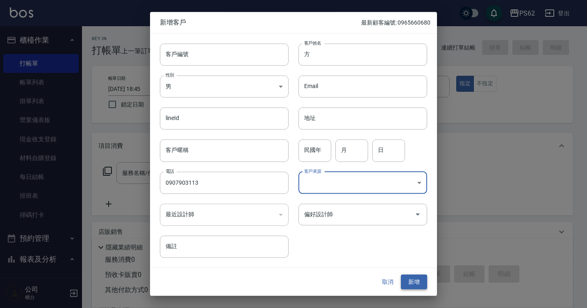
click at [419, 280] on button "新增" at bounding box center [414, 282] width 26 height 15
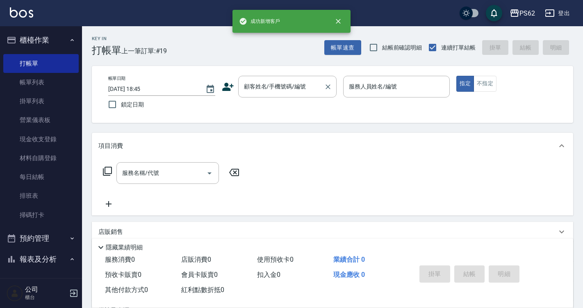
click at [277, 81] on div "顧客姓名/手機號碼/編號 顧客姓名/手機號碼/編號" at bounding box center [287, 87] width 98 height 22
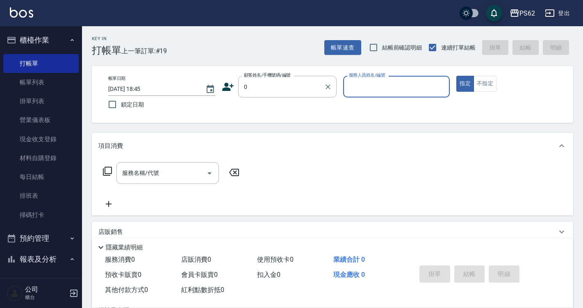
click at [277, 81] on input "0" at bounding box center [281, 86] width 79 height 14
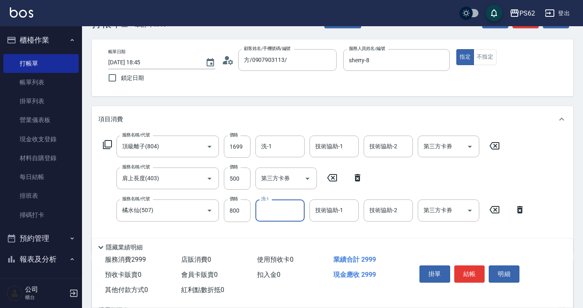
scroll to position [41, 0]
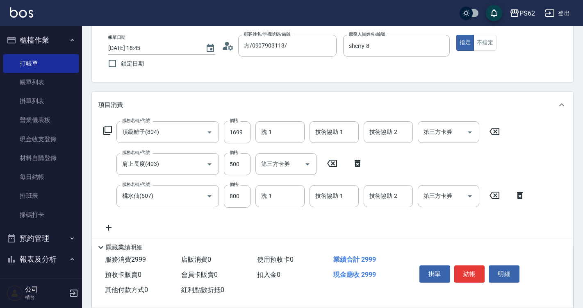
click at [280, 120] on div "服務名稱/代號 頂級離子(804) 服務名稱/代號 價格 1699 價格 洗-1 洗-1 技術協助-1 技術協助-1 技術協助-2 技術協助-2 第三方卡券 …" at bounding box center [332, 178] width 481 height 121
click at [284, 132] on input "洗-1" at bounding box center [280, 132] width 42 height 14
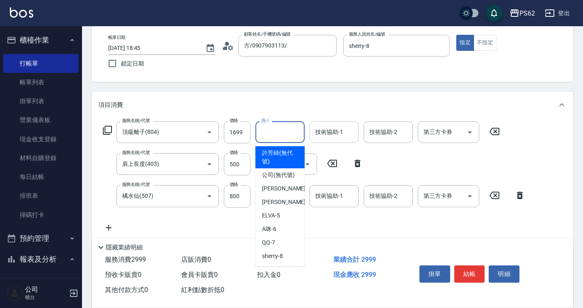
click at [315, 142] on div "技術協助-1" at bounding box center [333, 132] width 49 height 22
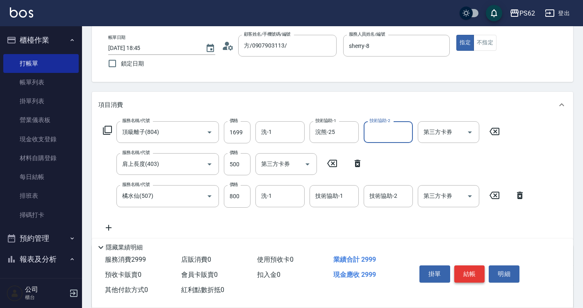
click at [467, 265] on button "結帳" at bounding box center [469, 273] width 31 height 17
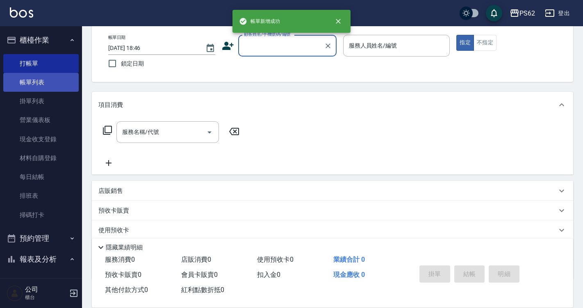
click at [59, 81] on link "帳單列表" at bounding box center [40, 82] width 75 height 19
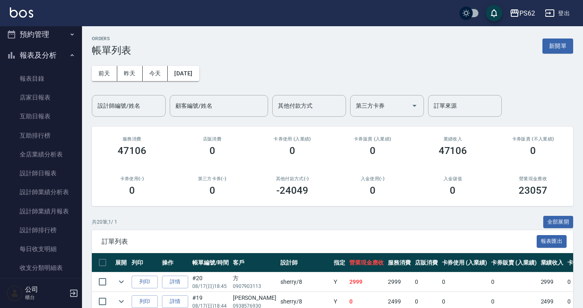
scroll to position [205, 0]
click at [48, 122] on link "互助日報表" at bounding box center [40, 115] width 75 height 19
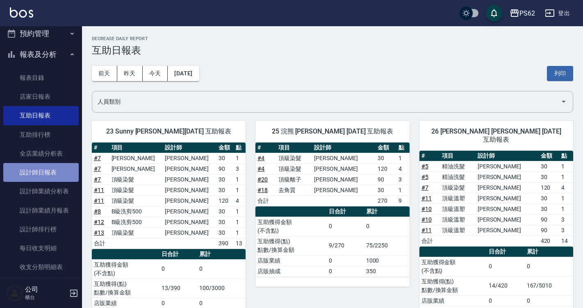
click at [57, 175] on link "設計師日報表" at bounding box center [40, 172] width 75 height 19
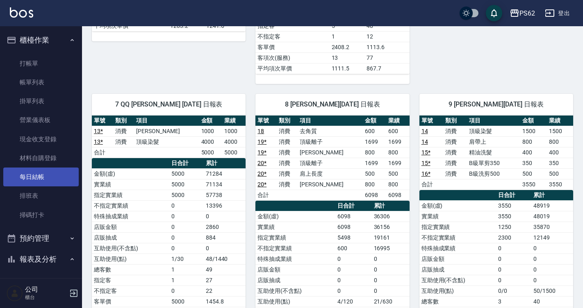
click at [43, 86] on link "帳單列表" at bounding box center [40, 82] width 75 height 19
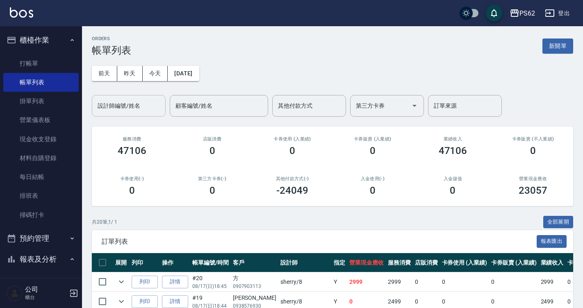
click at [131, 106] on input "設計師編號/姓名" at bounding box center [128, 106] width 66 height 14
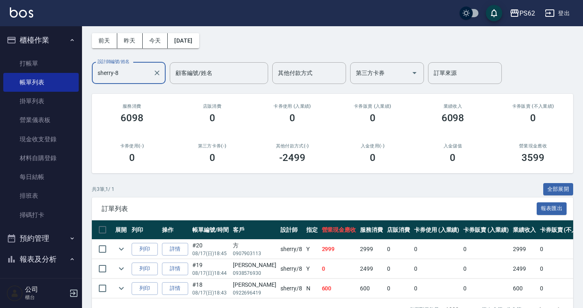
scroll to position [61, 0]
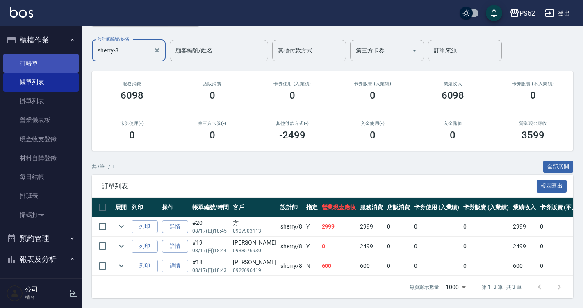
click at [39, 57] on link "打帳單" at bounding box center [40, 63] width 75 height 19
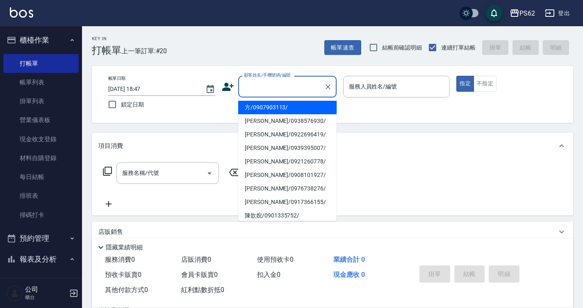
click at [254, 88] on input "顧客姓名/手機號碼/編號" at bounding box center [281, 86] width 79 height 14
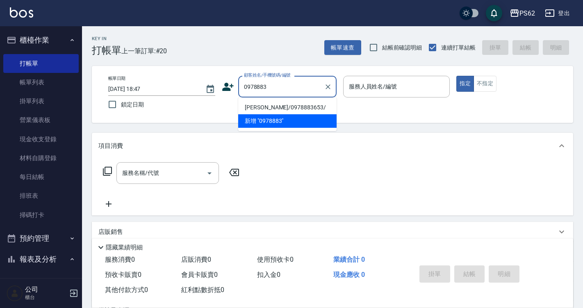
click at [261, 105] on li "[PERSON_NAME]/0978883653/" at bounding box center [287, 108] width 98 height 14
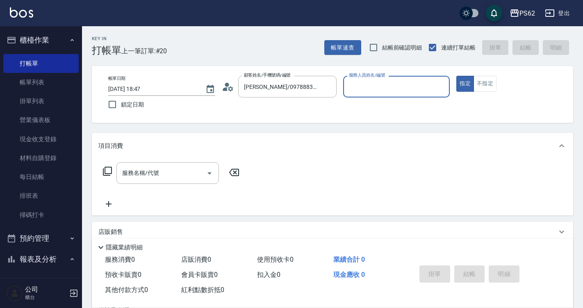
click at [380, 88] on input "服務人員姓名/編號" at bounding box center [397, 86] width 100 height 14
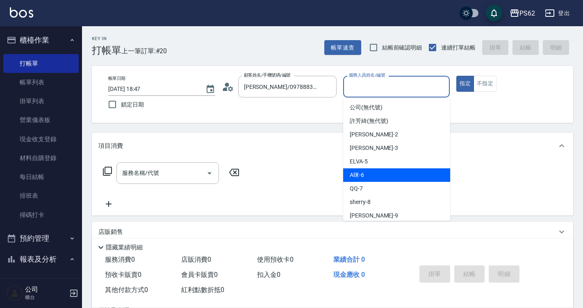
click at [369, 172] on div "A咪 -6" at bounding box center [396, 175] width 107 height 14
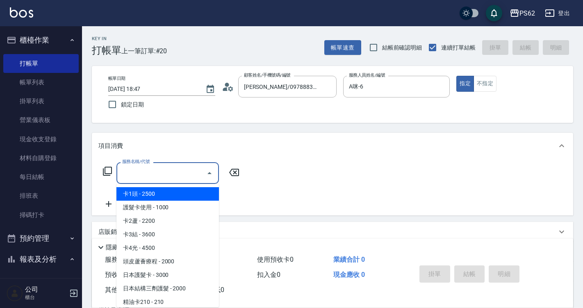
click at [166, 175] on input "服務名稱/代號" at bounding box center [161, 173] width 83 height 14
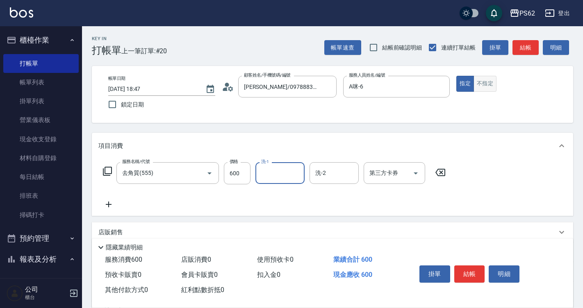
click at [490, 86] on button "不指定" at bounding box center [484, 84] width 23 height 16
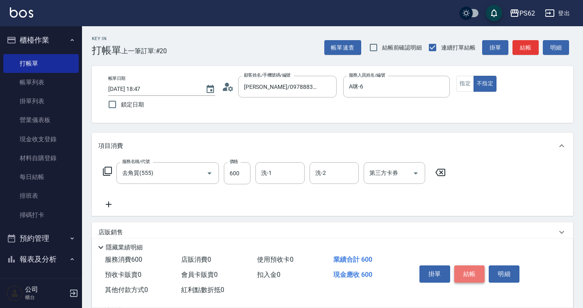
click at [472, 272] on button "結帳" at bounding box center [469, 273] width 31 height 17
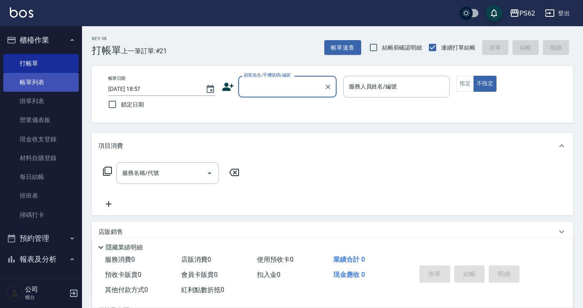
click at [43, 77] on link "帳單列表" at bounding box center [40, 82] width 75 height 19
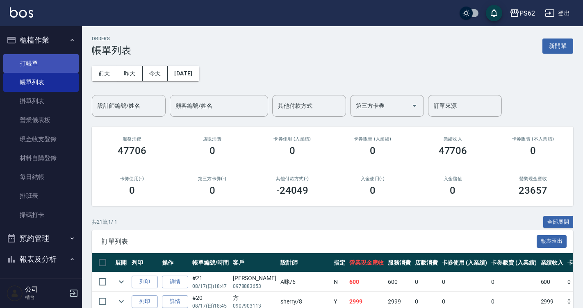
click at [59, 61] on link "打帳單" at bounding box center [40, 63] width 75 height 19
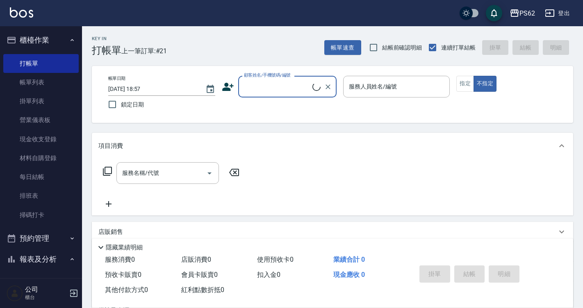
click at [261, 91] on input "顧客姓名/手機號碼/編號" at bounding box center [277, 86] width 70 height 14
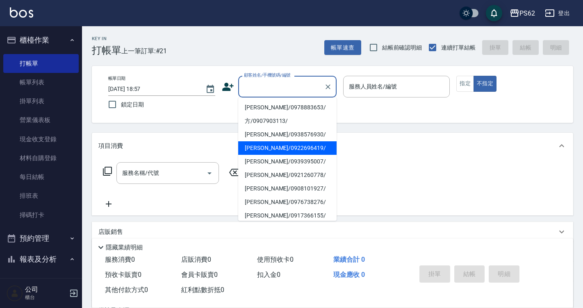
click at [258, 142] on li "[PERSON_NAME]/0922696419/" at bounding box center [287, 148] width 98 height 14
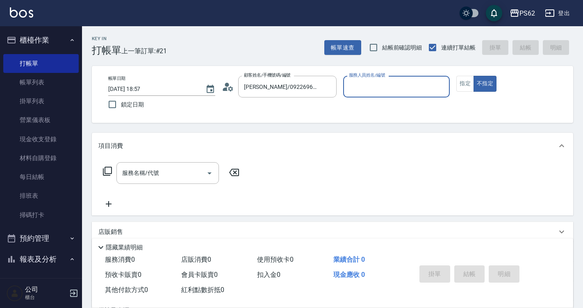
click at [228, 88] on icon at bounding box center [228, 87] width 12 height 12
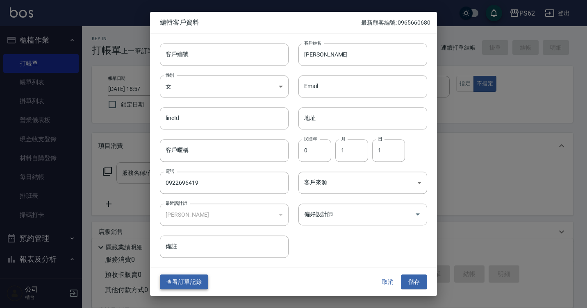
click at [185, 283] on button "查看訂單記錄" at bounding box center [184, 282] width 48 height 15
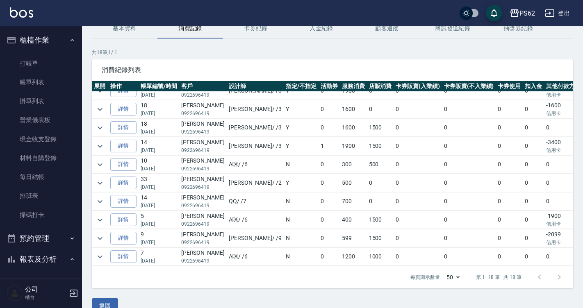
scroll to position [41, 0]
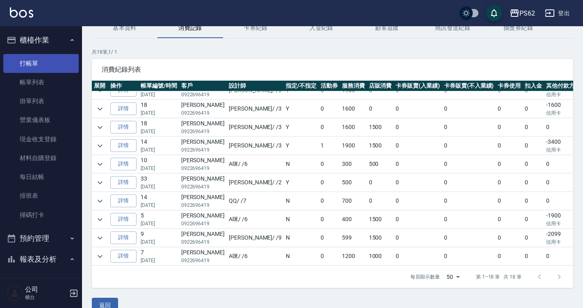
click at [59, 56] on link "打帳單" at bounding box center [40, 63] width 75 height 19
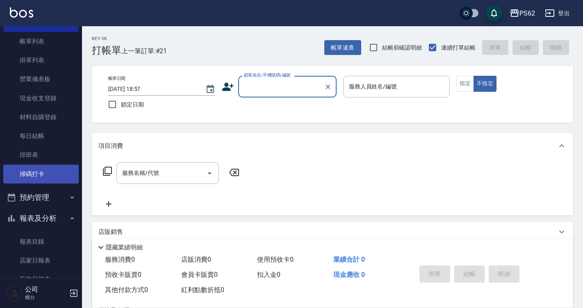
scroll to position [205, 0]
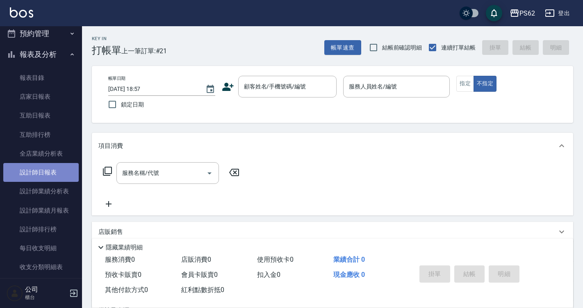
click at [45, 177] on link "設計師日報表" at bounding box center [40, 172] width 75 height 19
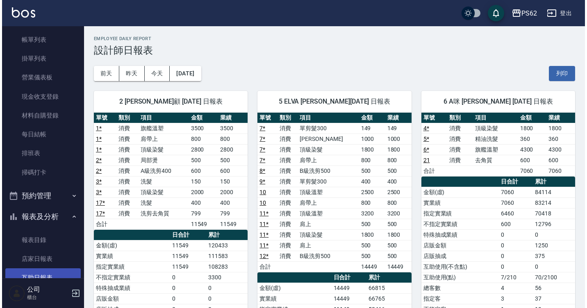
scroll to position [41, 0]
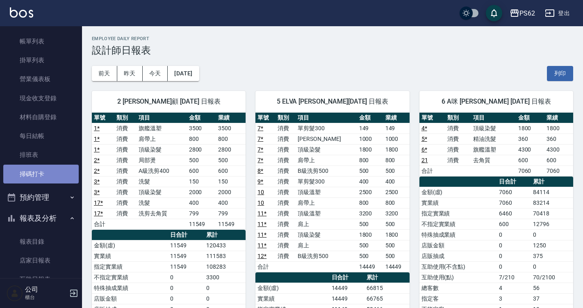
click at [53, 167] on link "掃碼打卡" at bounding box center [40, 174] width 75 height 19
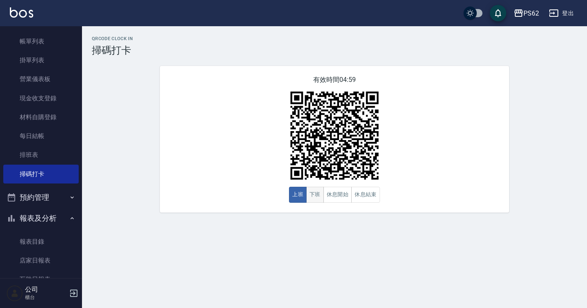
click at [318, 199] on button "下班" at bounding box center [315, 195] width 18 height 16
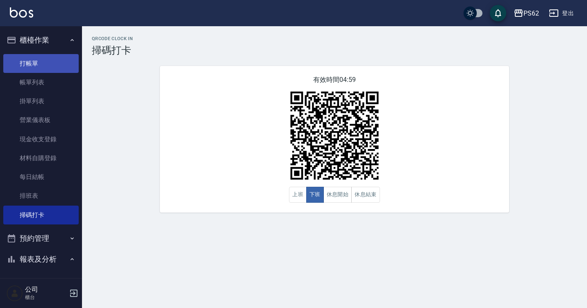
click at [45, 70] on link "打帳單" at bounding box center [40, 63] width 75 height 19
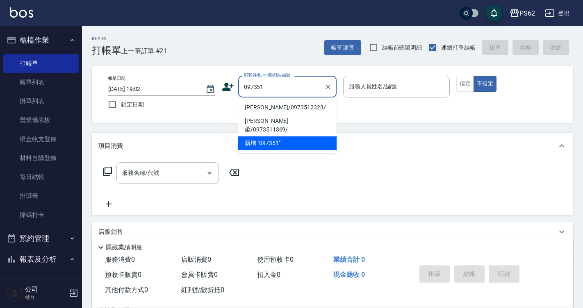
click at [277, 107] on li "[PERSON_NAME]/0973512323/" at bounding box center [287, 108] width 98 height 14
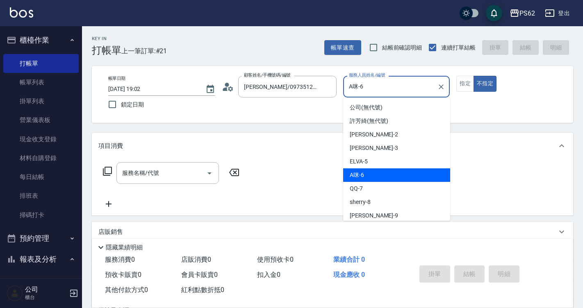
drag, startPoint x: 361, startPoint y: 91, endPoint x: 345, endPoint y: 93, distance: 16.1
click at [345, 93] on div "A咪-6 服務人員姓名/編號" at bounding box center [396, 87] width 107 height 22
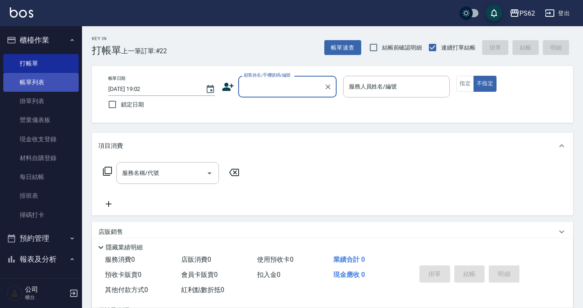
click at [58, 86] on link "帳單列表" at bounding box center [40, 82] width 75 height 19
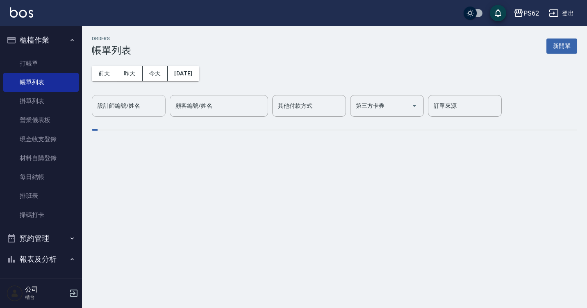
click at [117, 66] on button "昨天" at bounding box center [129, 73] width 25 height 15
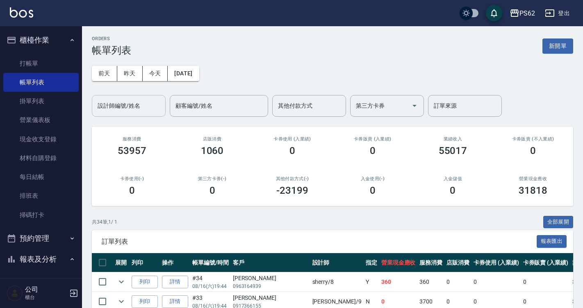
click at [148, 104] on input "設計師編號/姓名" at bounding box center [128, 106] width 66 height 14
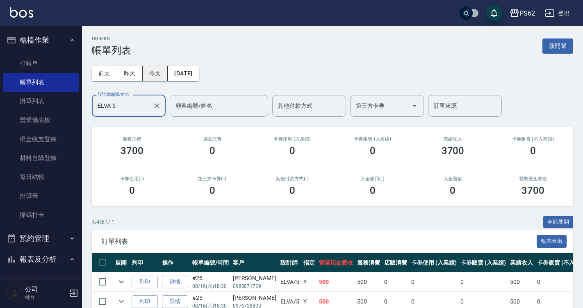
click at [161, 75] on button "今天" at bounding box center [155, 73] width 25 height 15
click at [142, 109] on input "ELVA-5" at bounding box center [122, 106] width 54 height 14
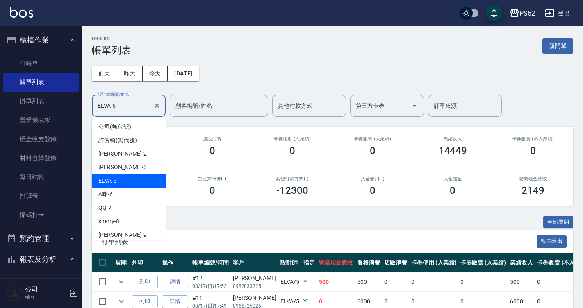
click at [219, 135] on div "店販消費 0" at bounding box center [212, 147] width 80 height 40
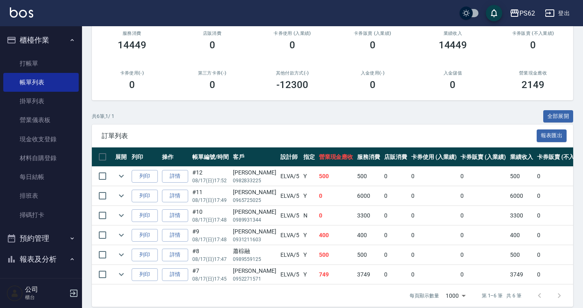
scroll to position [120, 0]
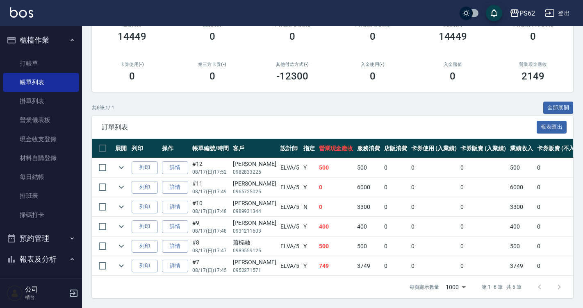
click at [324, 269] on td "749" at bounding box center [336, 265] width 39 height 19
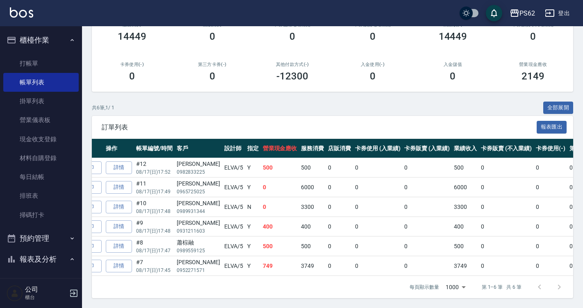
scroll to position [0, 0]
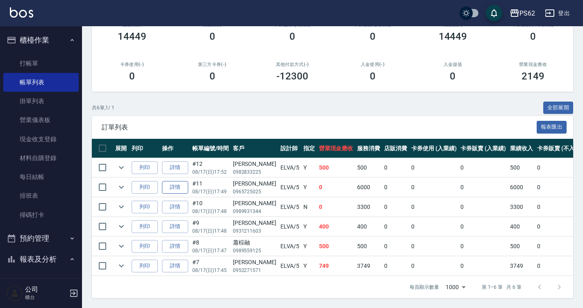
click at [173, 184] on link "詳情" at bounding box center [175, 187] width 26 height 13
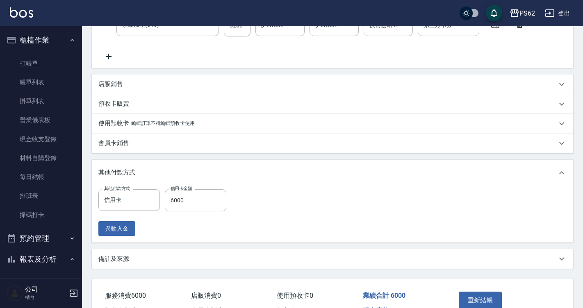
scroll to position [287, 0]
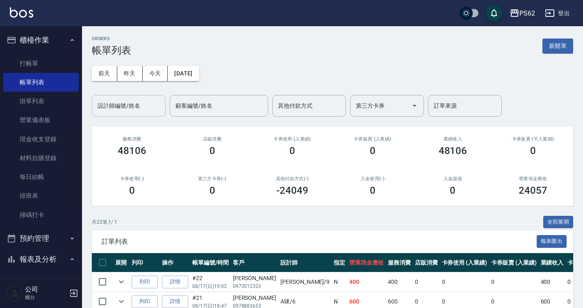
click at [144, 108] on input "設計師編號/姓名" at bounding box center [128, 106] width 66 height 14
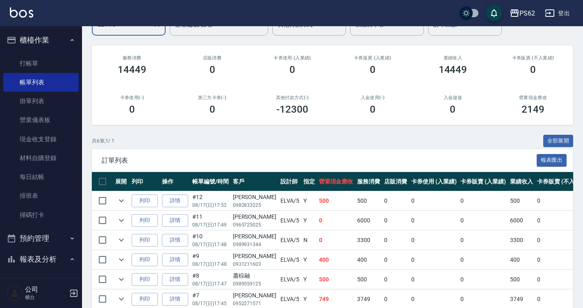
scroll to position [120, 0]
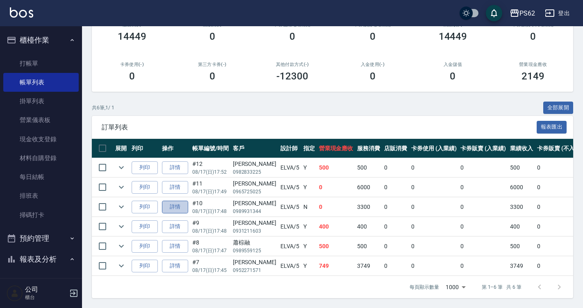
click at [179, 201] on link "詳情" at bounding box center [175, 207] width 26 height 13
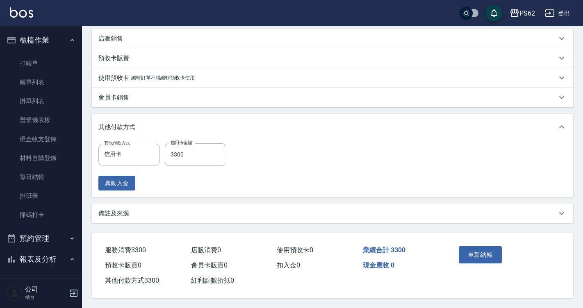
scroll to position [231, 0]
click at [202, 154] on input "3300" at bounding box center [195, 154] width 61 height 22
click at [470, 254] on button "重新結帳" at bounding box center [479, 254] width 43 height 17
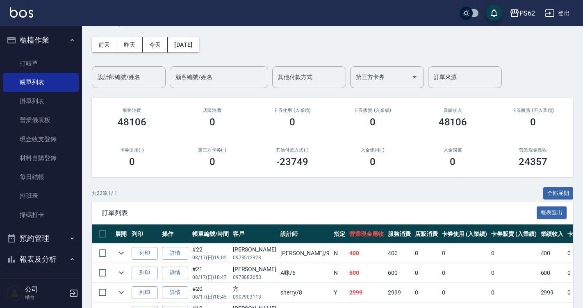
scroll to position [18, 0]
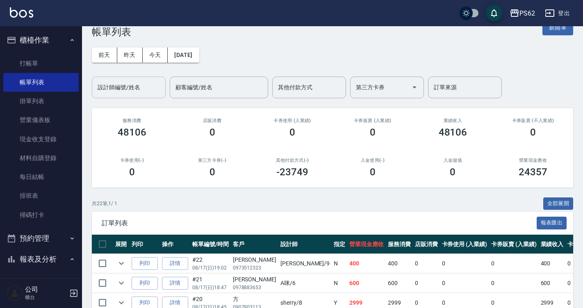
click at [127, 81] on div "設計師編號/姓名 設計師編號/姓名" at bounding box center [129, 88] width 74 height 22
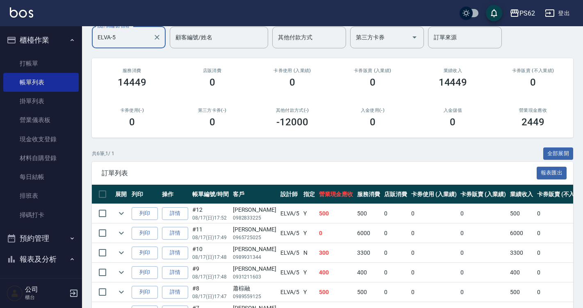
scroll to position [120, 0]
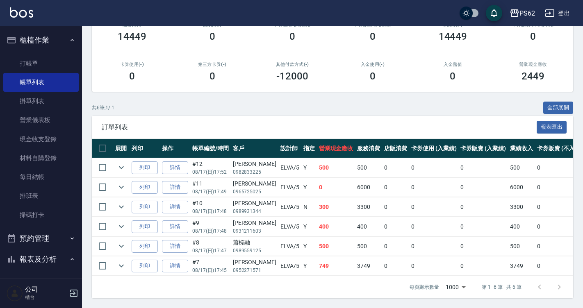
click at [362, 189] on td "6000" at bounding box center [368, 187] width 27 height 19
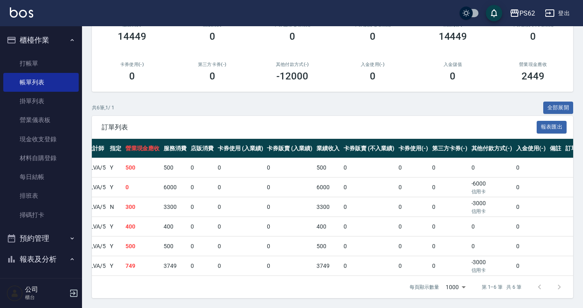
scroll to position [0, 186]
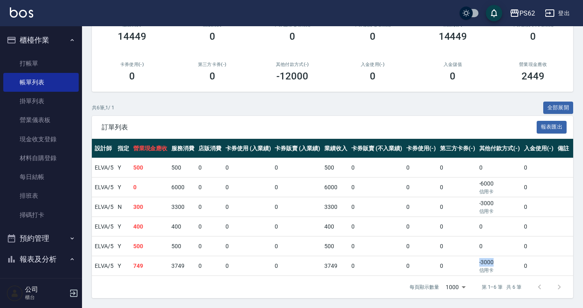
drag, startPoint x: 499, startPoint y: 255, endPoint x: 458, endPoint y: 256, distance: 41.8
click at [458, 256] on tr "列印 詳情 #7 08/17 (日) 17:45 [PERSON_NAME]0952271571 ELVA /5 Y 749 3749 0 0 0 3749 …" at bounding box center [251, 265] width 691 height 19
click at [458, 256] on td "0" at bounding box center [457, 265] width 39 height 19
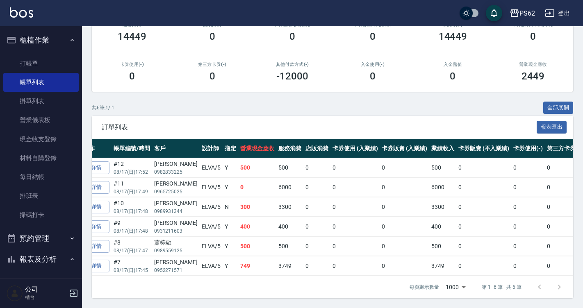
scroll to position [0, 0]
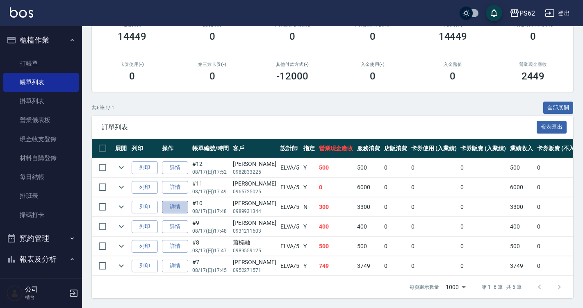
click at [178, 203] on link "詳情" at bounding box center [175, 207] width 26 height 13
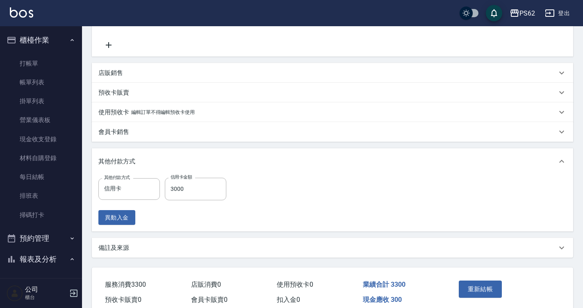
scroll to position [231, 0]
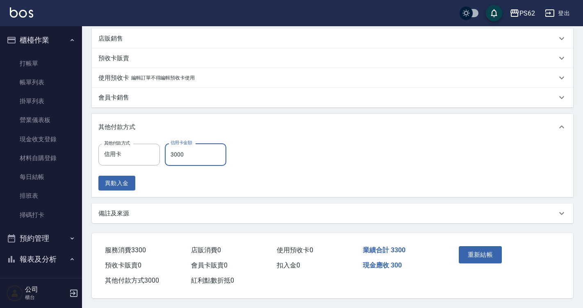
click at [192, 148] on input "3000" at bounding box center [195, 154] width 61 height 22
click at [490, 255] on button "重新結帳" at bounding box center [479, 254] width 43 height 17
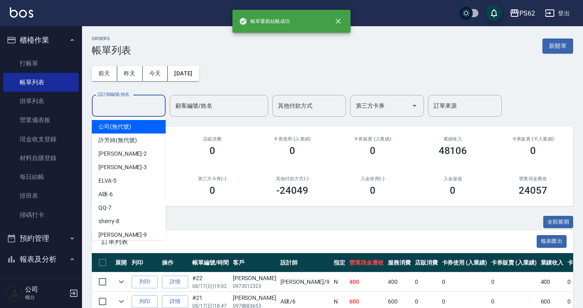
click at [131, 101] on input "設計師編號/姓名" at bounding box center [128, 106] width 66 height 14
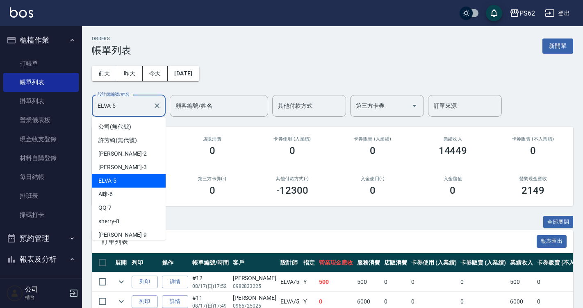
drag, startPoint x: 131, startPoint y: 107, endPoint x: -2, endPoint y: 83, distance: 134.5
click at [0, 83] on html "PS62 登出 櫃檯作業 打帳單 帳單列表 掛單列表 營業儀表板 現金收支登錄 材料自購登錄 每日結帳 排班表 掃碼打卡 預約管理 預約管理 單日預約紀錄 單…" at bounding box center [291, 211] width 583 height 422
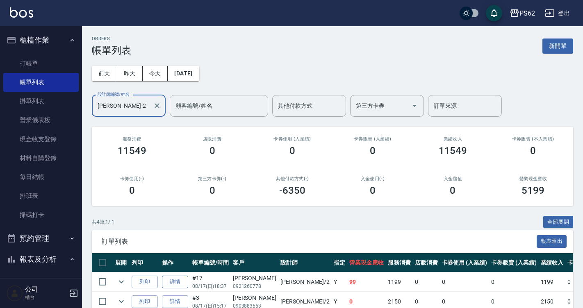
click at [181, 283] on link "詳情" at bounding box center [175, 282] width 26 height 13
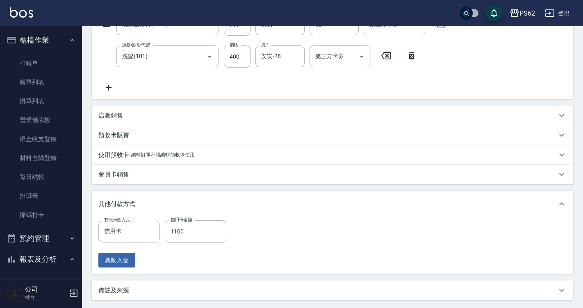
scroll to position [149, 0]
click at [132, 122] on div "店販銷售" at bounding box center [332, 117] width 481 height 20
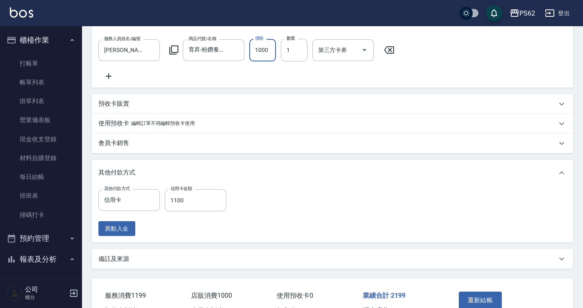
scroll to position [302, 0]
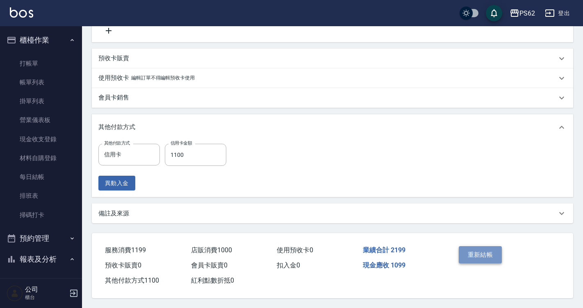
click at [491, 250] on button "重新結帳" at bounding box center [479, 254] width 43 height 17
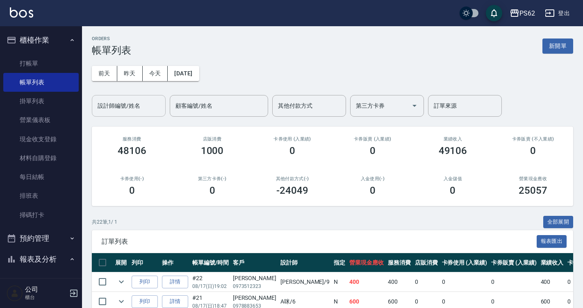
click at [108, 116] on div "設計師編號/姓名" at bounding box center [129, 106] width 74 height 22
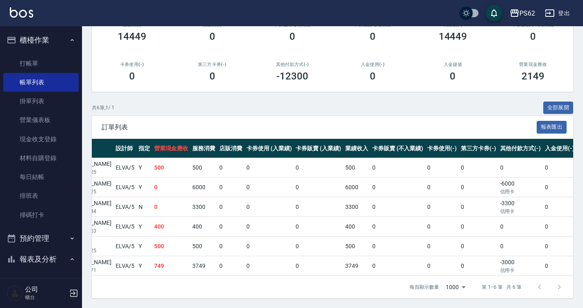
scroll to position [0, 193]
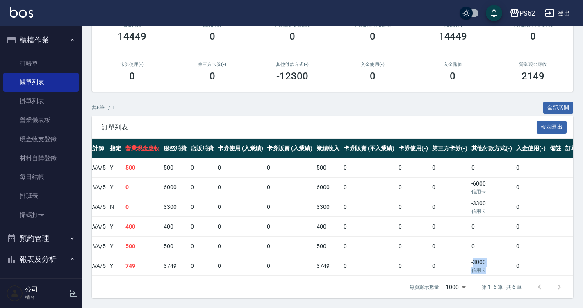
drag, startPoint x: 480, startPoint y: 262, endPoint x: 456, endPoint y: 254, distance: 25.7
click at [469, 256] on td "-3000 信用卡" at bounding box center [491, 265] width 45 height 19
click at [469, 242] on td "0" at bounding box center [491, 246] width 45 height 19
drag, startPoint x: 493, startPoint y: 187, endPoint x: 470, endPoint y: 186, distance: 23.4
click at [471, 188] on p "信用卡" at bounding box center [491, 191] width 41 height 7
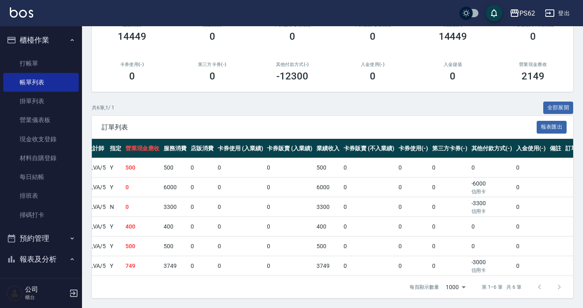
click at [469, 178] on td "-6000 信用卡" at bounding box center [491, 187] width 45 height 19
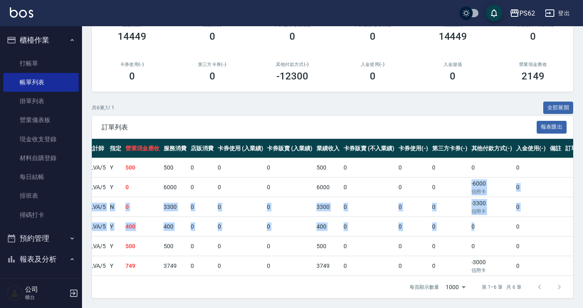
drag, startPoint x: 451, startPoint y: 177, endPoint x: 468, endPoint y: 211, distance: 38.3
click at [468, 211] on tbody "列印 詳情 #12 08/17 (日) 17:52 [PERSON_NAME] 0982833225 ELVA /5 Y 500 500 0 0 0 500 …" at bounding box center [243, 217] width 691 height 118
click at [469, 217] on td "0" at bounding box center [491, 226] width 45 height 19
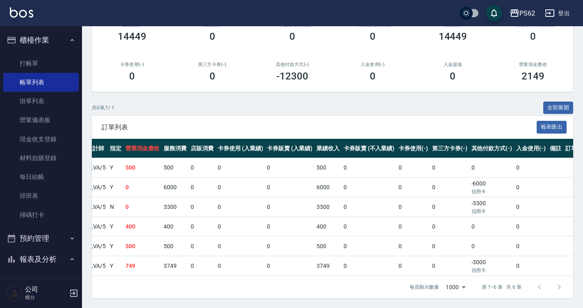
click at [479, 178] on td "-6000 信用卡" at bounding box center [491, 187] width 45 height 19
drag, startPoint x: 447, startPoint y: 175, endPoint x: 472, endPoint y: 209, distance: 42.0
click at [472, 209] on tbody "列印 詳情 #12 08/17 (日) 17:52 [PERSON_NAME] 0982833225 ELVA /5 Y 500 500 0 0 0 500 …" at bounding box center [243, 217] width 691 height 118
click at [472, 209] on p "信用卡" at bounding box center [491, 211] width 41 height 7
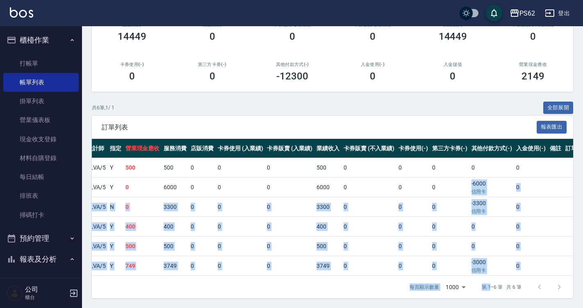
drag, startPoint x: 452, startPoint y: 172, endPoint x: 493, endPoint y: 251, distance: 89.6
click at [490, 276] on div "展開 列印 操作 帳單編號/時間 客戶 設計師 指定 營業現金應收 服務消費 店販消費 卡券使用 (入業績) 卡券販賣 (入業績) 業績收入 卡券販賣 (不入…" at bounding box center [332, 207] width 481 height 137
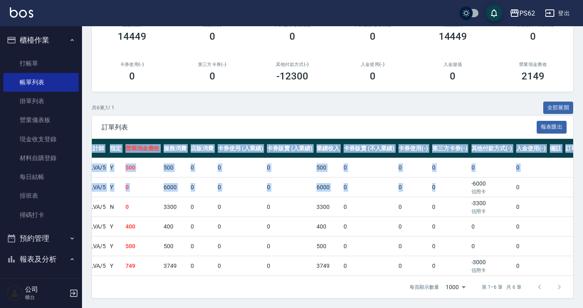
click at [493, 256] on td "-3000 信用卡" at bounding box center [491, 265] width 45 height 19
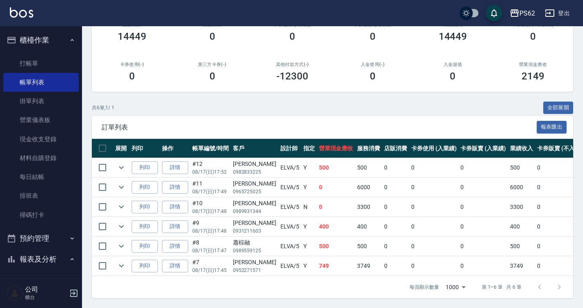
scroll to position [0, 11]
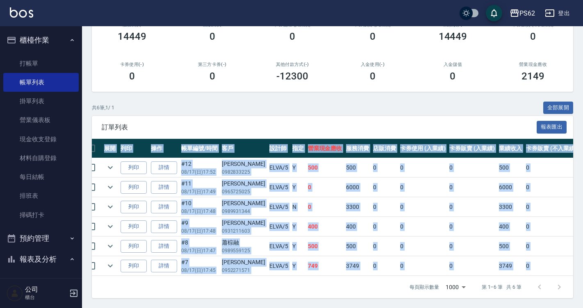
click at [341, 276] on div "訂單列表 報表匯出 展開 列印 操作 帳單編號/時間 客戶 設計師 指定 營業現金應收 服務消費 店販消費 卡券使用 (入業績) 卡券販賣 (入業績) 業績收…" at bounding box center [332, 207] width 481 height 182
click at [398, 242] on td "0" at bounding box center [423, 246] width 50 height 19
click at [468, 207] on td "0" at bounding box center [472, 206] width 50 height 19
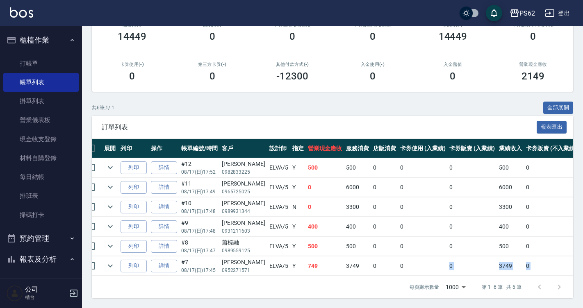
drag, startPoint x: 386, startPoint y: 269, endPoint x: 412, endPoint y: 269, distance: 25.8
click at [434, 270] on tbody "列印 詳情 #12 08/17 (日) 17:52 [PERSON_NAME] 0982833225 ELVA /5 Y 500 500 0 0 0 500 …" at bounding box center [426, 217] width 691 height 118
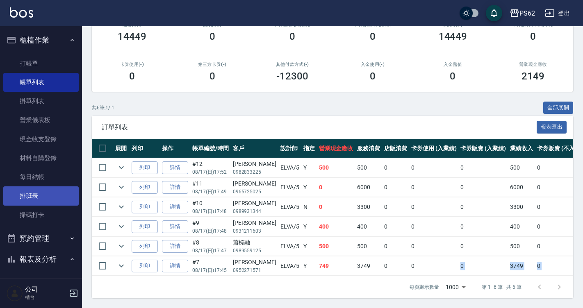
scroll to position [205, 0]
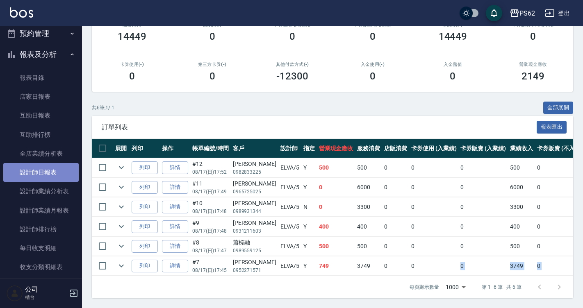
click at [54, 175] on link "設計師日報表" at bounding box center [40, 172] width 75 height 19
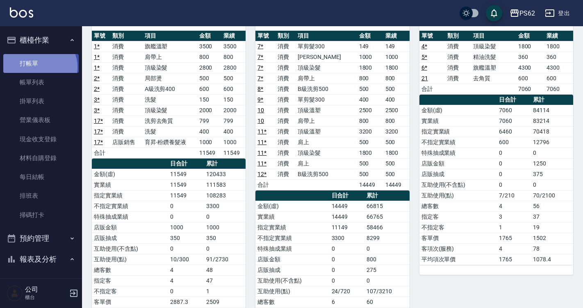
click at [39, 67] on link "打帳單" at bounding box center [40, 63] width 75 height 19
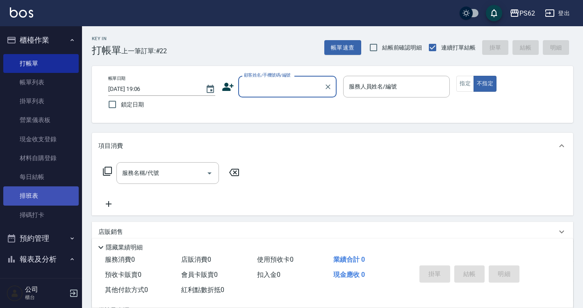
click at [28, 204] on link "排班表" at bounding box center [40, 195] width 75 height 19
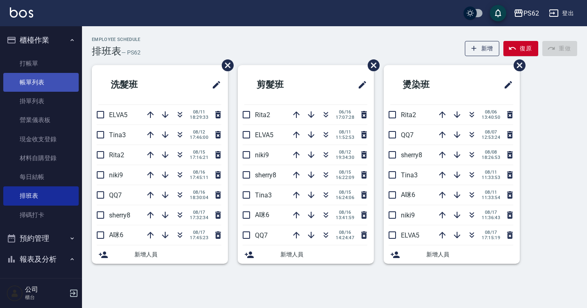
click at [41, 81] on link "帳單列表" at bounding box center [40, 82] width 75 height 19
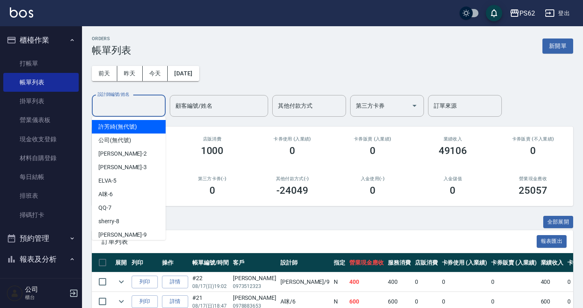
click at [132, 110] on input "設計師編號/姓名" at bounding box center [128, 106] width 66 height 14
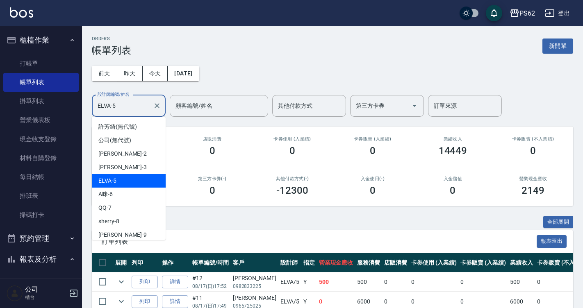
drag, startPoint x: 127, startPoint y: 100, endPoint x: 98, endPoint y: 104, distance: 29.0
click at [98, 104] on input "ELVA-5" at bounding box center [122, 106] width 54 height 14
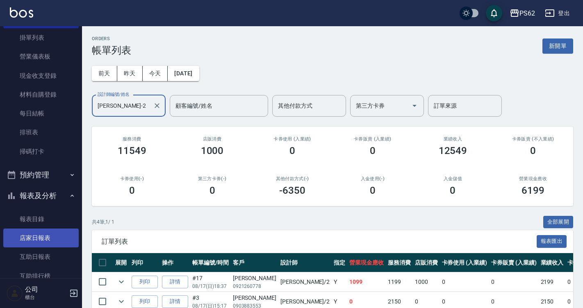
scroll to position [82, 0]
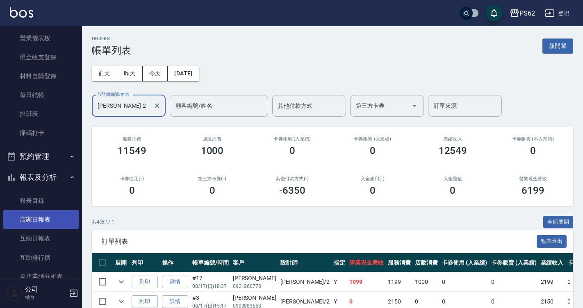
click at [44, 224] on link "店家日報表" at bounding box center [40, 219] width 75 height 19
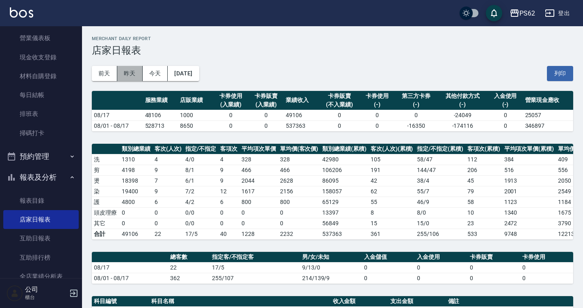
click at [130, 75] on button "昨天" at bounding box center [129, 73] width 25 height 15
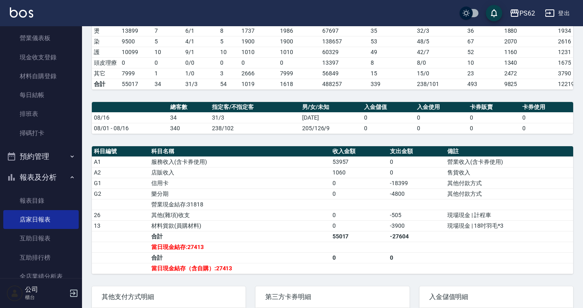
scroll to position [164, 0]
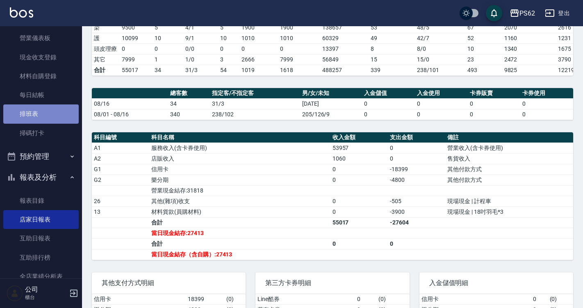
click at [49, 117] on link "排班表" at bounding box center [40, 113] width 75 height 19
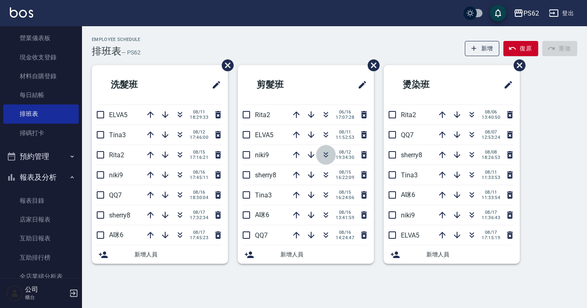
click at [327, 153] on icon "button" at bounding box center [326, 153] width 5 height 3
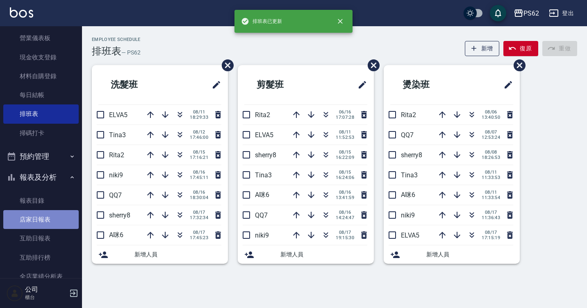
click at [45, 217] on link "店家日報表" at bounding box center [40, 219] width 75 height 19
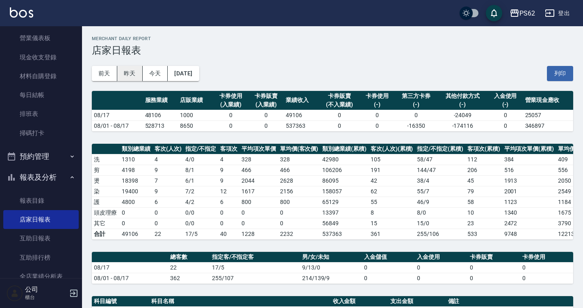
click at [129, 73] on button "昨天" at bounding box center [129, 73] width 25 height 15
click at [161, 73] on button "今天" at bounding box center [155, 73] width 25 height 15
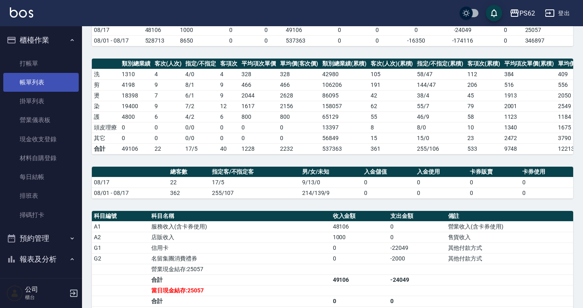
scroll to position [82, 0]
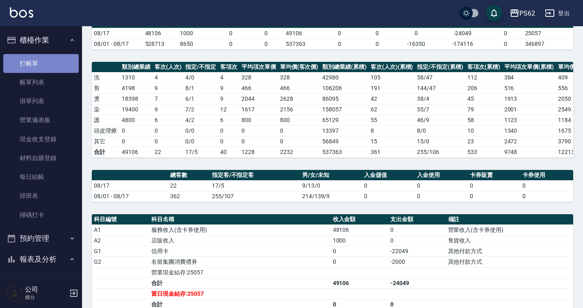
click at [42, 67] on link "打帳單" at bounding box center [40, 63] width 75 height 19
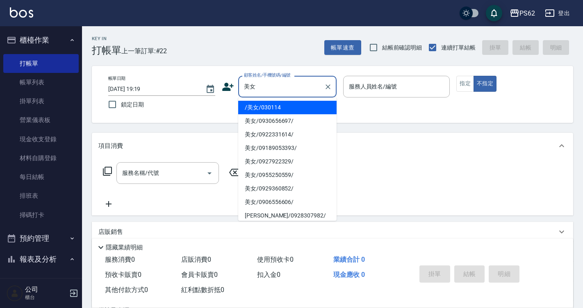
drag, startPoint x: 288, startPoint y: 119, endPoint x: 295, endPoint y: 118, distance: 7.5
click at [288, 119] on li "美女/0930656697/" at bounding box center [287, 121] width 98 height 14
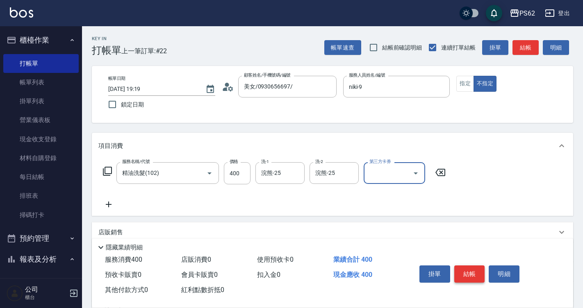
click at [463, 270] on button "結帳" at bounding box center [469, 273] width 31 height 17
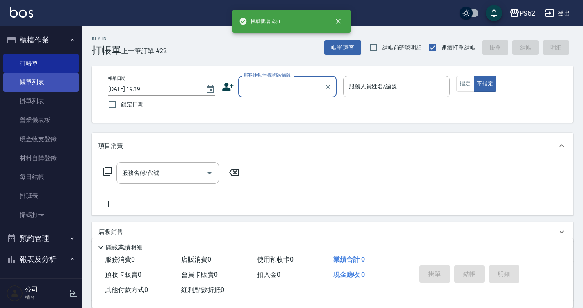
click at [42, 79] on link "帳單列表" at bounding box center [40, 82] width 75 height 19
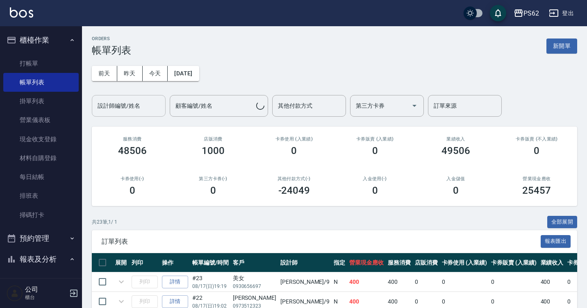
click at [135, 112] on input "設計師編號/姓名" at bounding box center [128, 106] width 66 height 14
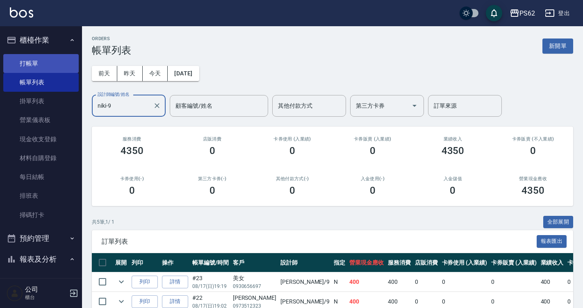
click at [55, 68] on link "打帳單" at bounding box center [40, 63] width 75 height 19
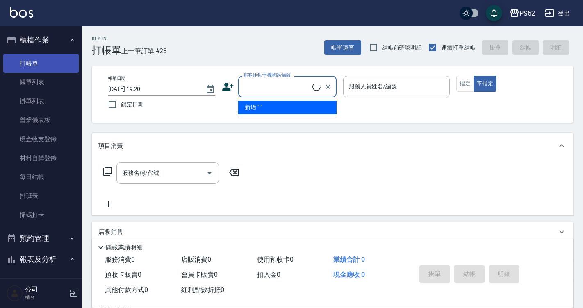
click at [55, 67] on link "打帳單" at bounding box center [40, 63] width 75 height 19
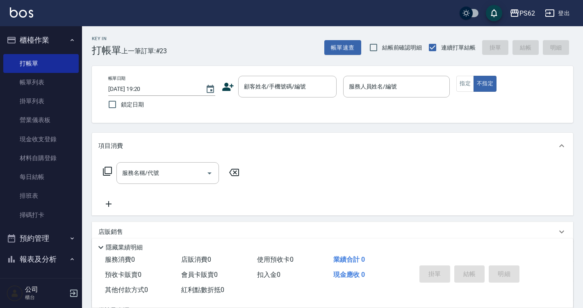
click at [234, 91] on div "顧客姓名/手機號碼/編號 顧客姓名/手機號碼/編號" at bounding box center [279, 87] width 115 height 22
click at [230, 87] on icon at bounding box center [228, 87] width 12 height 12
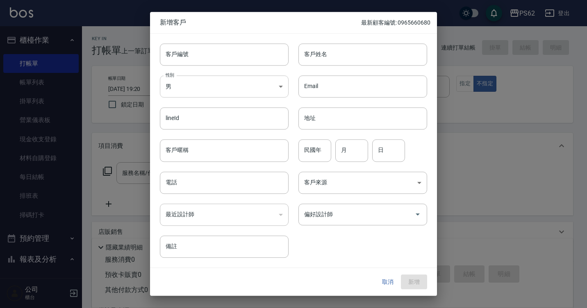
click at [259, 83] on body "PS62 登出 櫃檯作業 打帳單 帳單列表 掛單列表 營業儀表板 現金收支登錄 材料自購登錄 每日結帳 排班表 掃碼打卡 預約管理 預約管理 單日預約紀錄 單…" at bounding box center [293, 199] width 587 height 399
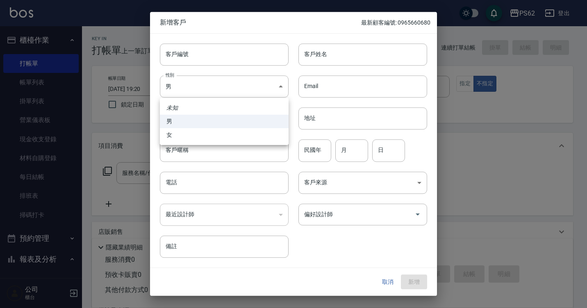
click at [242, 133] on li "女" at bounding box center [224, 135] width 129 height 14
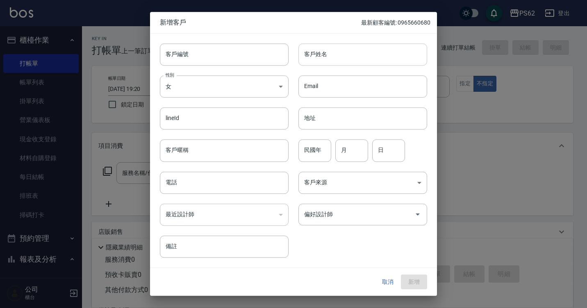
click at [350, 60] on input "客戶姓名" at bounding box center [362, 54] width 129 height 22
click at [409, 284] on button "新增" at bounding box center [414, 282] width 26 height 15
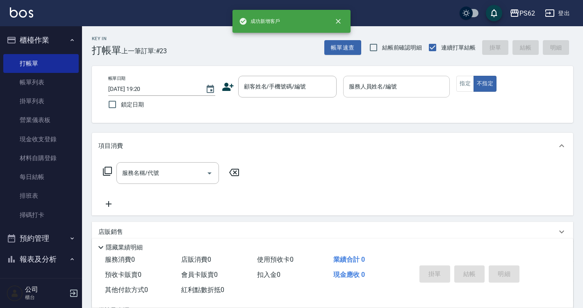
click at [410, 83] on input "服務人員姓名/編號" at bounding box center [397, 86] width 100 height 14
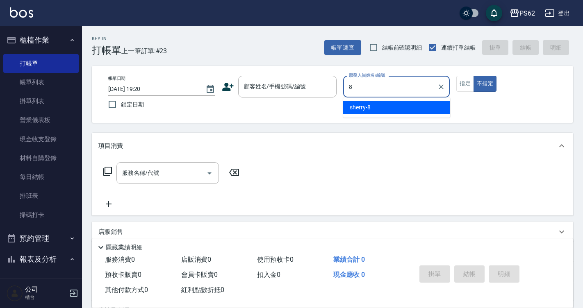
click at [376, 113] on div "sherry -8" at bounding box center [396, 108] width 107 height 14
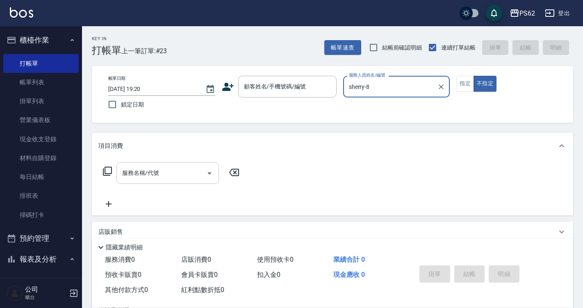
click at [142, 176] on input "服務名稱/代號" at bounding box center [161, 173] width 83 height 14
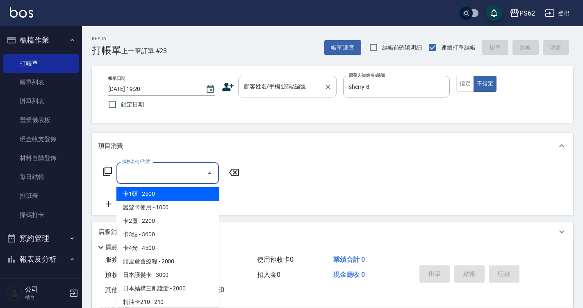
click at [285, 90] on input "顧客姓名/手機號碼/編號" at bounding box center [281, 86] width 79 height 14
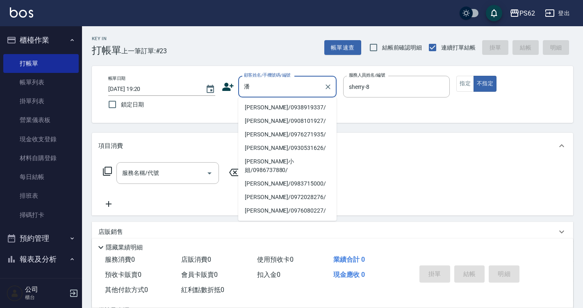
click at [241, 105] on li "[PERSON_NAME]/0938919337/" at bounding box center [287, 108] width 98 height 14
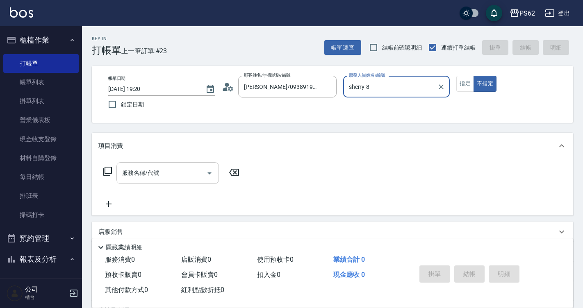
click at [160, 173] on input "服務名稱/代號" at bounding box center [161, 173] width 83 height 14
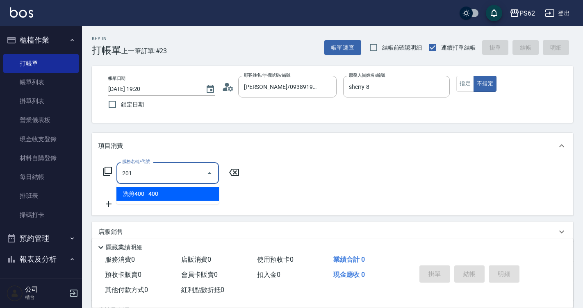
click at [163, 195] on span "洗剪400 - 400" at bounding box center [167, 194] width 102 height 14
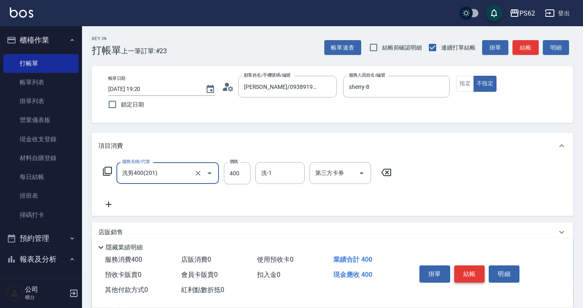
click at [466, 268] on button "結帳" at bounding box center [469, 273] width 31 height 17
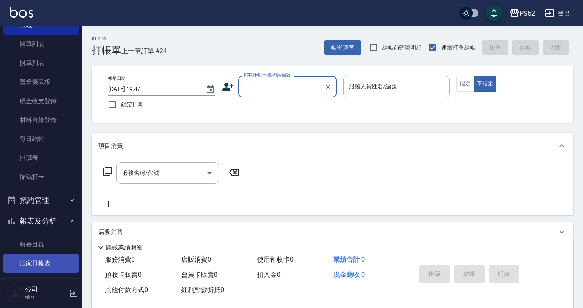
scroll to position [82, 0]
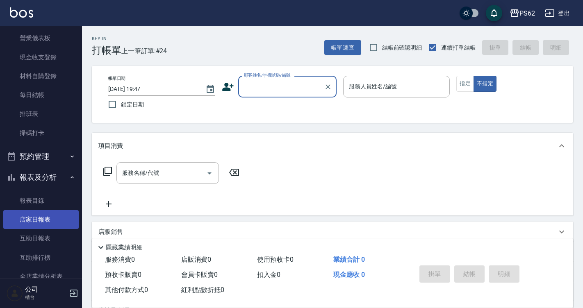
click at [41, 219] on link "店家日報表" at bounding box center [40, 219] width 75 height 19
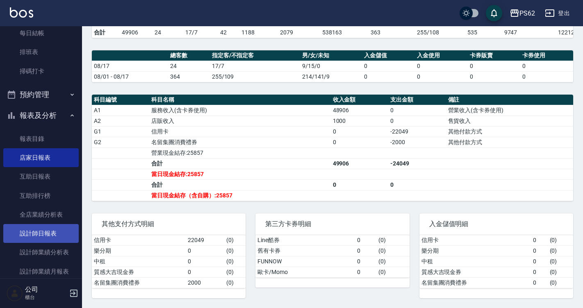
scroll to position [246, 0]
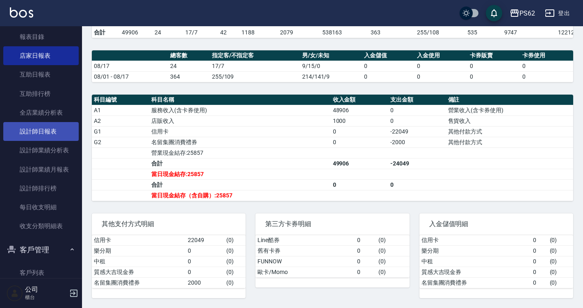
click at [52, 131] on link "設計師日報表" at bounding box center [40, 131] width 75 height 19
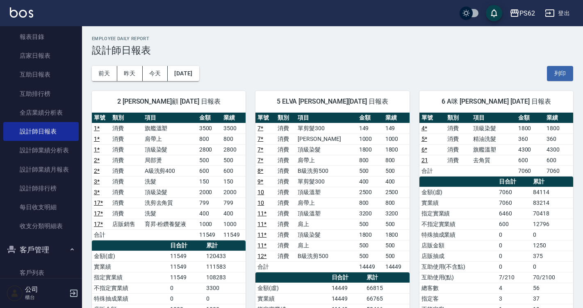
click at [514, 228] on td "600" at bounding box center [514, 224] width 34 height 11
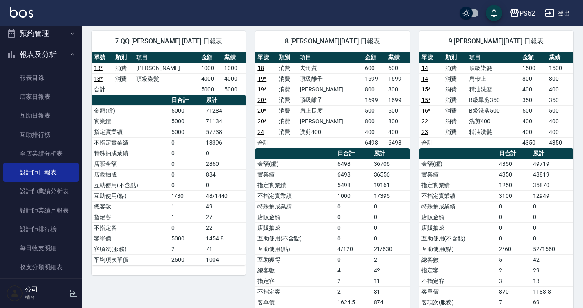
scroll to position [82, 0]
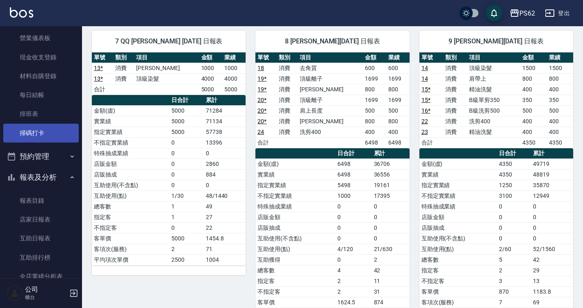
click at [49, 133] on link "掃碼打卡" at bounding box center [40, 133] width 75 height 19
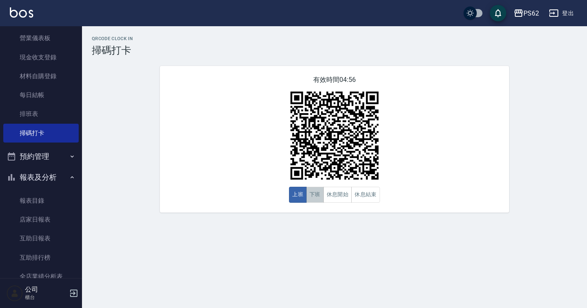
click at [315, 203] on button "下班" at bounding box center [315, 195] width 18 height 16
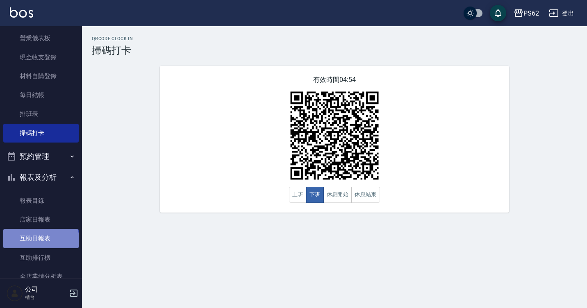
click at [40, 241] on link "互助日報表" at bounding box center [40, 238] width 75 height 19
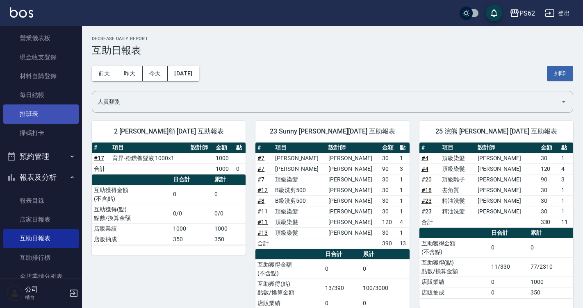
click at [18, 113] on link "排班表" at bounding box center [40, 113] width 75 height 19
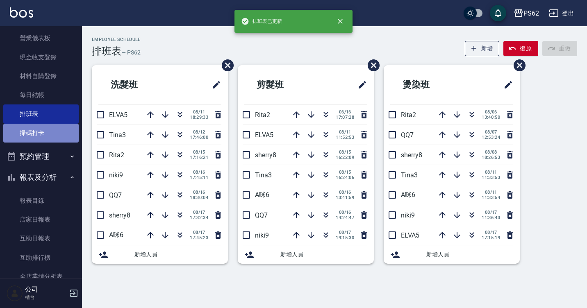
click at [50, 130] on link "掃碼打卡" at bounding box center [40, 133] width 75 height 19
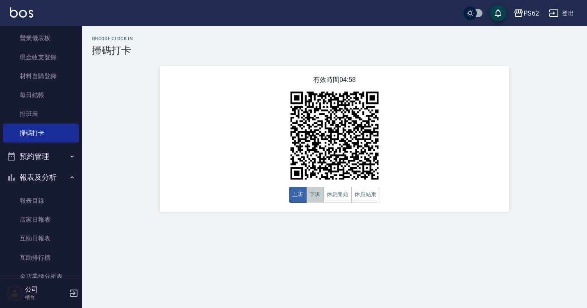
click at [322, 197] on button "下班" at bounding box center [315, 195] width 18 height 16
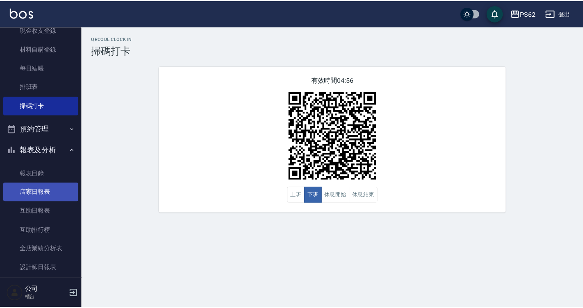
scroll to position [123, 0]
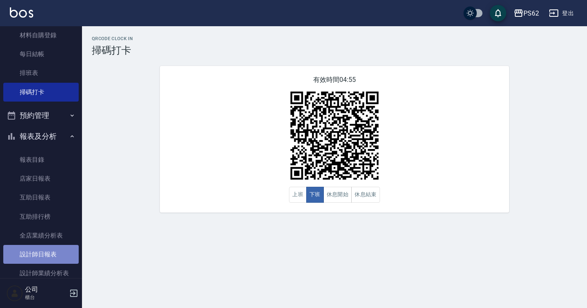
click at [65, 252] on link "設計師日報表" at bounding box center [40, 254] width 75 height 19
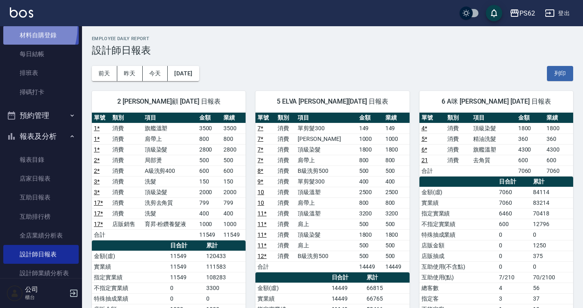
click at [13, 28] on link "材料自購登錄" at bounding box center [40, 35] width 75 height 19
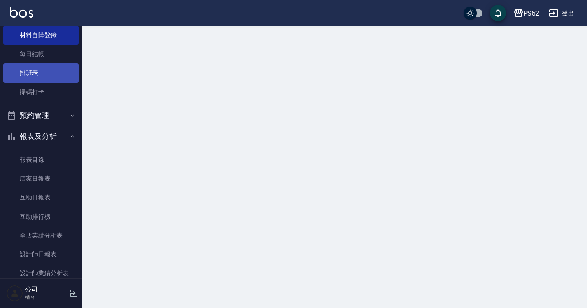
click at [56, 75] on link "排班表" at bounding box center [40, 73] width 75 height 19
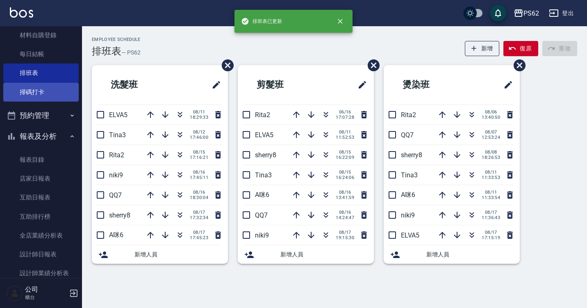
click at [36, 101] on link "掃碼打卡" at bounding box center [40, 92] width 75 height 19
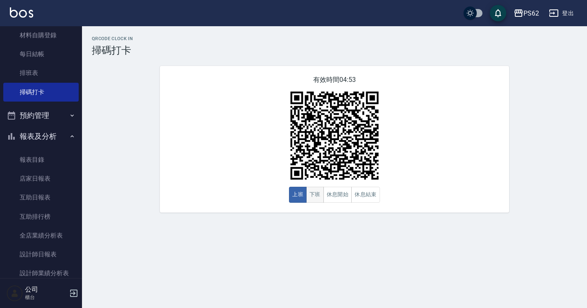
click at [318, 195] on button "下班" at bounding box center [315, 195] width 18 height 16
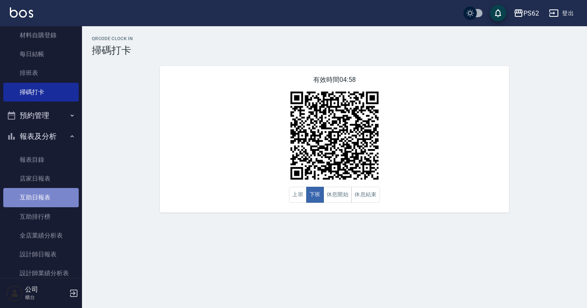
click at [64, 193] on link "互助日報表" at bounding box center [40, 197] width 75 height 19
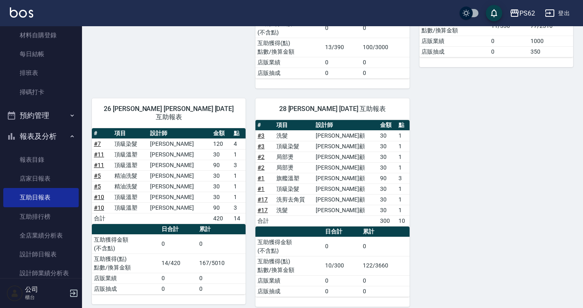
scroll to position [250, 0]
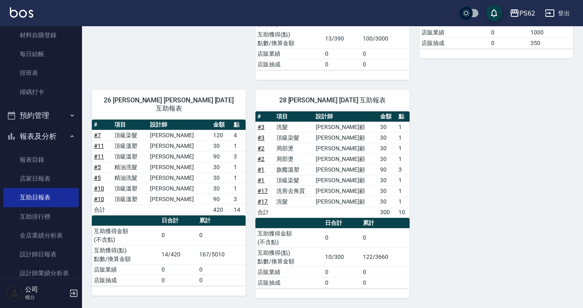
click at [509, 247] on div "2 [PERSON_NAME]顧 [DATE] 互助報表 # 項目 設計師 金額 點 # 17 育昇-粉鑽養髮液 1000x1 1000 合計 1000 0 …" at bounding box center [327, 80] width 491 height 437
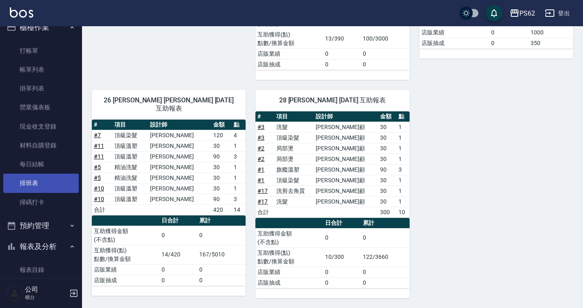
scroll to position [0, 0]
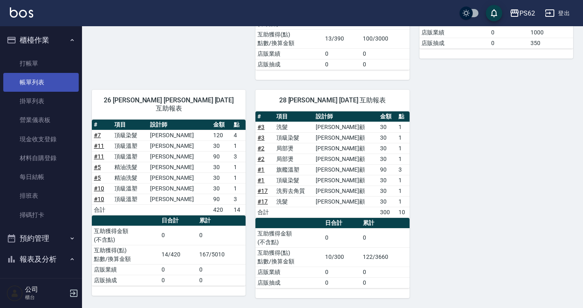
click at [43, 87] on link "帳單列表" at bounding box center [40, 82] width 75 height 19
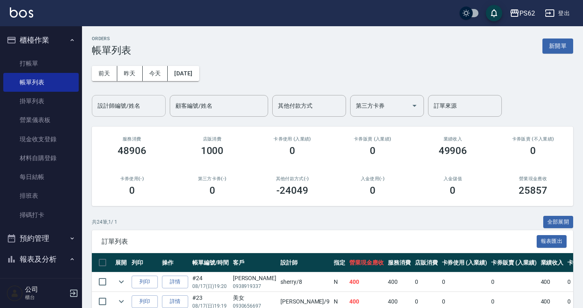
click at [150, 109] on input "設計師編號/姓名" at bounding box center [128, 106] width 66 height 14
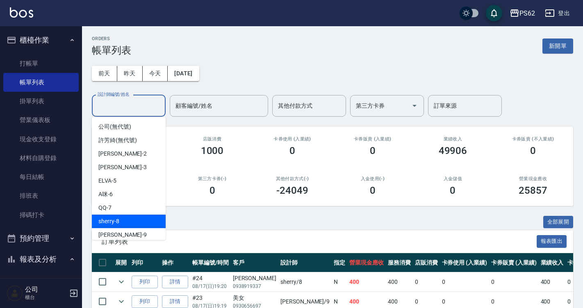
click at [134, 220] on div "sherry -8" at bounding box center [129, 222] width 74 height 14
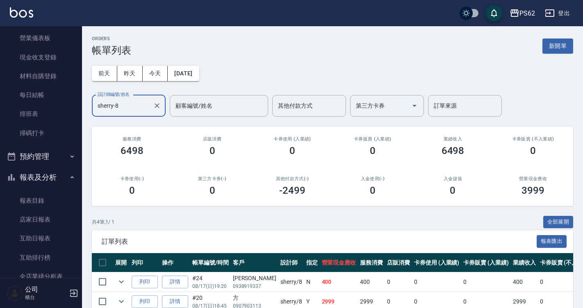
scroll to position [164, 0]
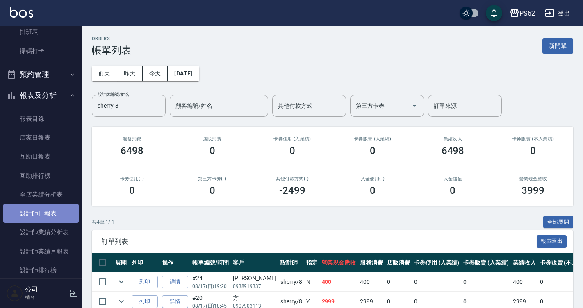
click at [42, 216] on link "設計師日報表" at bounding box center [40, 213] width 75 height 19
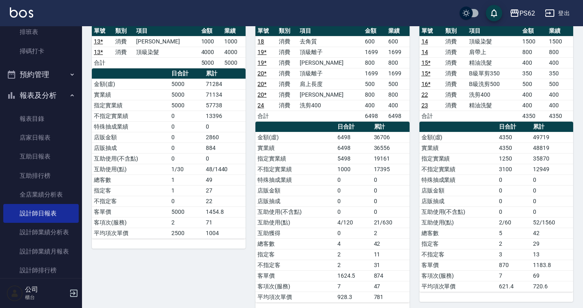
scroll to position [473, 0]
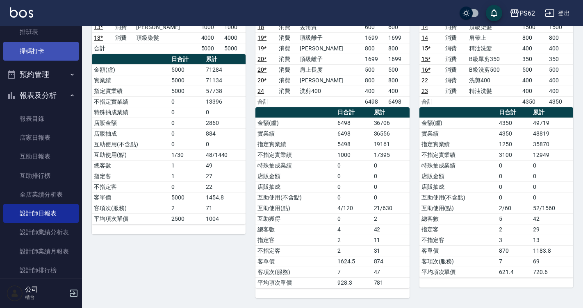
click at [43, 54] on link "掃碼打卡" at bounding box center [40, 51] width 75 height 19
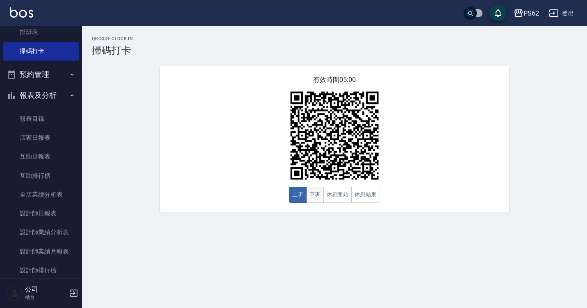
click at [315, 200] on button "下班" at bounding box center [315, 195] width 18 height 16
